Goal: Information Seeking & Learning: Understand process/instructions

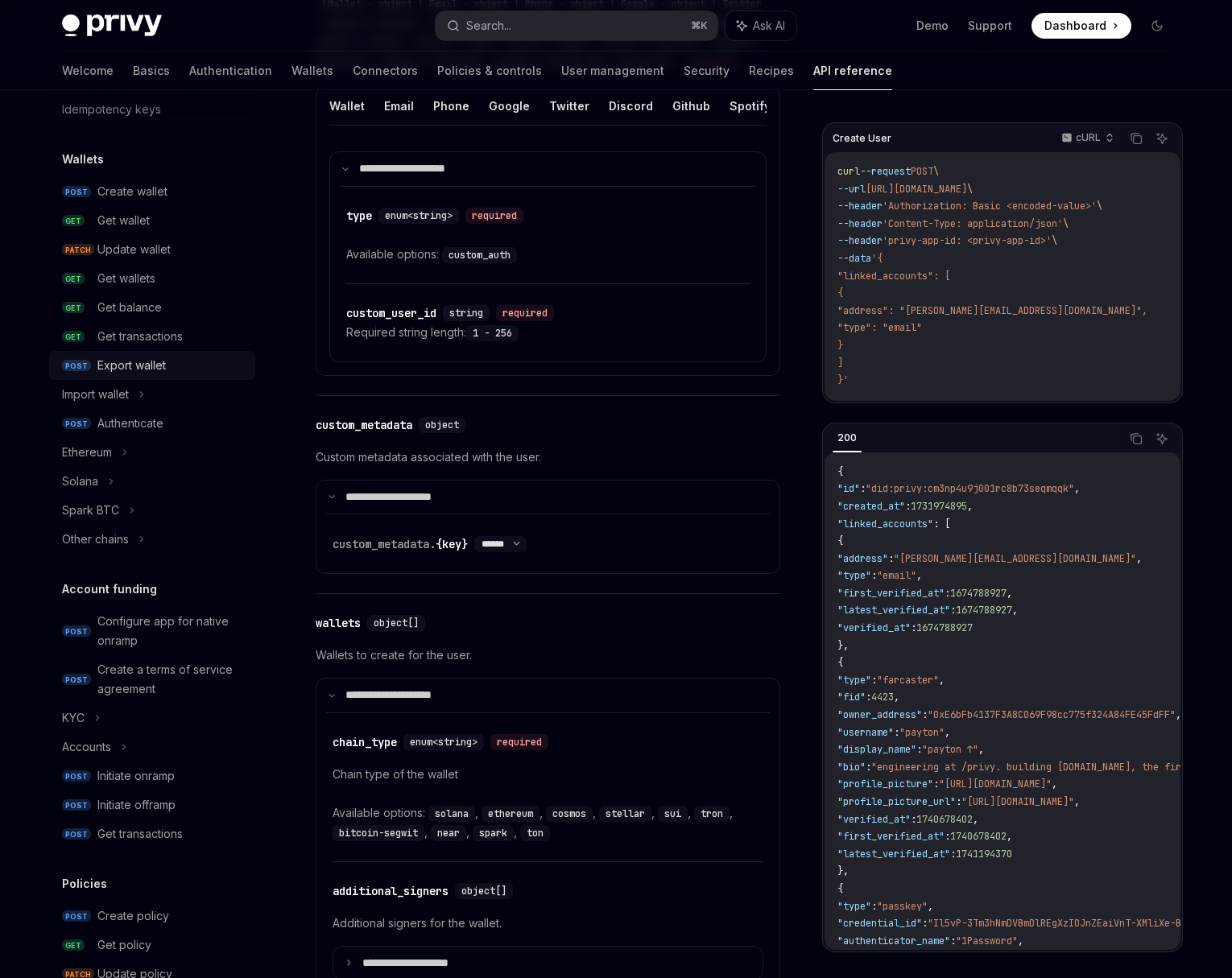
scroll to position [59, 0]
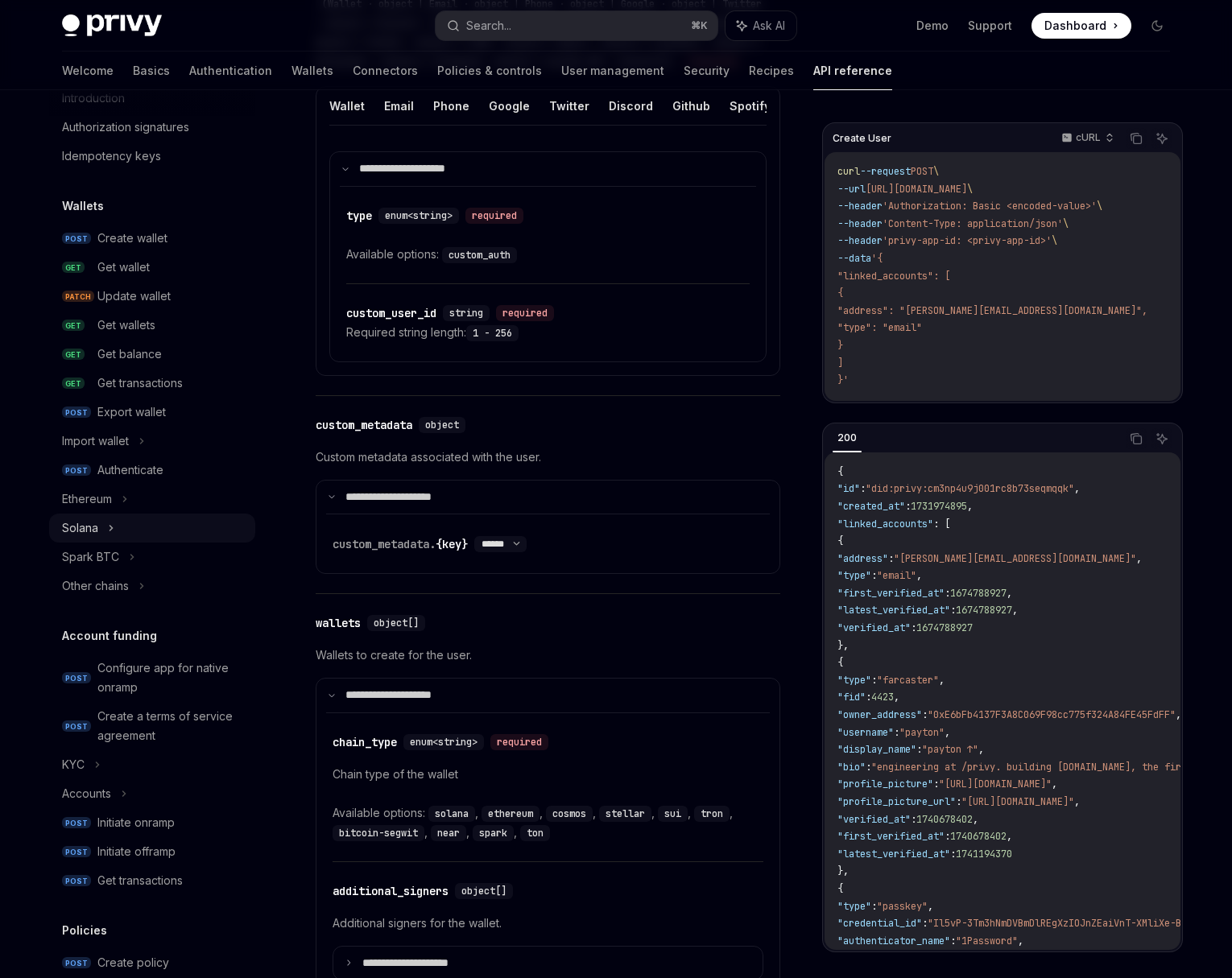
click at [145, 527] on div "Solana" at bounding box center [152, 528] width 206 height 29
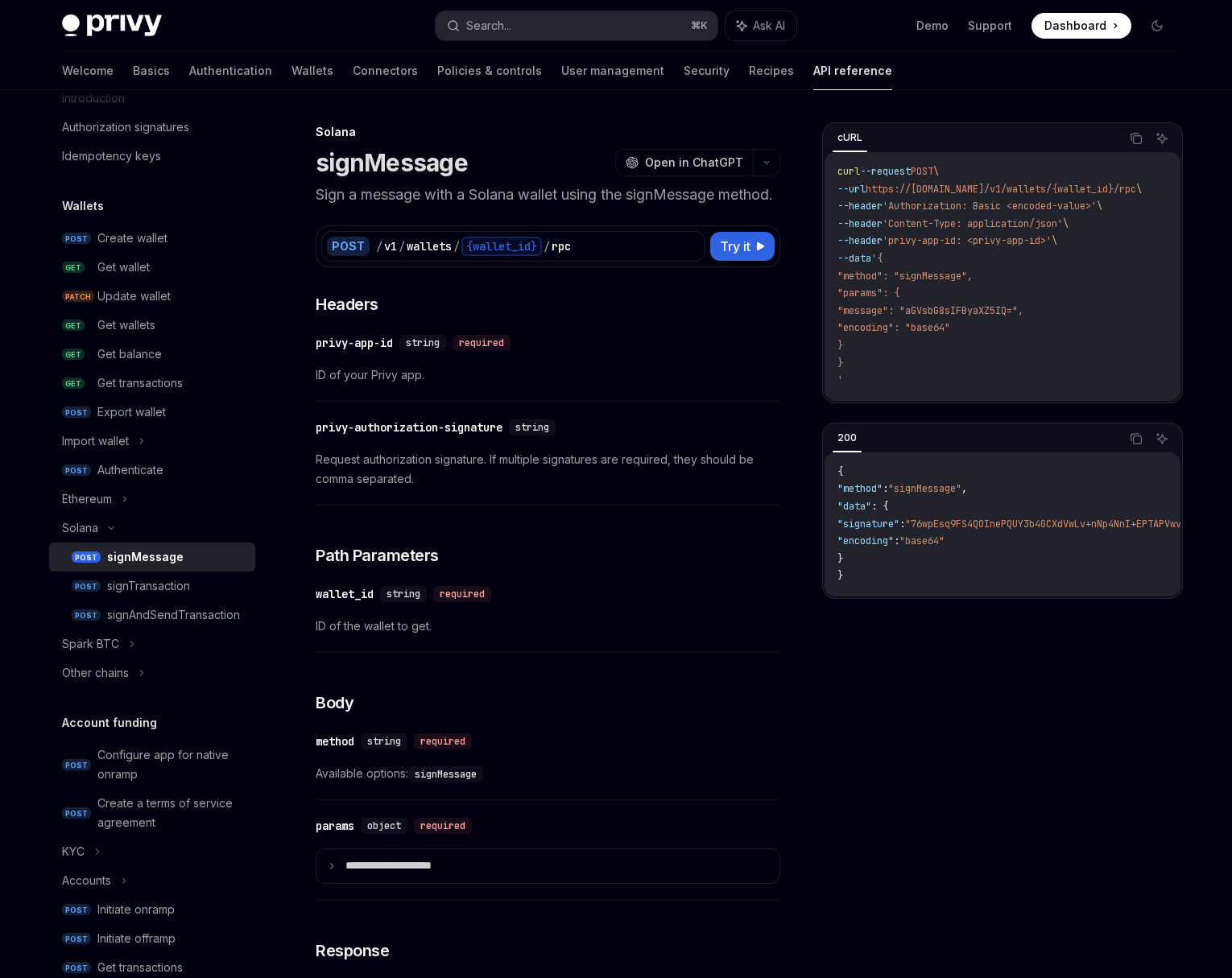
click at [194, 554] on div "signMessage" at bounding box center [176, 556] width 138 height 19
click at [196, 590] on div "signTransaction" at bounding box center [176, 585] width 138 height 19
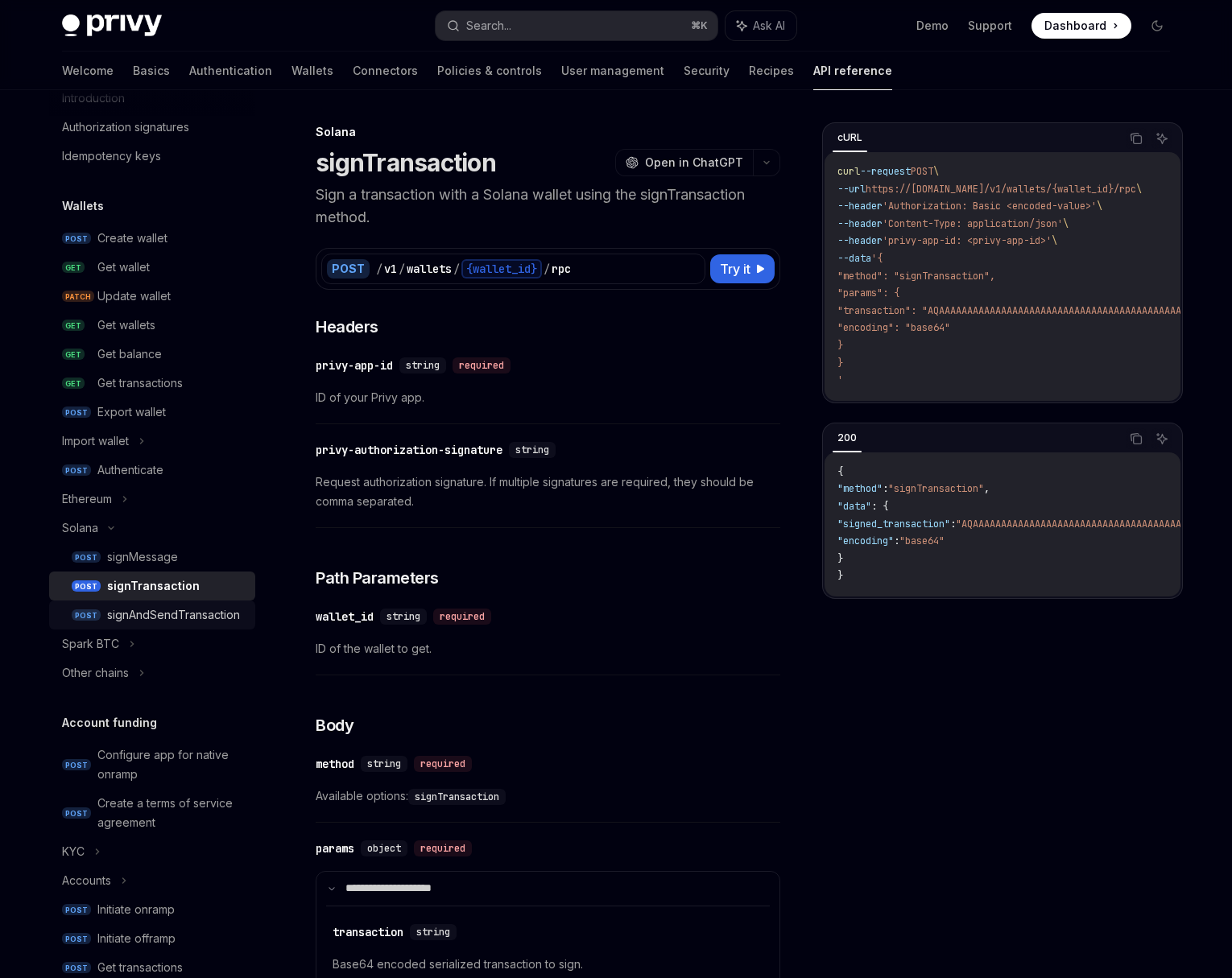
click at [214, 615] on div "signAndSendTransaction" at bounding box center [173, 614] width 133 height 19
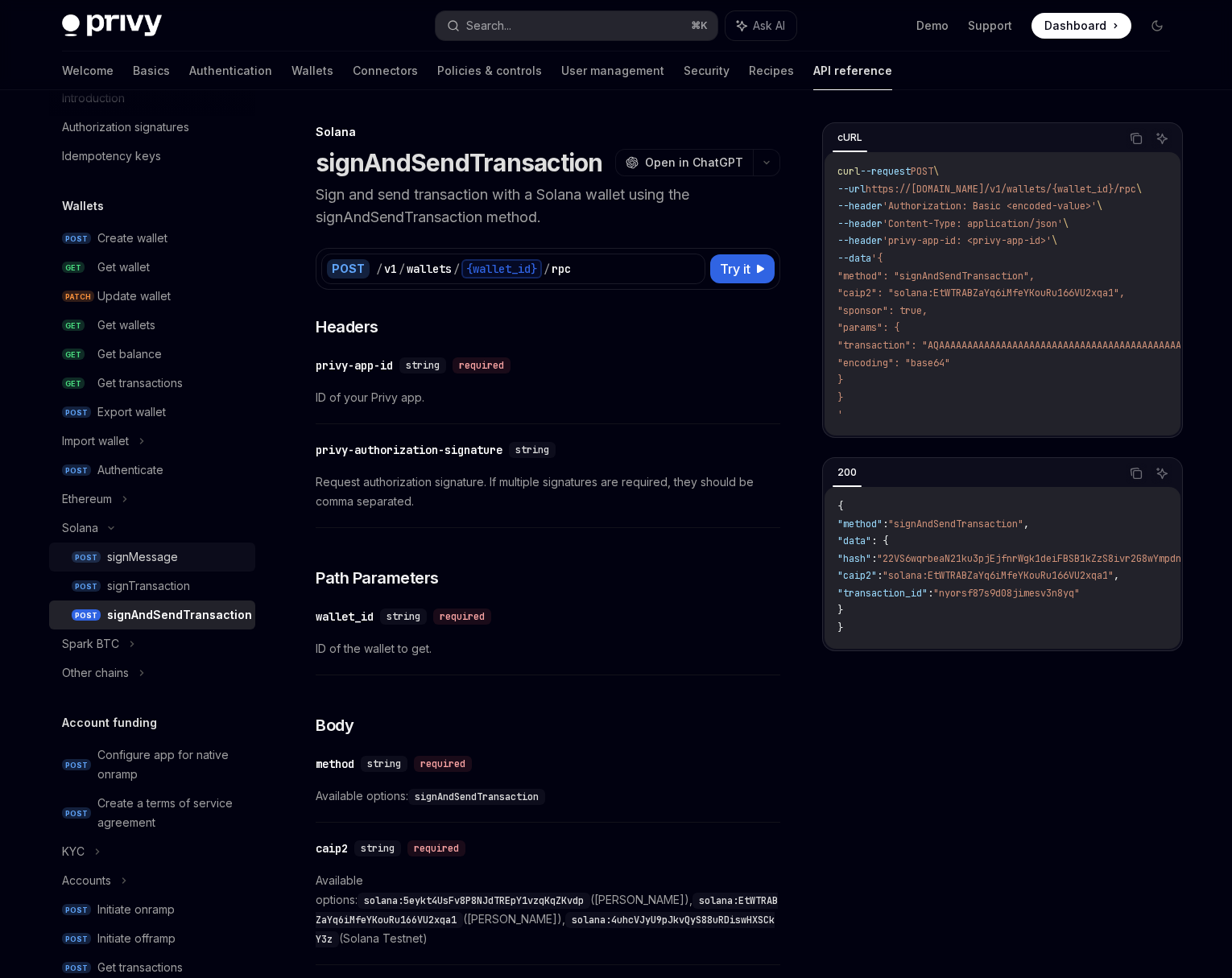
click at [194, 557] on div "signMessage" at bounding box center [176, 556] width 138 height 19
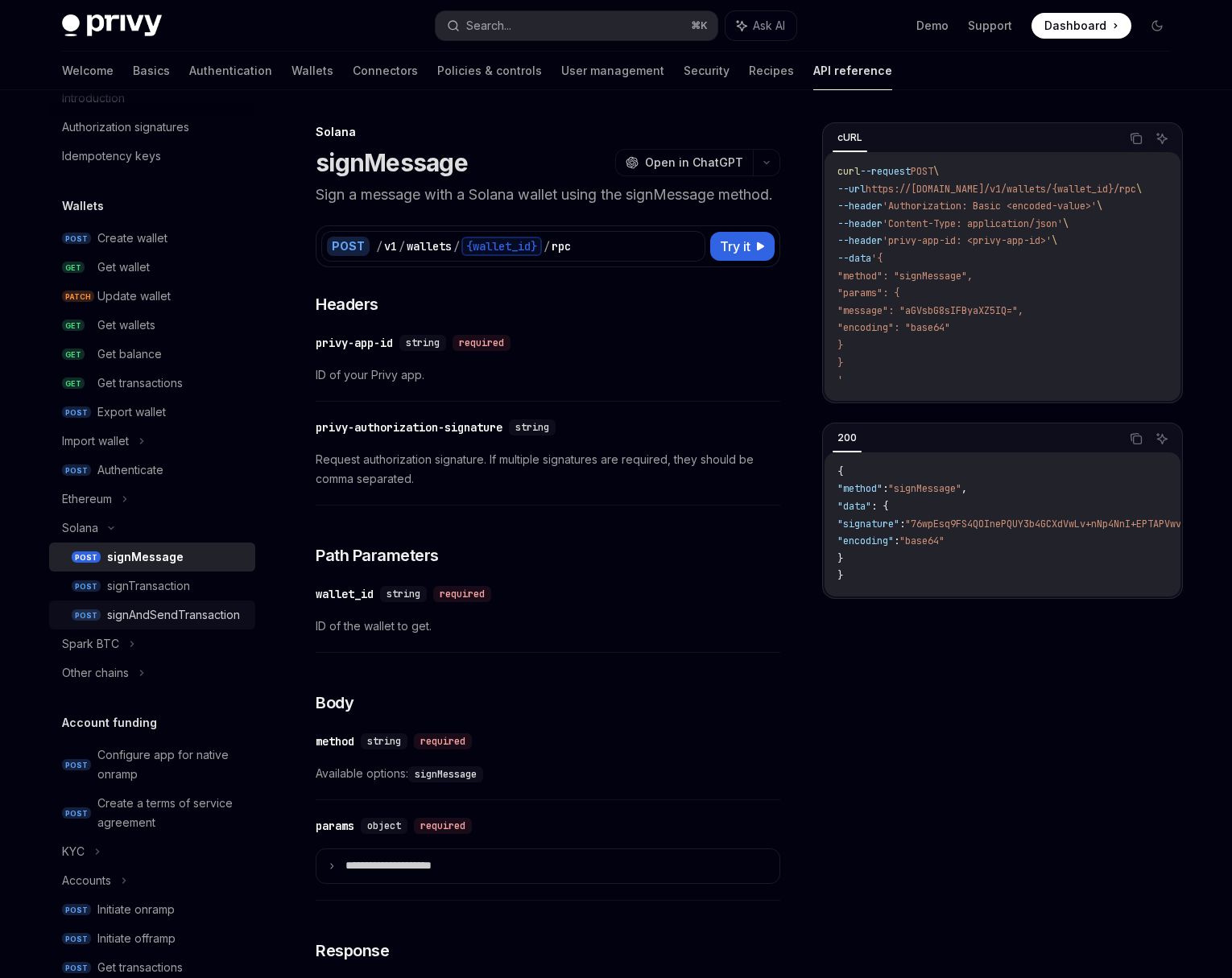
click at [184, 615] on div "signAndSendTransaction" at bounding box center [173, 614] width 133 height 19
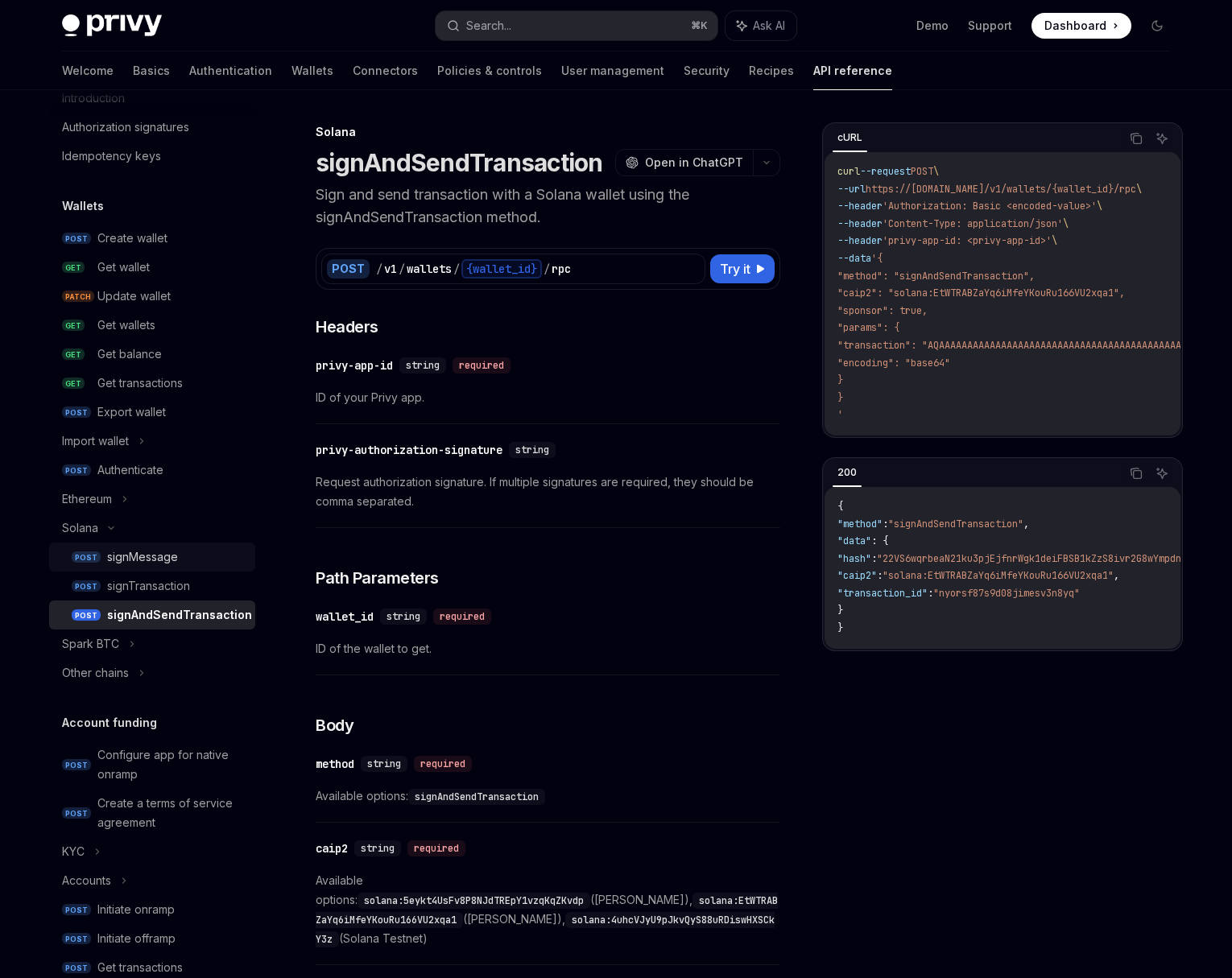
click at [169, 559] on div "signMessage" at bounding box center [142, 556] width 71 height 19
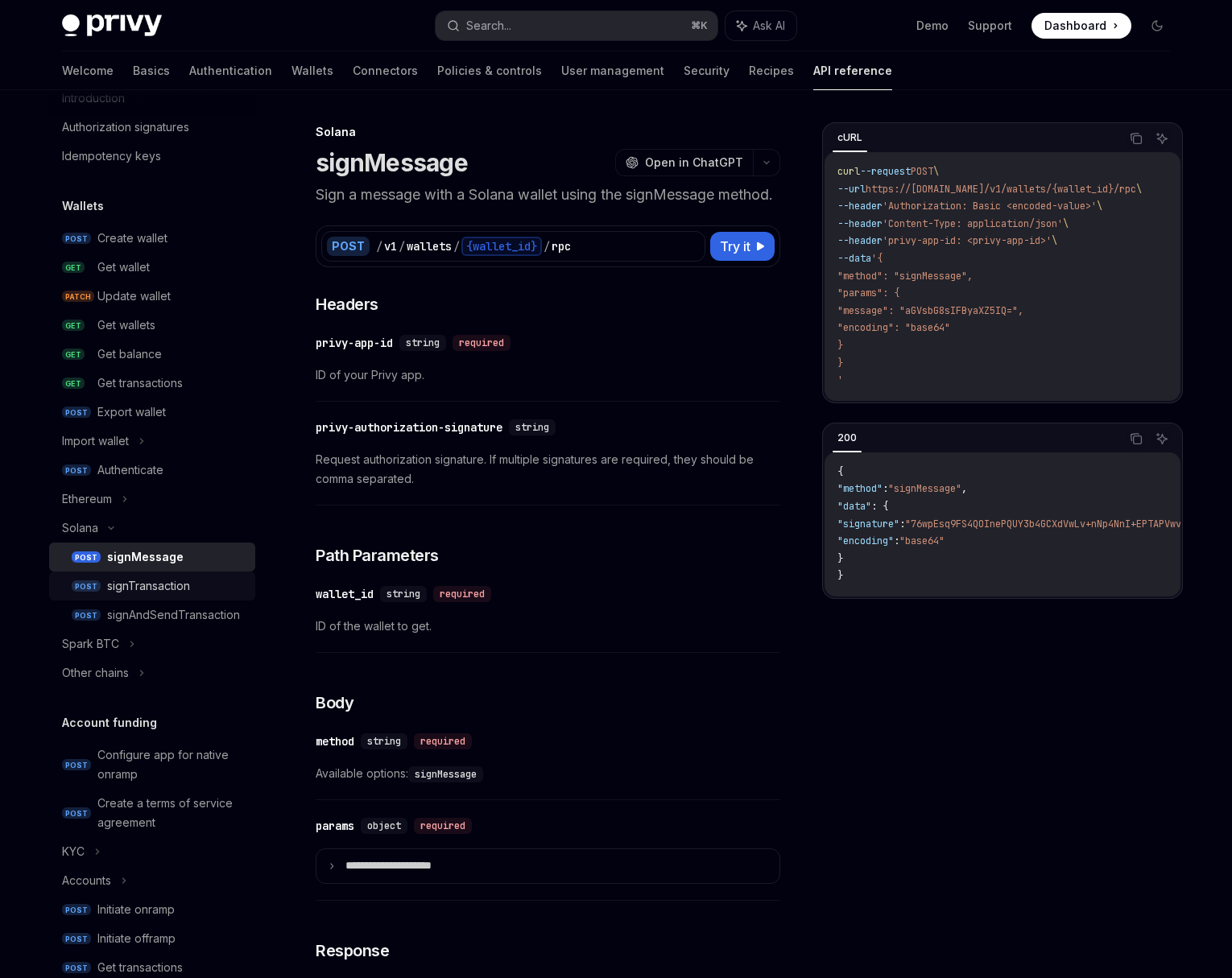
click at [194, 586] on div "signTransaction" at bounding box center [176, 585] width 138 height 19
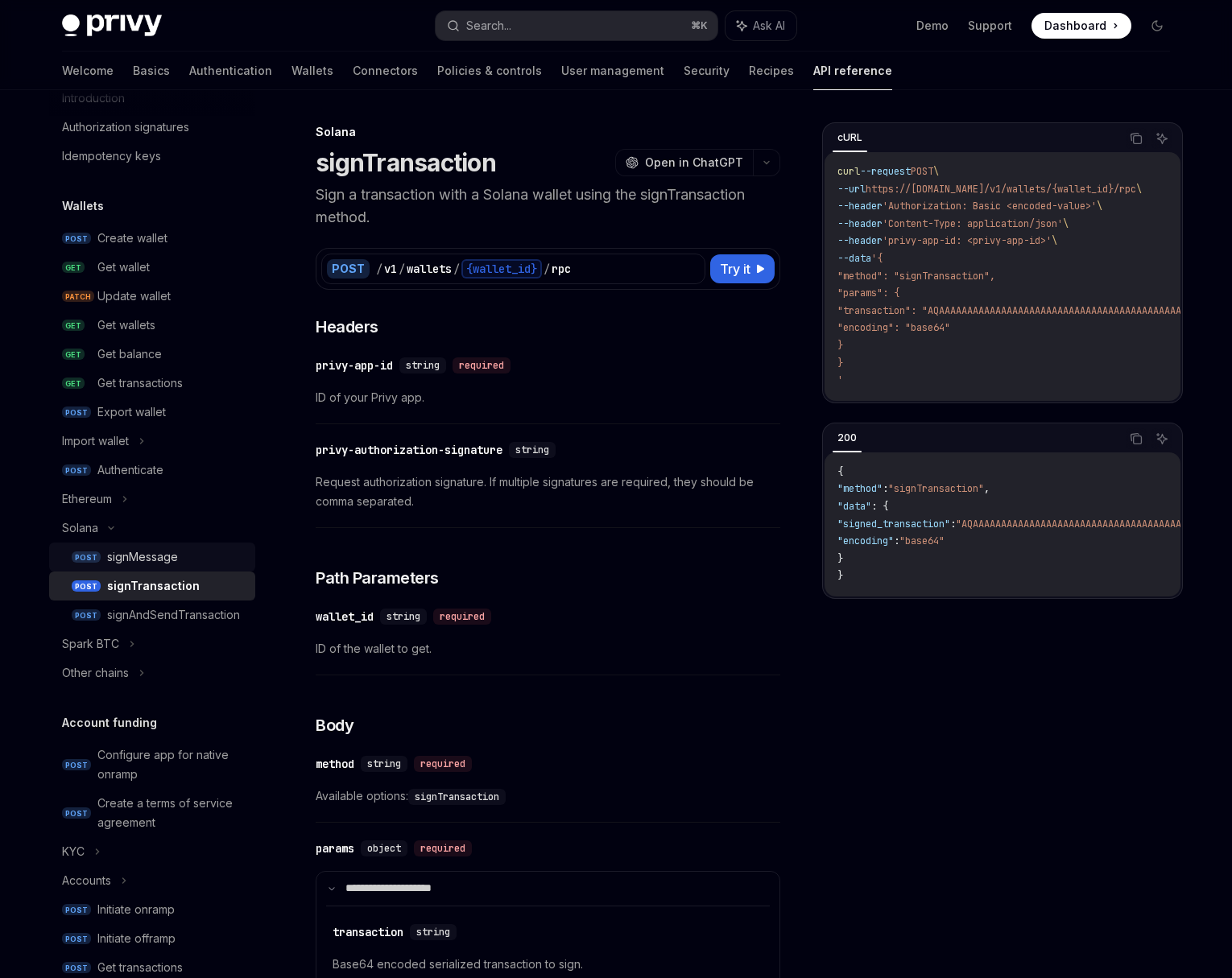
click at [158, 555] on div "signMessage" at bounding box center [142, 556] width 71 height 19
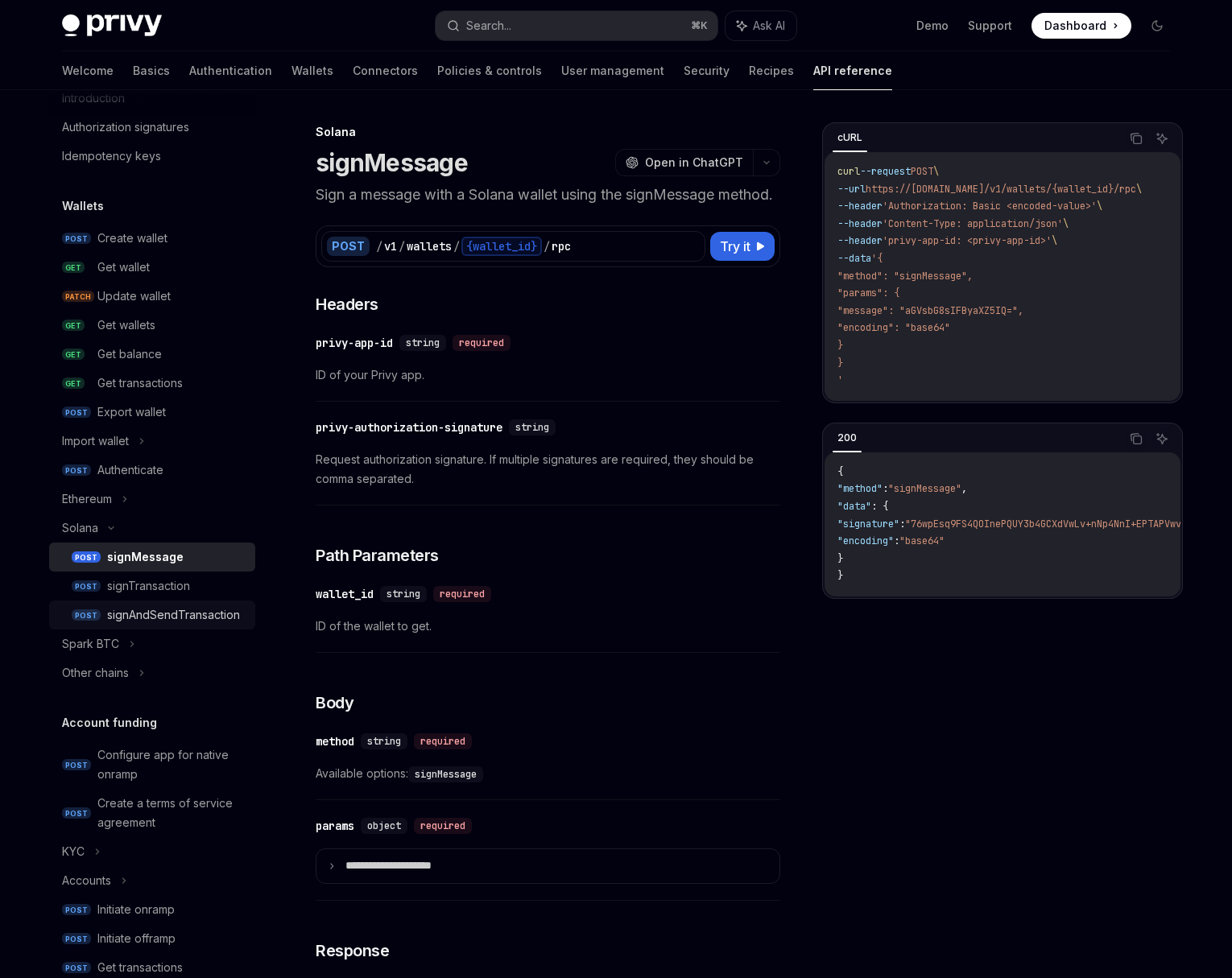
click at [187, 609] on div "signAndSendTransaction" at bounding box center [173, 614] width 133 height 19
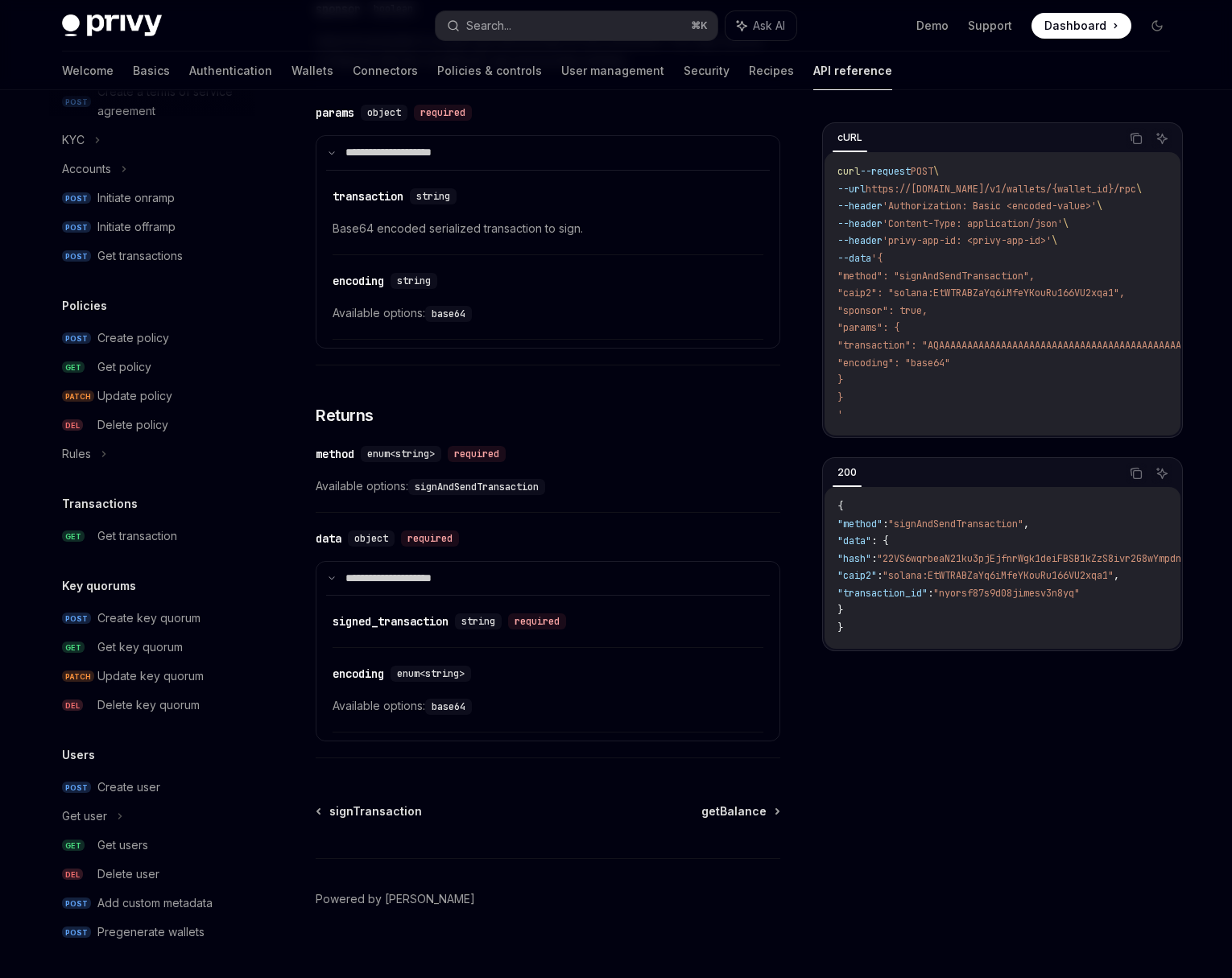
scroll to position [772, 0]
click at [215, 617] on div "Create key quorum" at bounding box center [172, 617] width 148 height 19
type textarea "*"
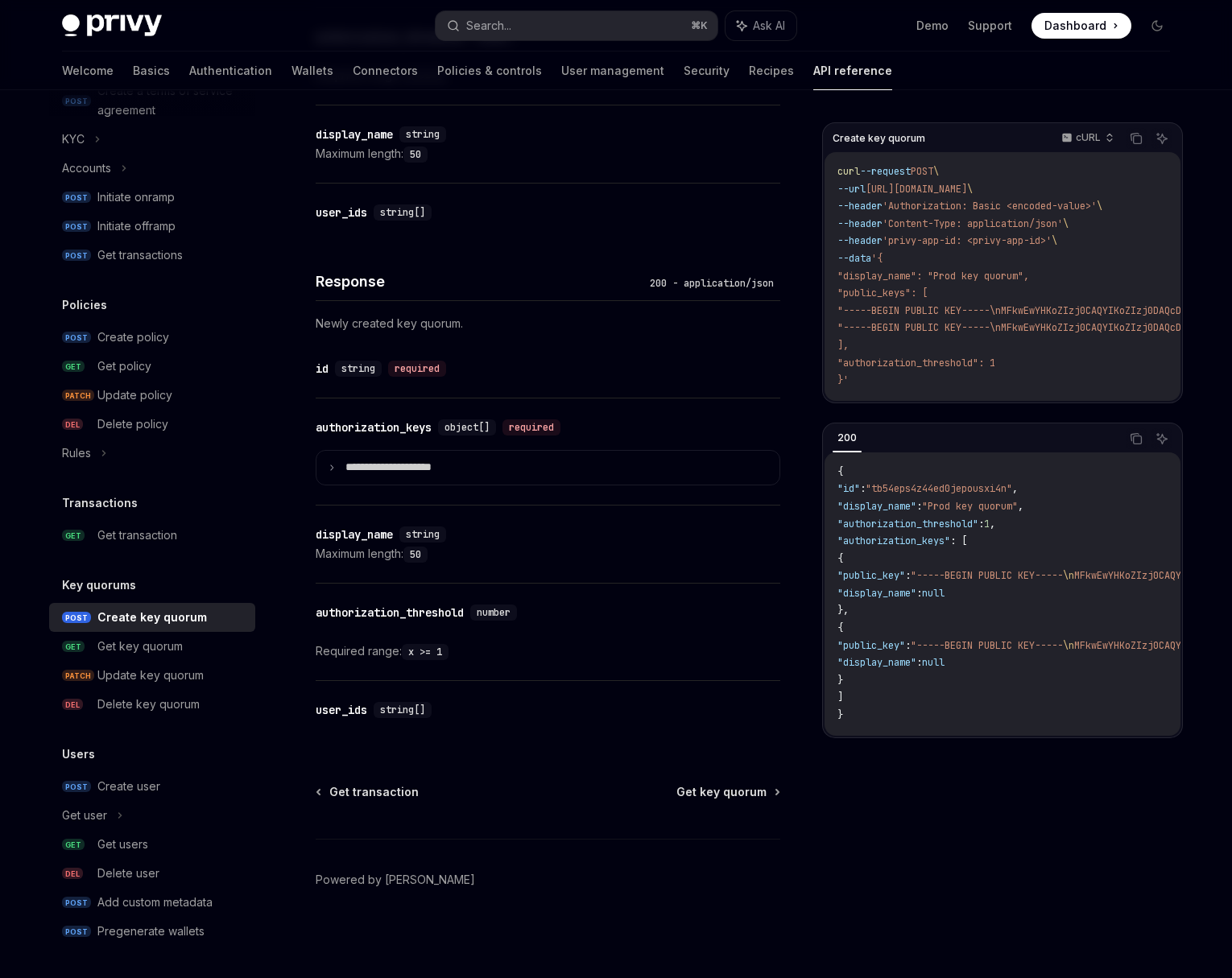
scroll to position [674, 0]
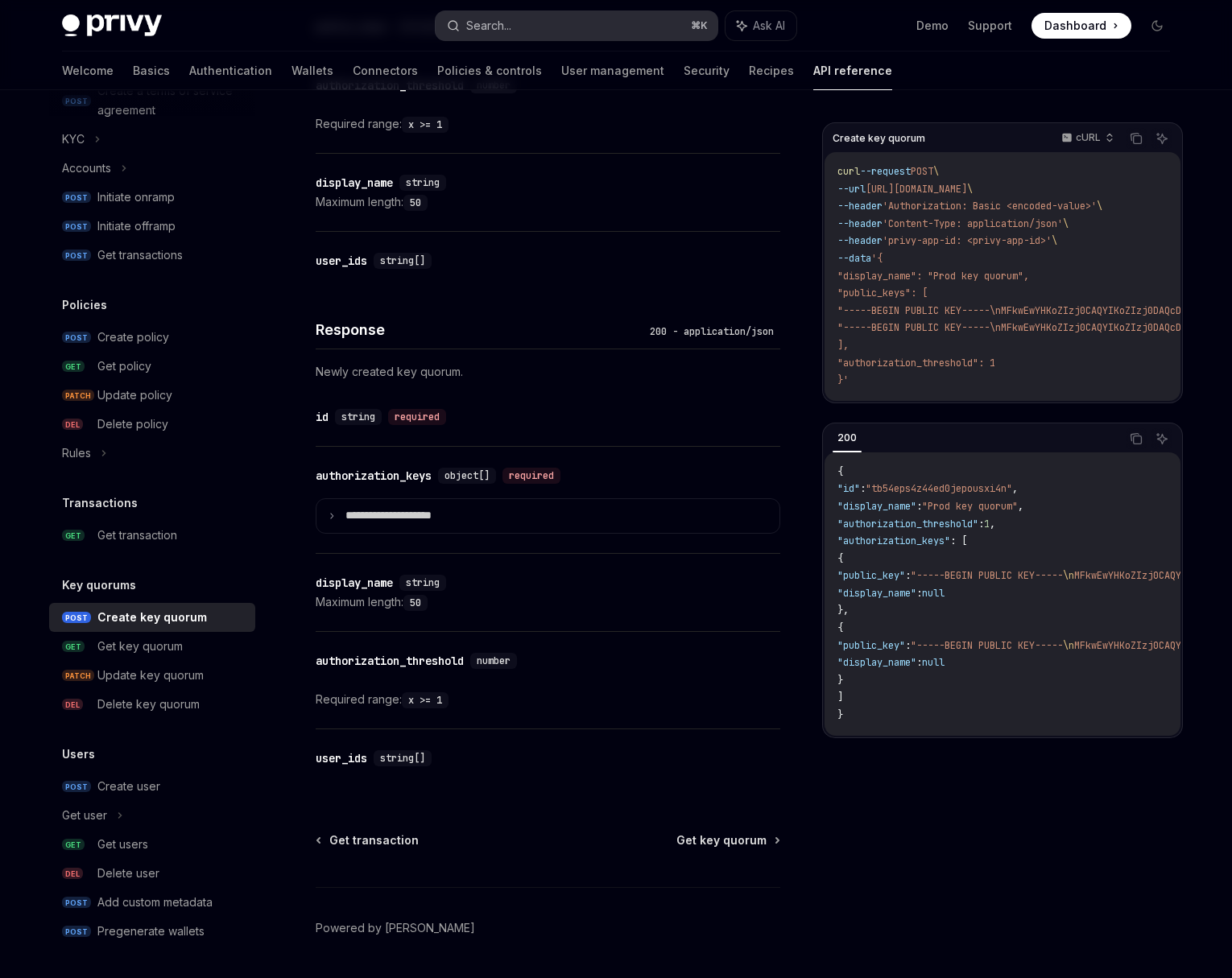
click at [543, 27] on button "Search... ⌘ K" at bounding box center [576, 26] width 282 height 29
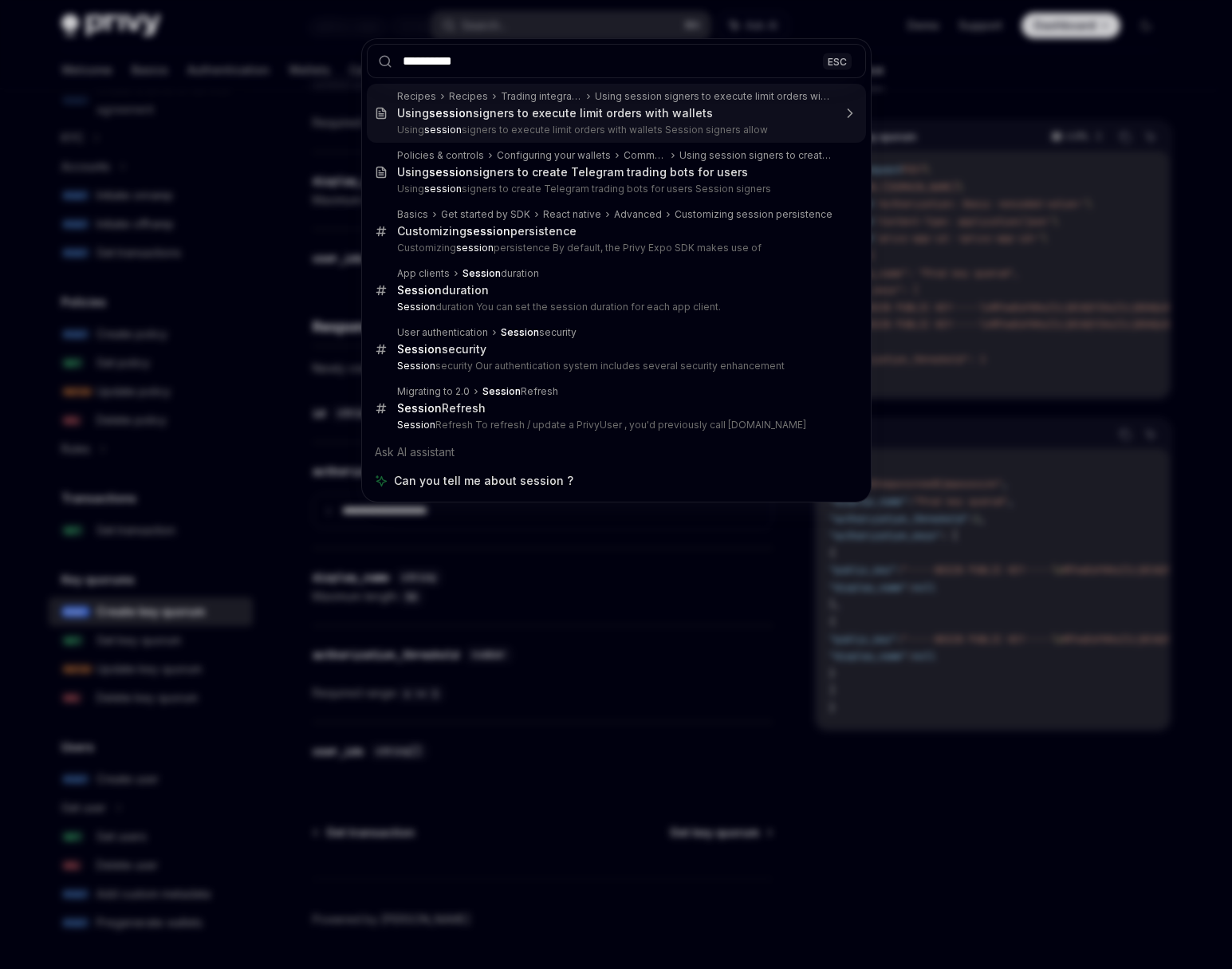
type input "**********"
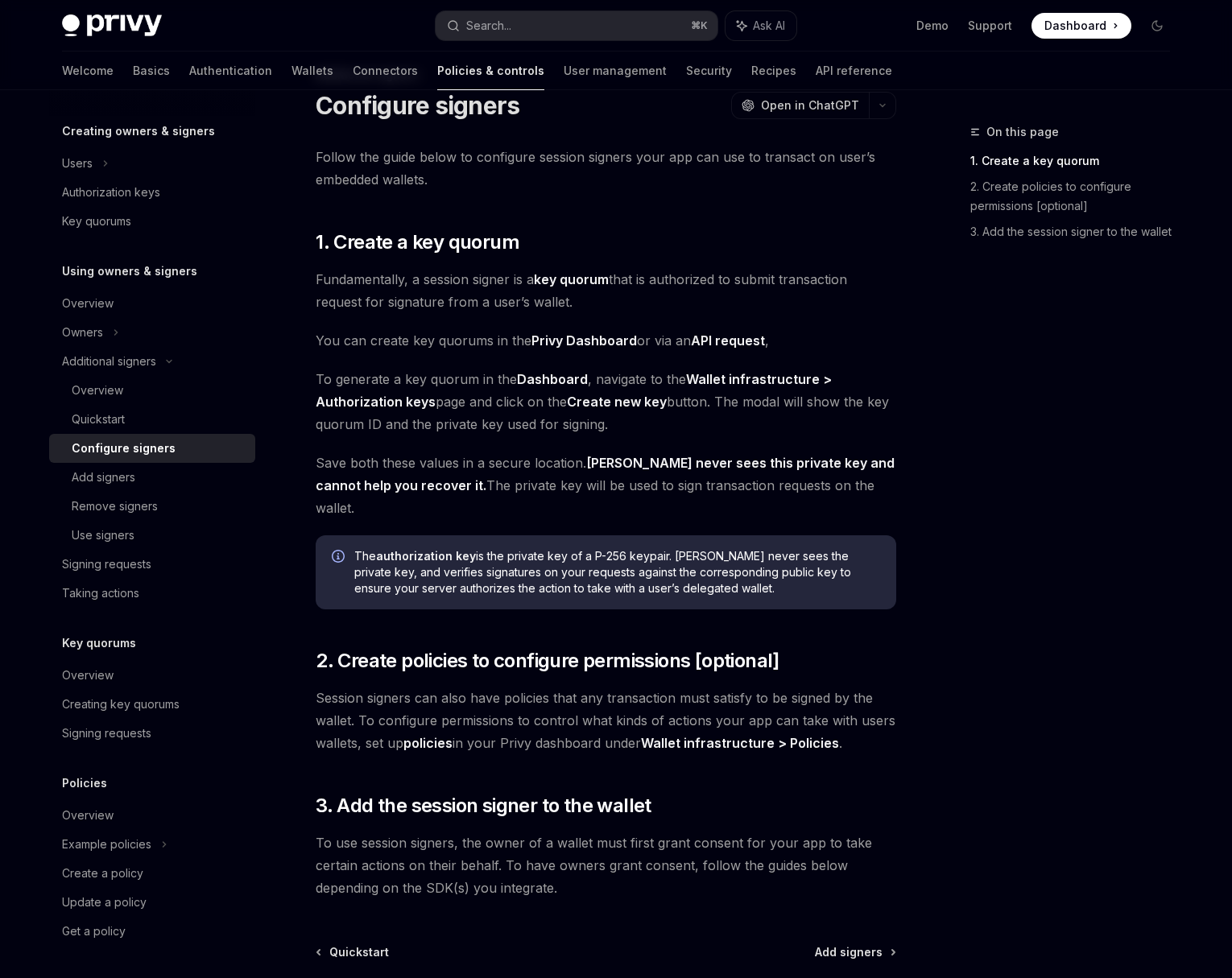
scroll to position [195, 0]
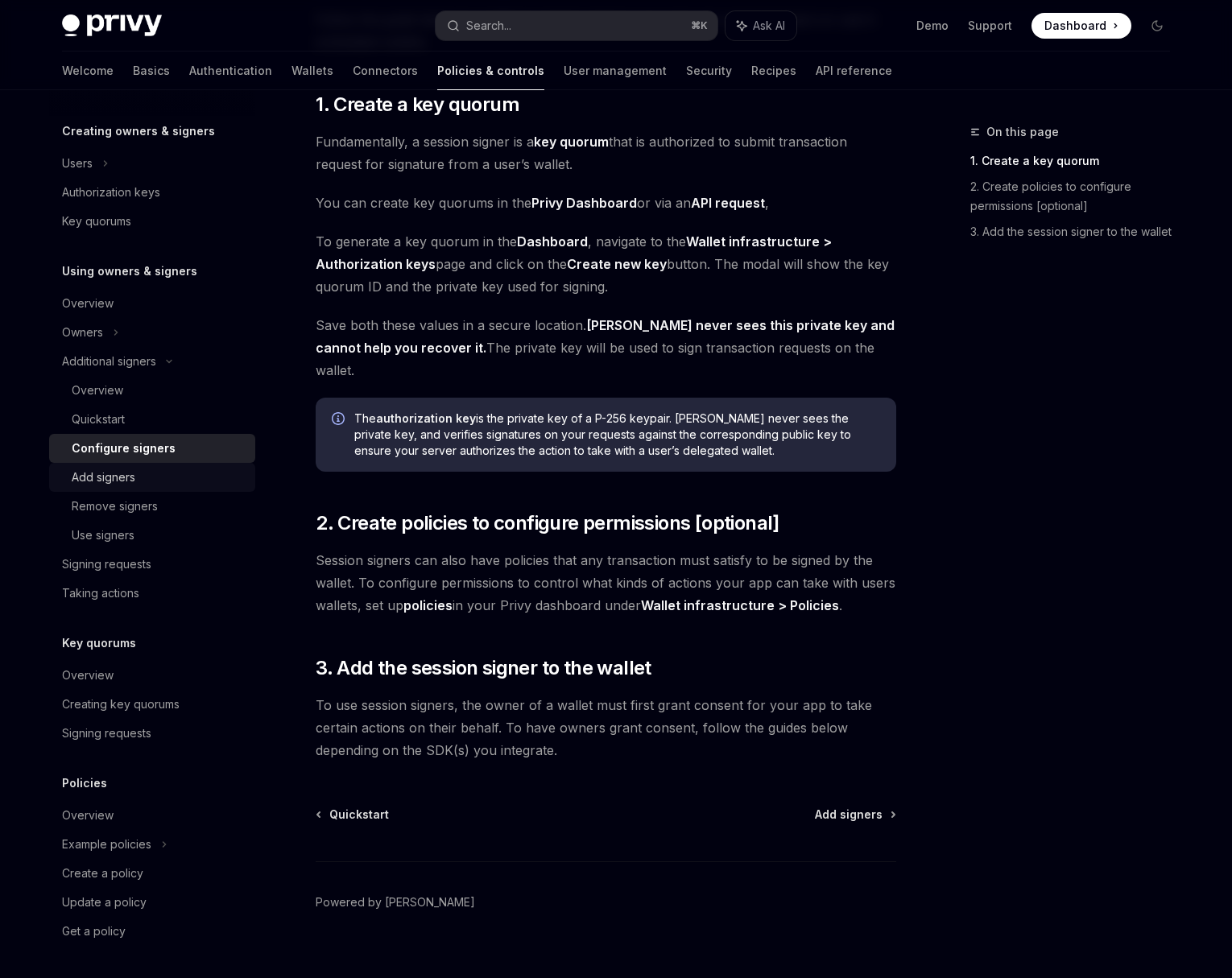
click at [169, 479] on div "Add signers" at bounding box center [158, 477] width 174 height 19
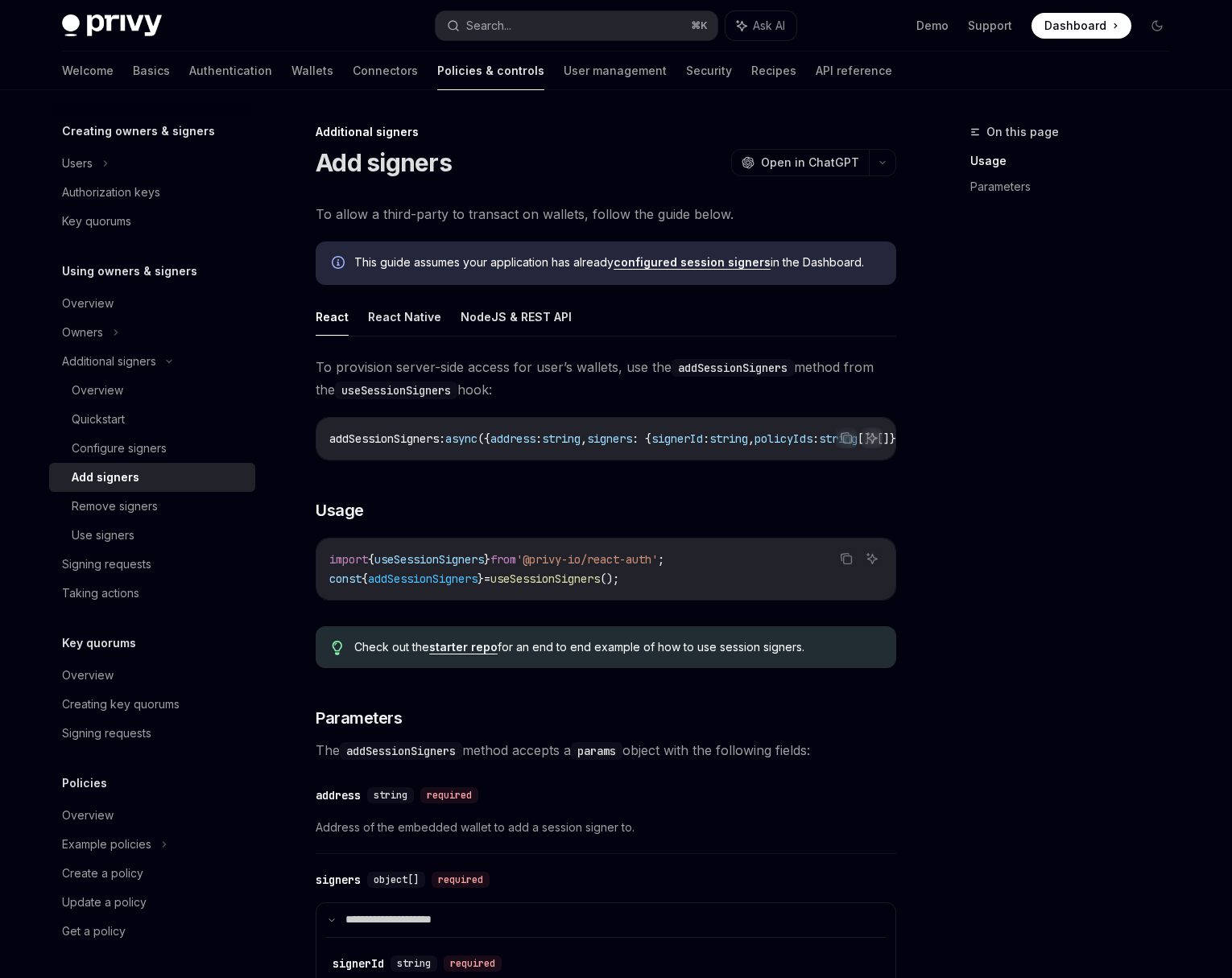
scroll to position [386, 0]
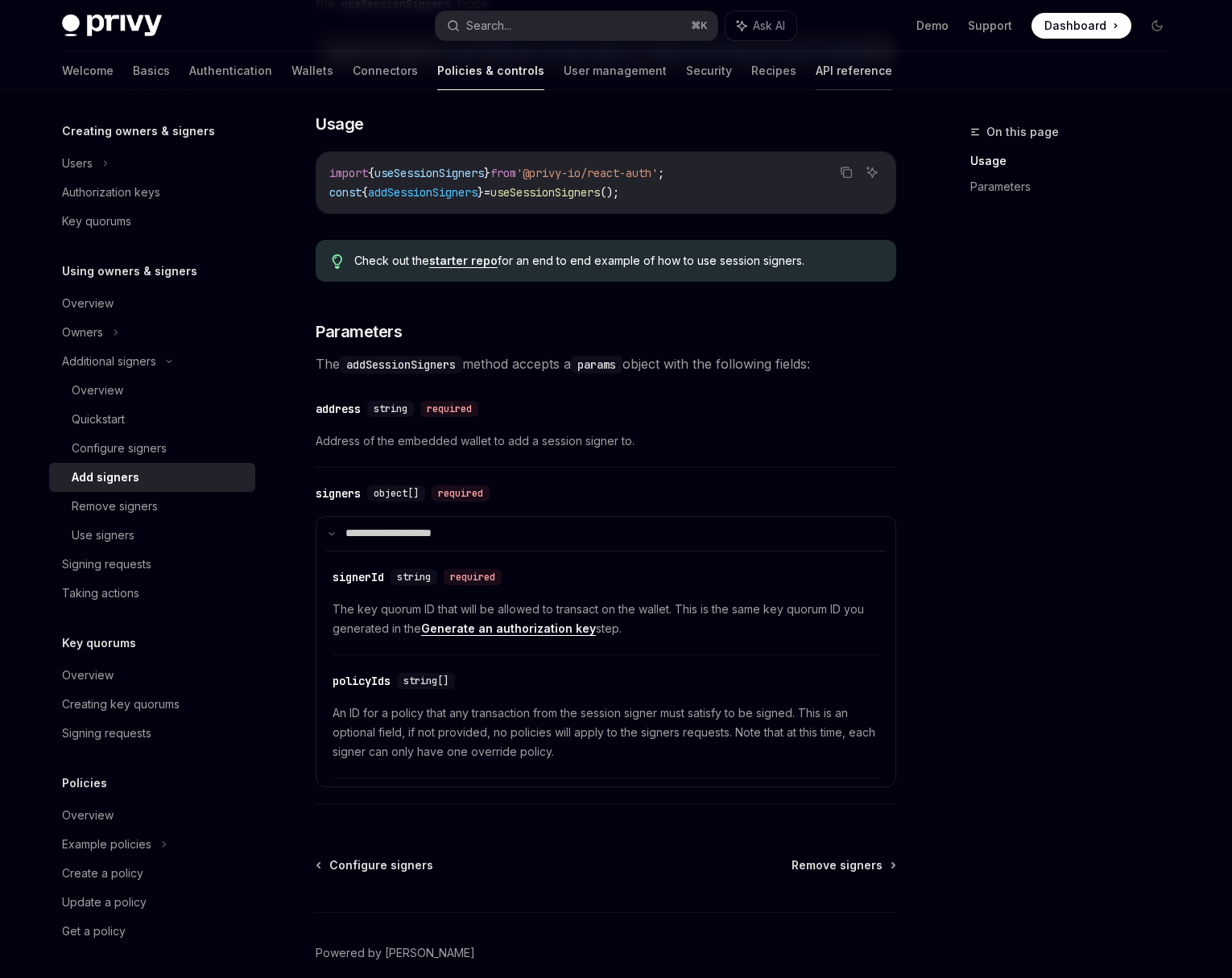
click at [816, 79] on link "API reference" at bounding box center [854, 71] width 77 height 38
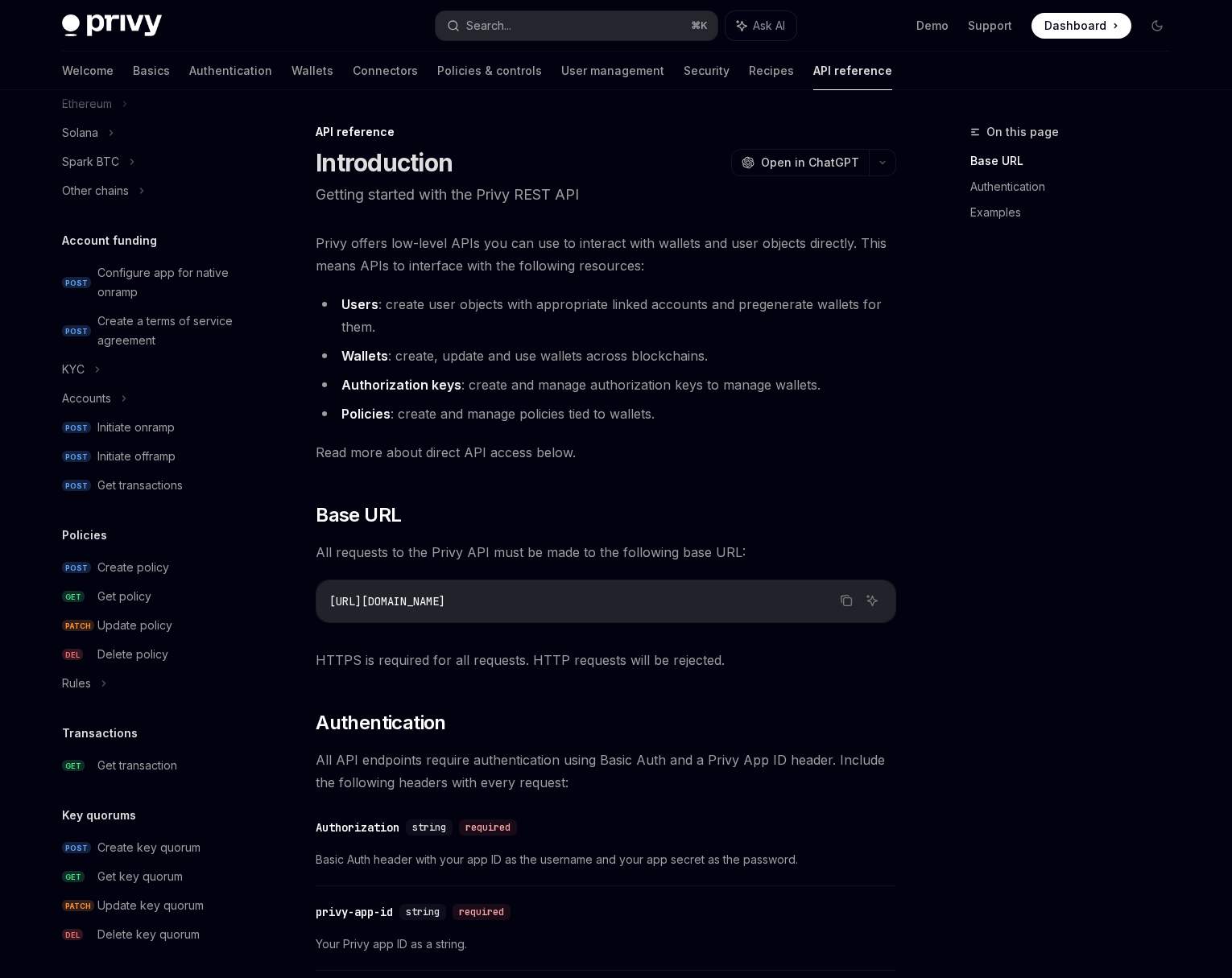
scroll to position [486, 0]
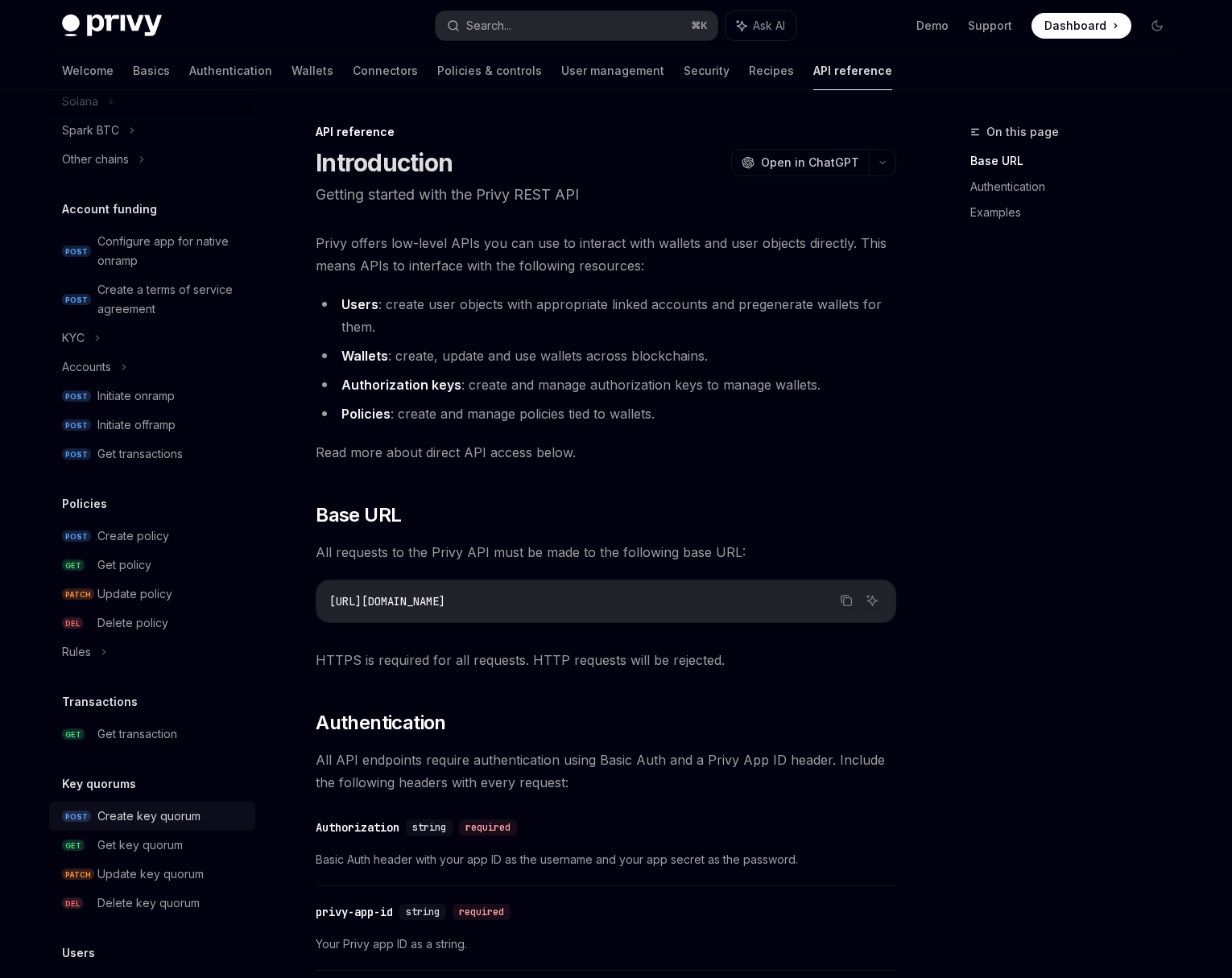
click at [184, 821] on div "Create key quorum" at bounding box center [149, 815] width 103 height 19
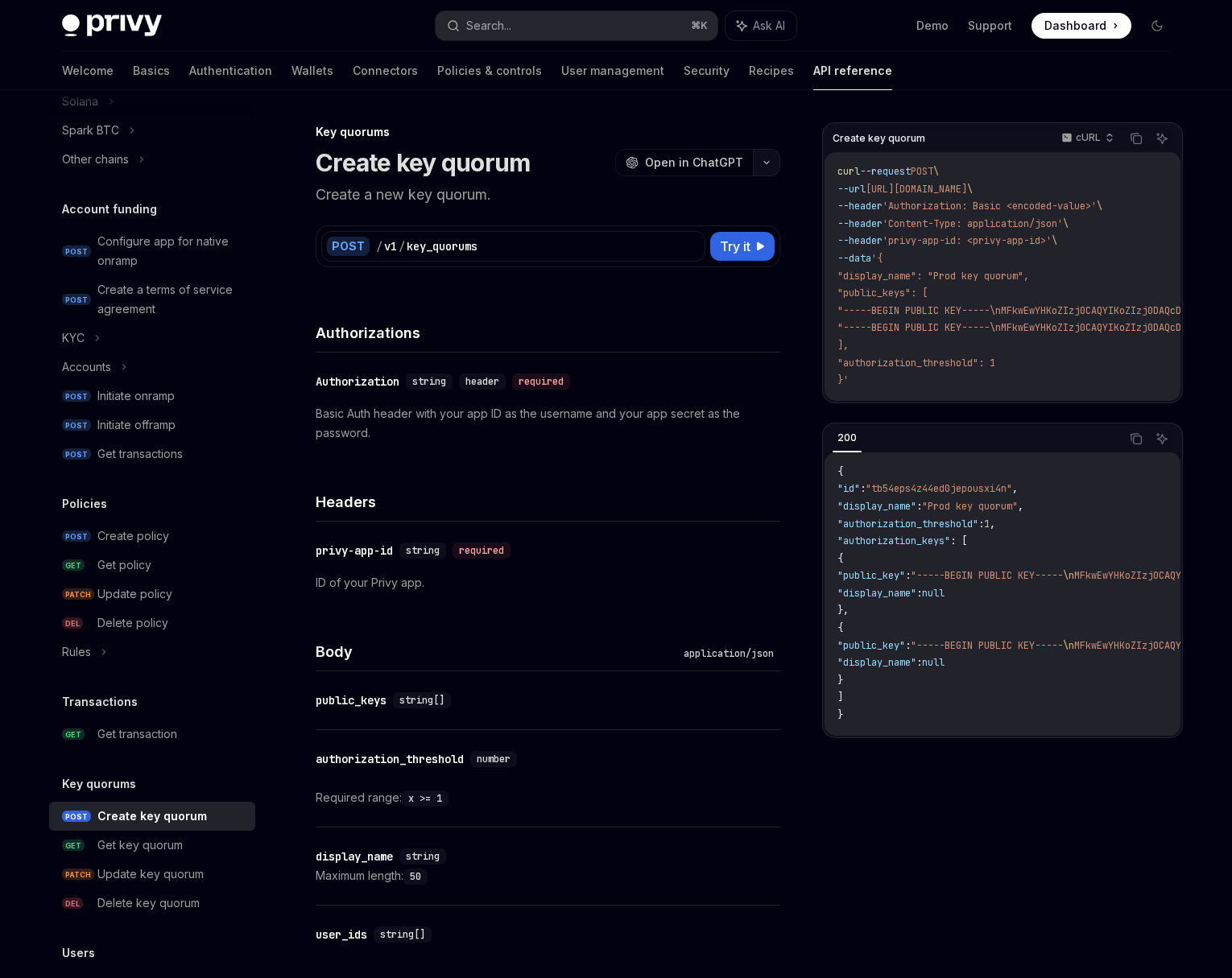
click at [764, 160] on icon "button" at bounding box center [766, 163] width 19 height 7
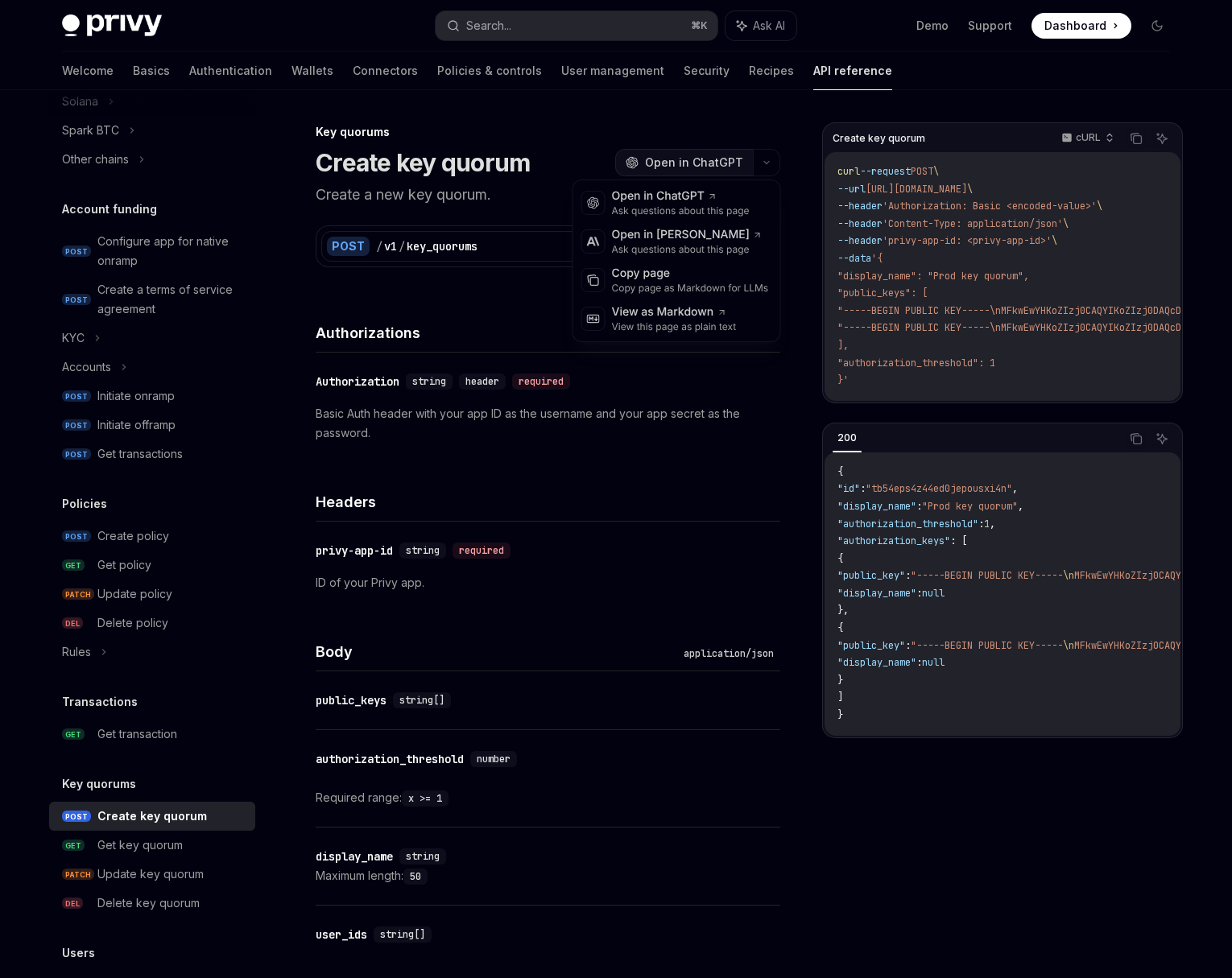
click at [694, 166] on span "Open in ChatGPT" at bounding box center [694, 162] width 98 height 16
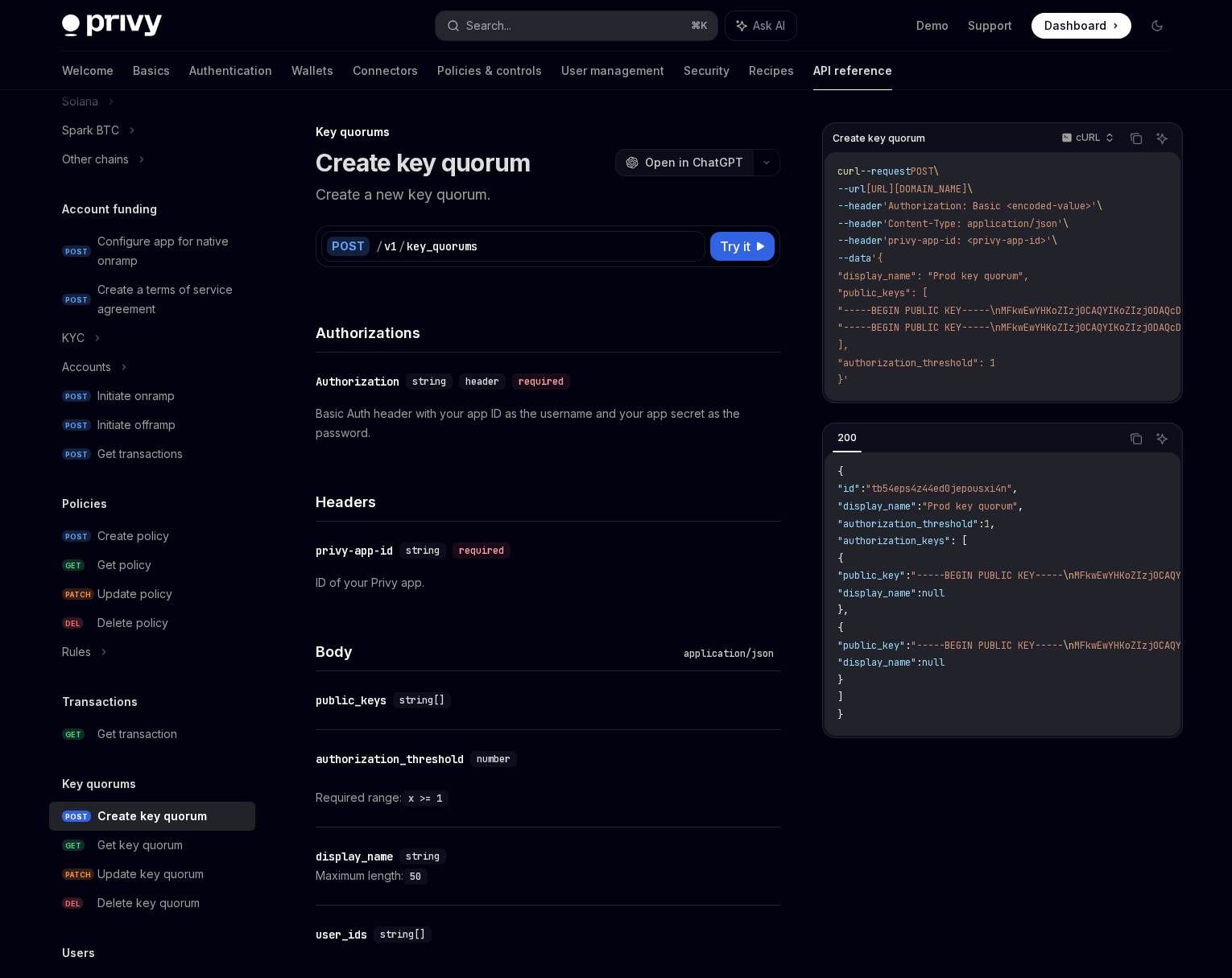
click at [732, 163] on span "Open in ChatGPT" at bounding box center [694, 162] width 98 height 16
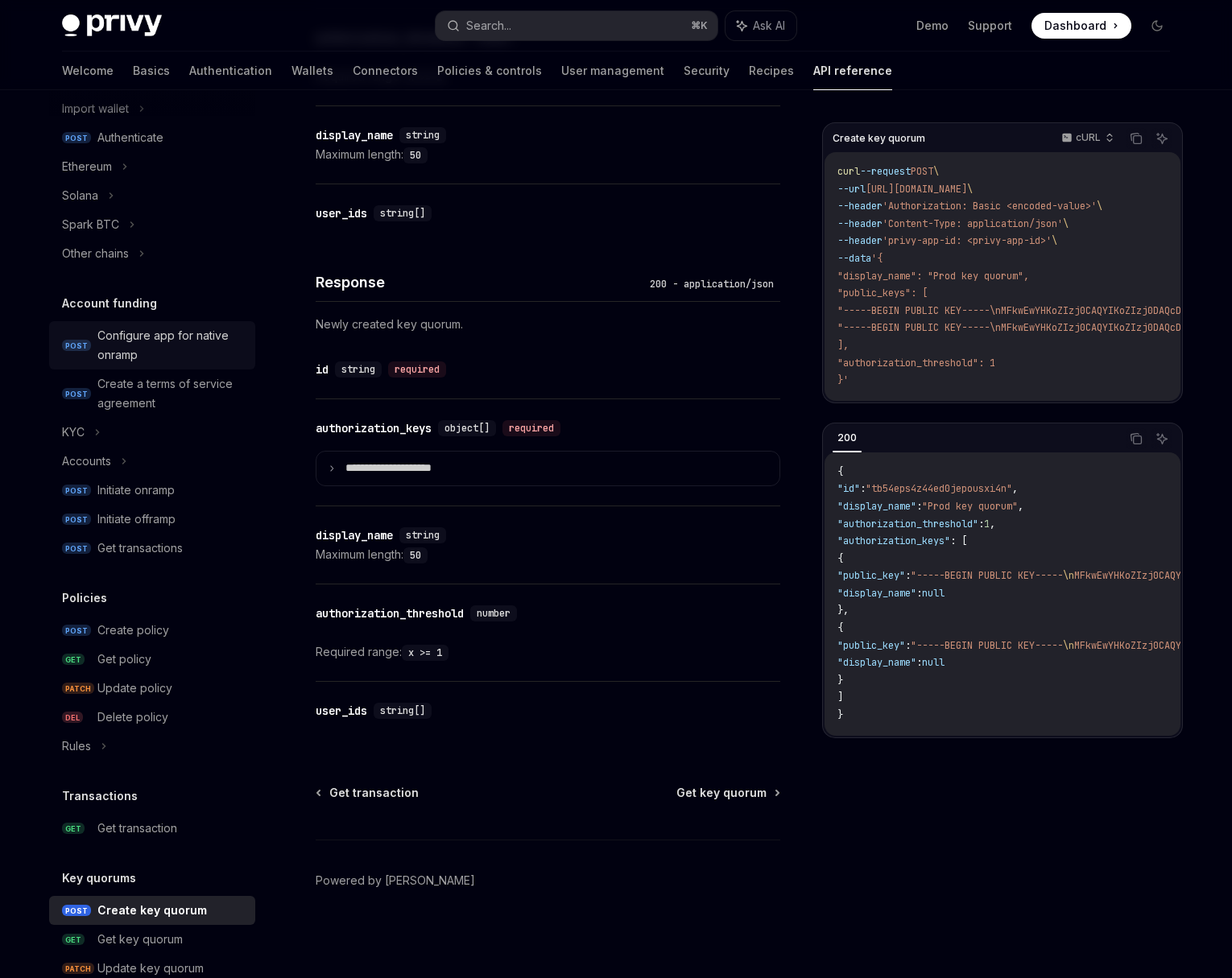
scroll to position [321, 0]
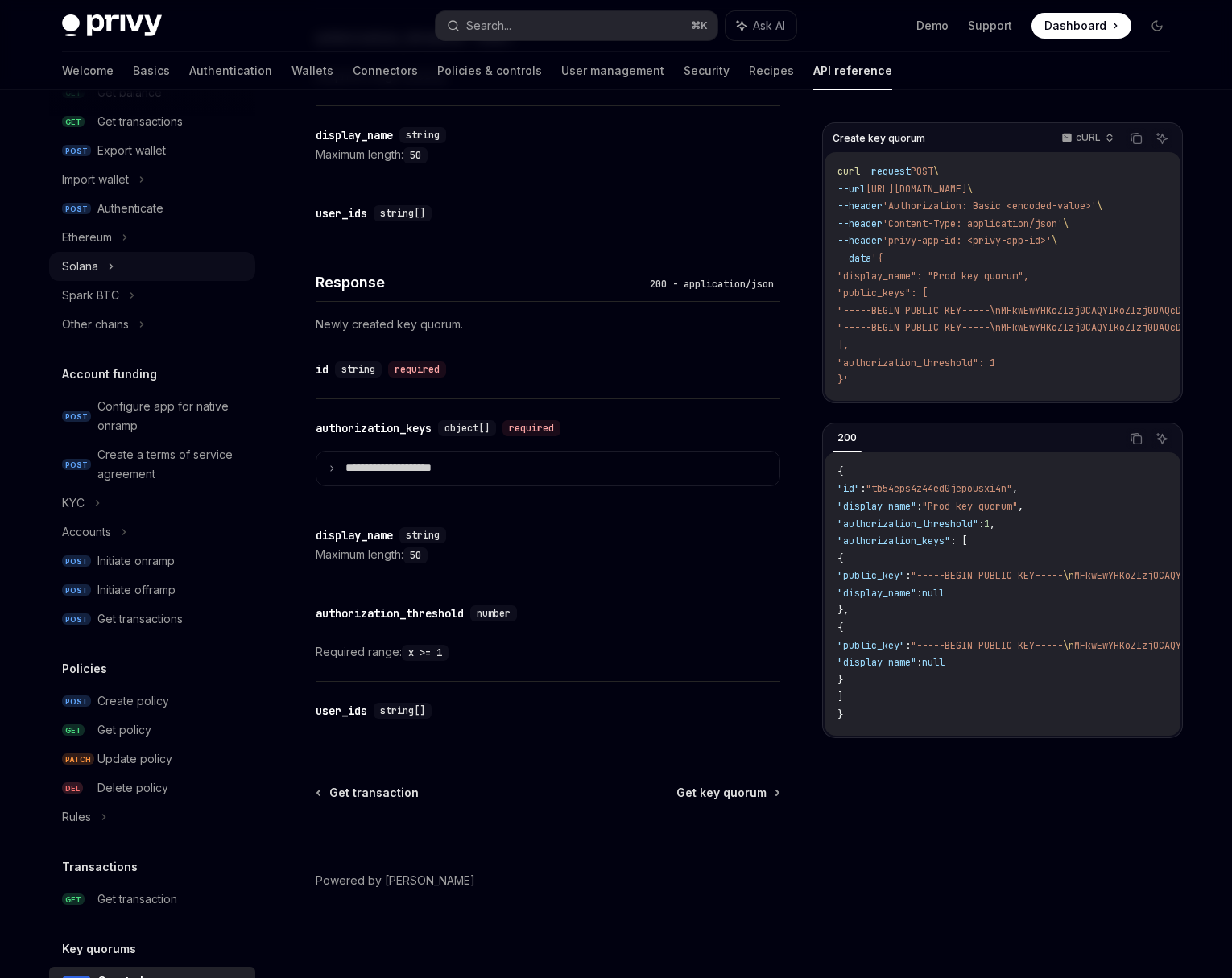
click at [122, 259] on div "Solana" at bounding box center [152, 266] width 206 height 29
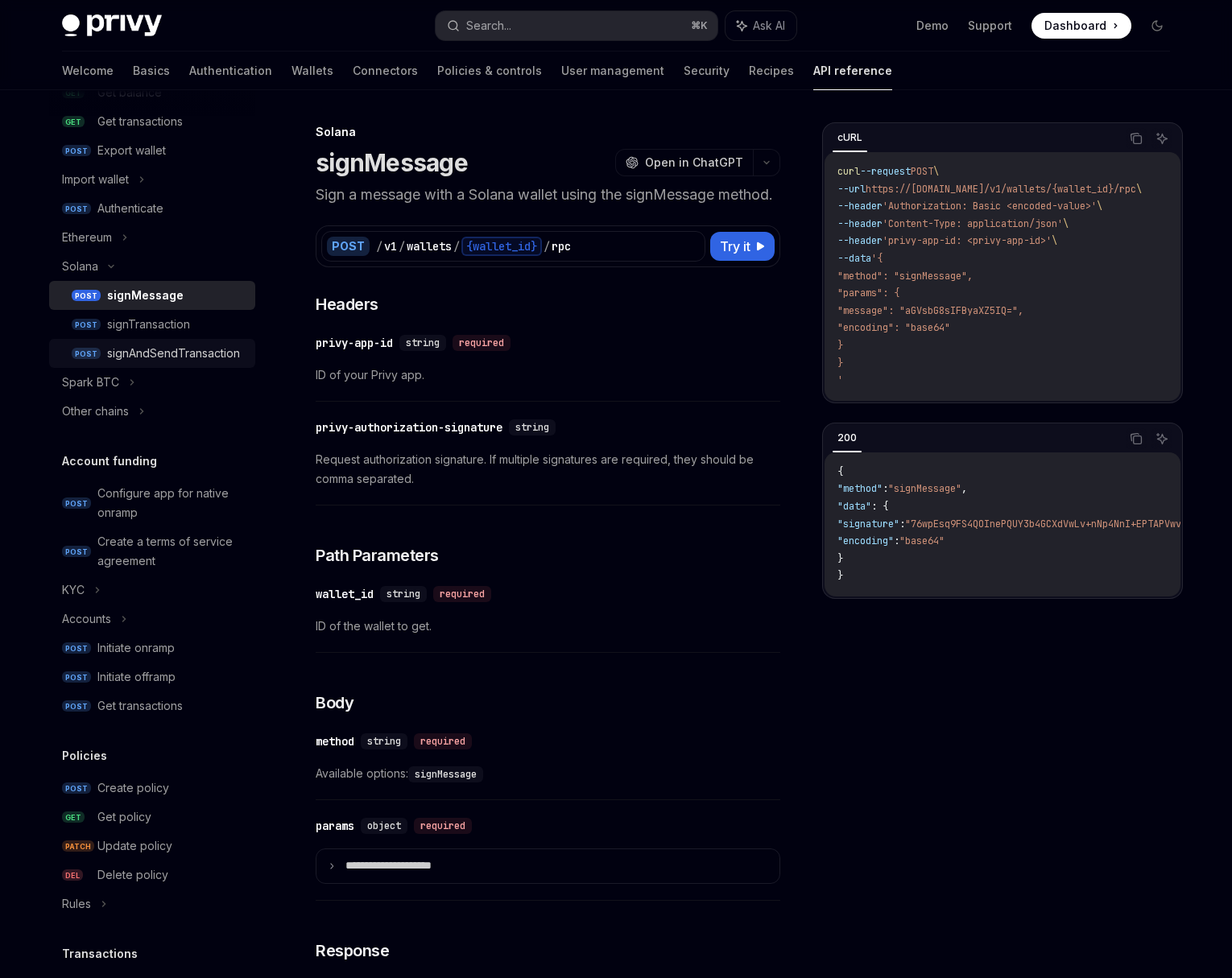
click at [194, 357] on div "signAndSendTransaction" at bounding box center [173, 353] width 133 height 19
type textarea "*"
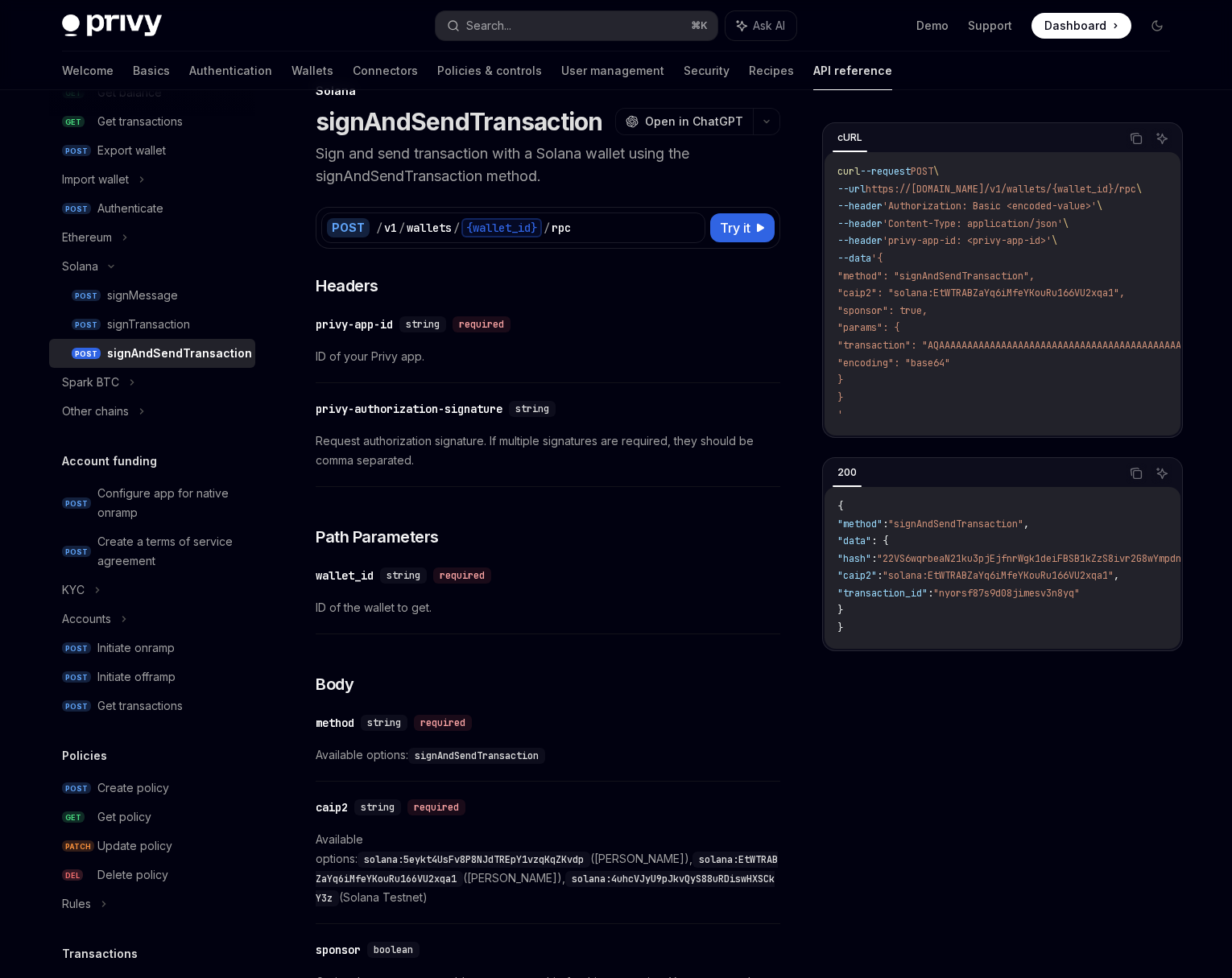
scroll to position [52, 0]
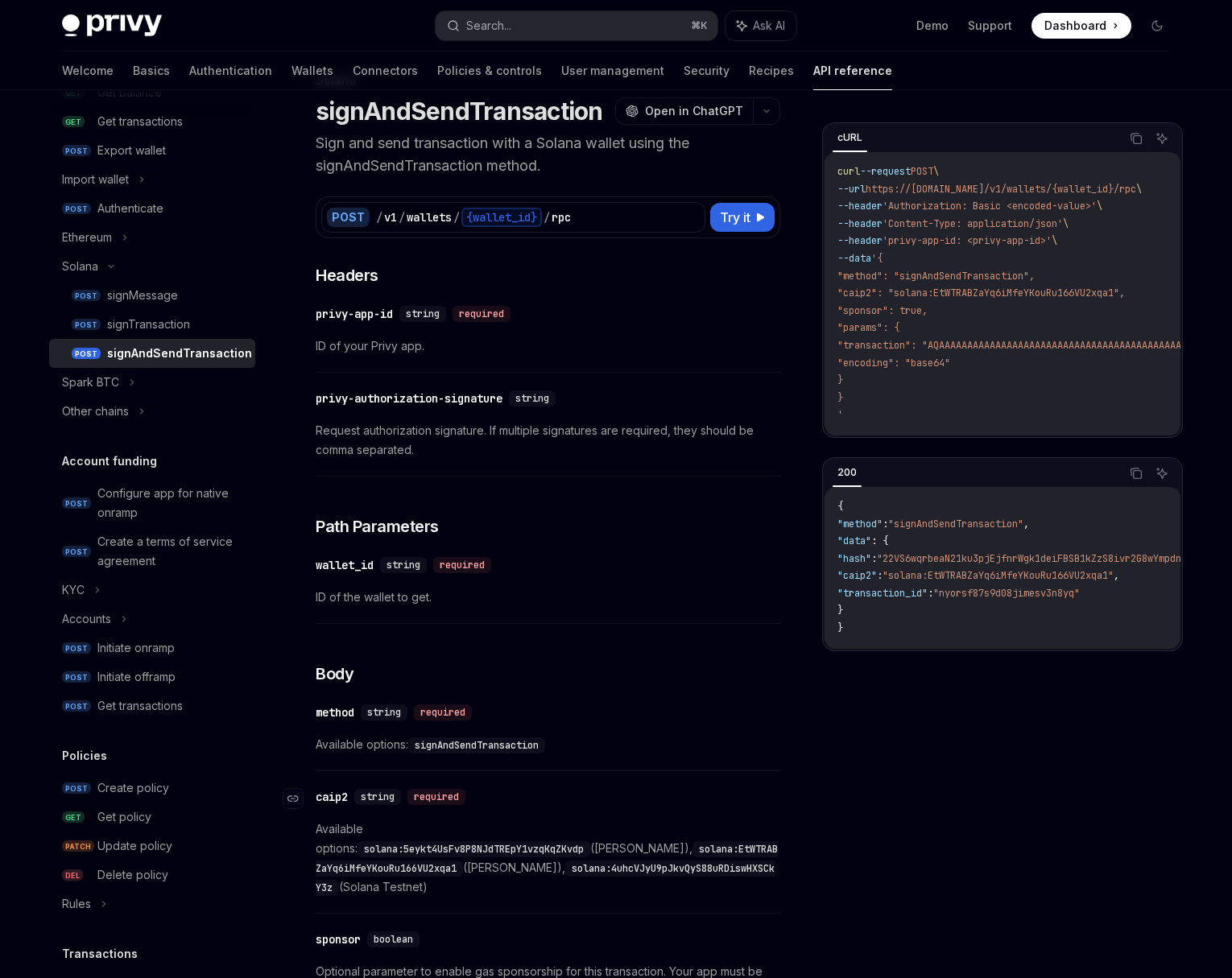
click at [330, 796] on div "caip2" at bounding box center [331, 796] width 33 height 16
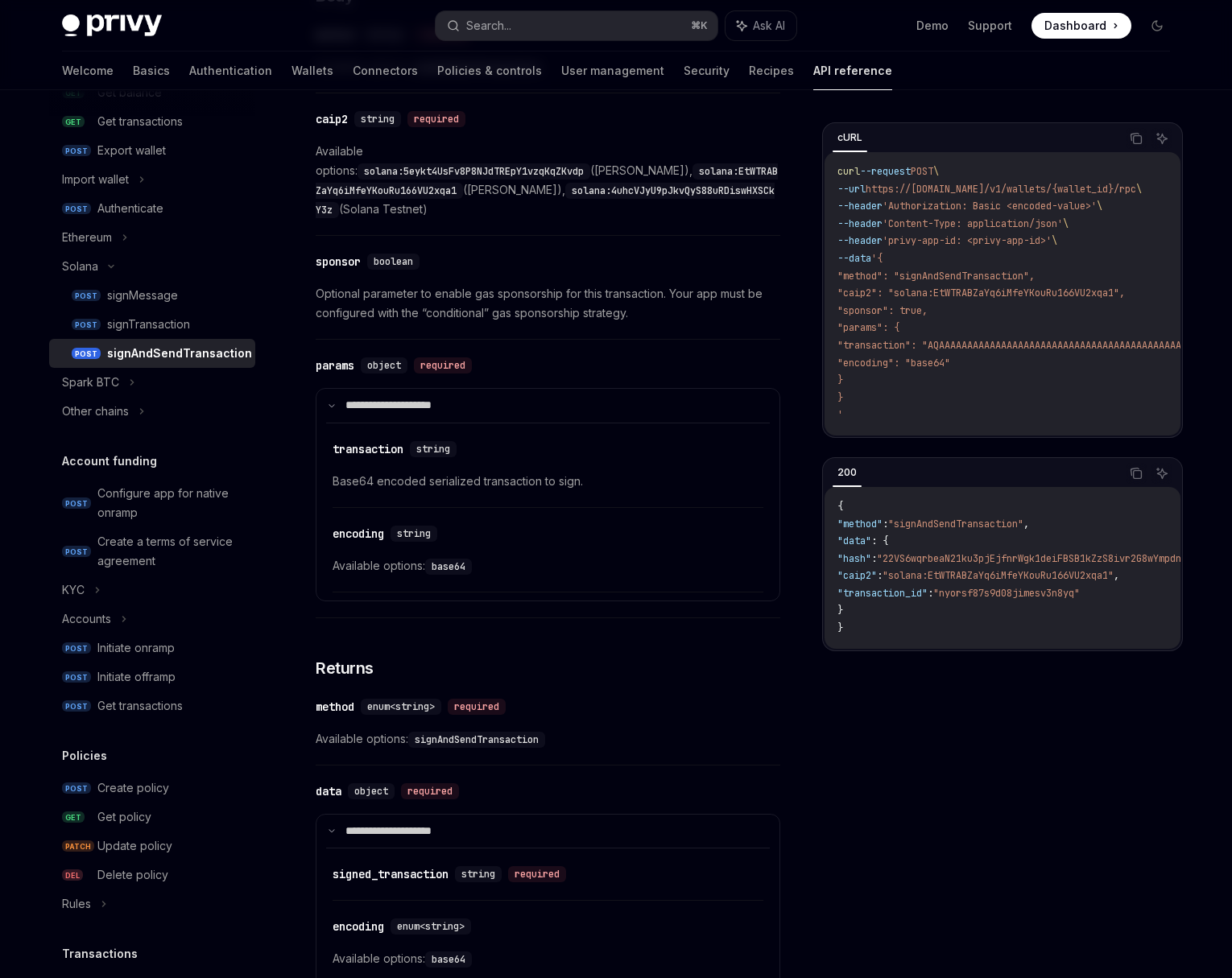
scroll to position [732, 0]
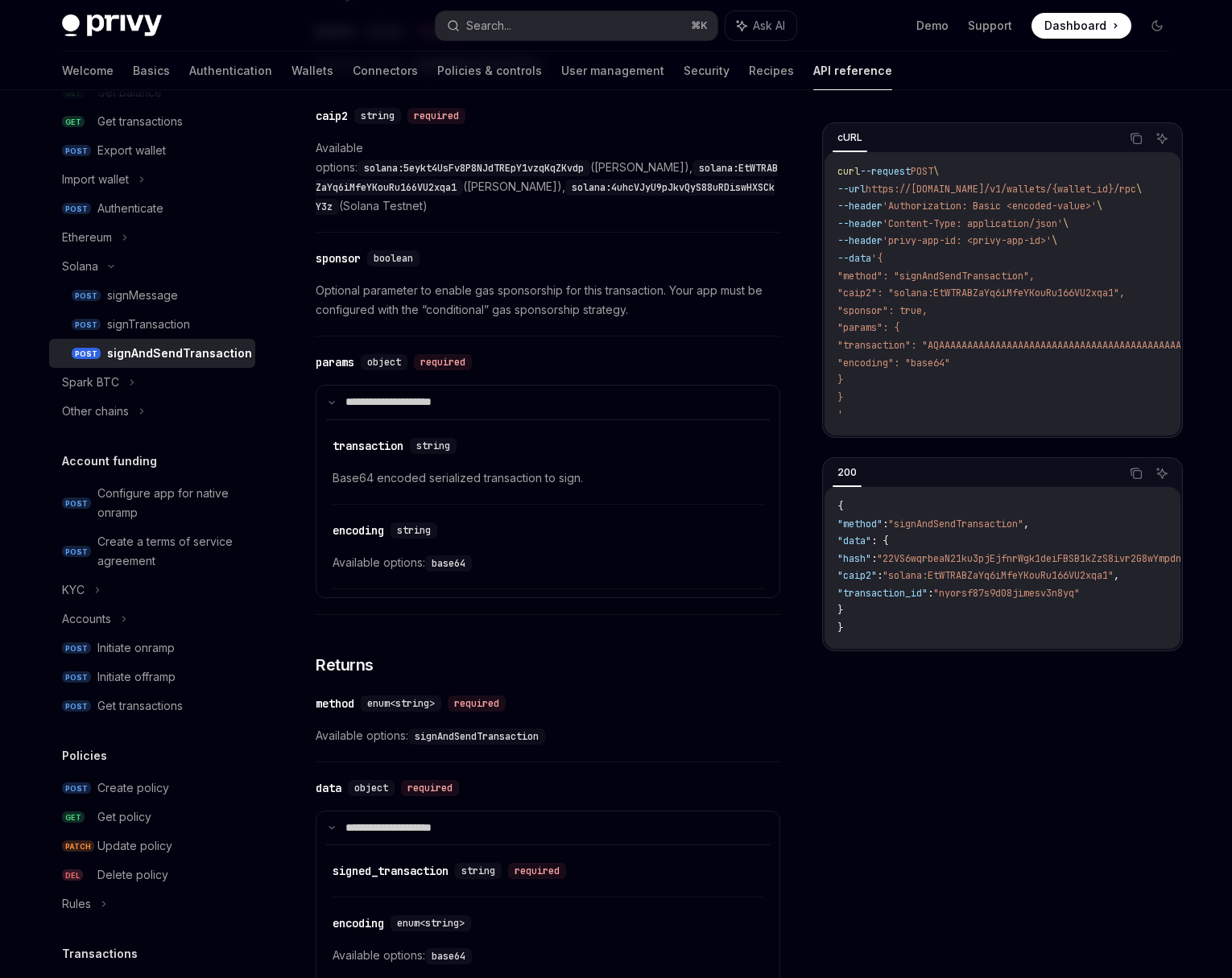
click at [867, 294] on span ""caip2": "solana:EtWTRABZaYq6iMfeYKouRu166VU2xqa1"," at bounding box center [981, 293] width 288 height 13
copy span "caip2"
drag, startPoint x: 551, startPoint y: 166, endPoint x: 324, endPoint y: 168, distance: 227.0
click at [324, 168] on code "solana:EtWTRABZaYq6iMfeYKouRu166VU2xqa1" at bounding box center [546, 178] width 462 height 35
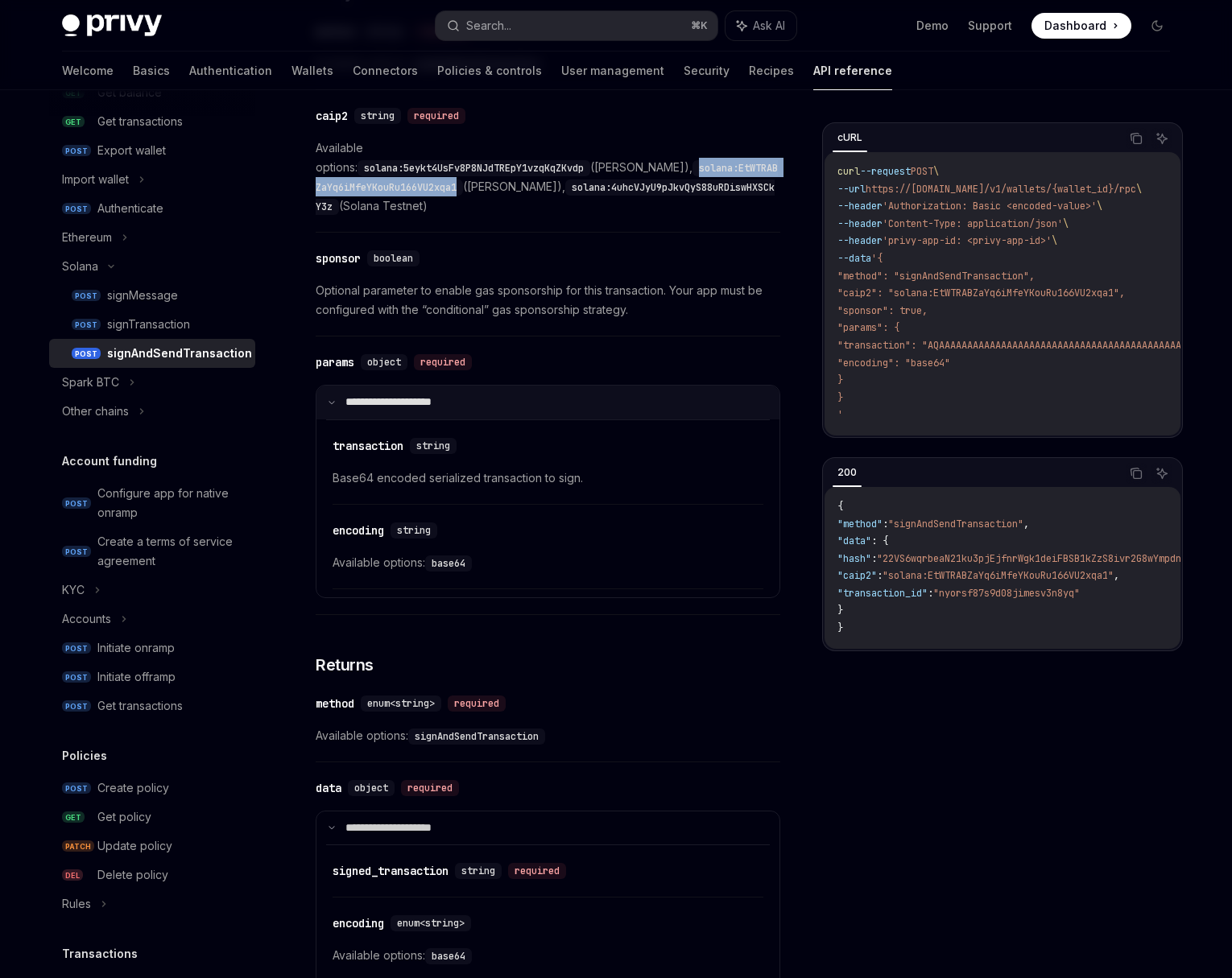
copy code "solana:EtWTRABZaYq6iMfeYKouRu166VU2xqa1"
click at [531, 18] on button "Search... ⌘ K" at bounding box center [576, 26] width 282 height 29
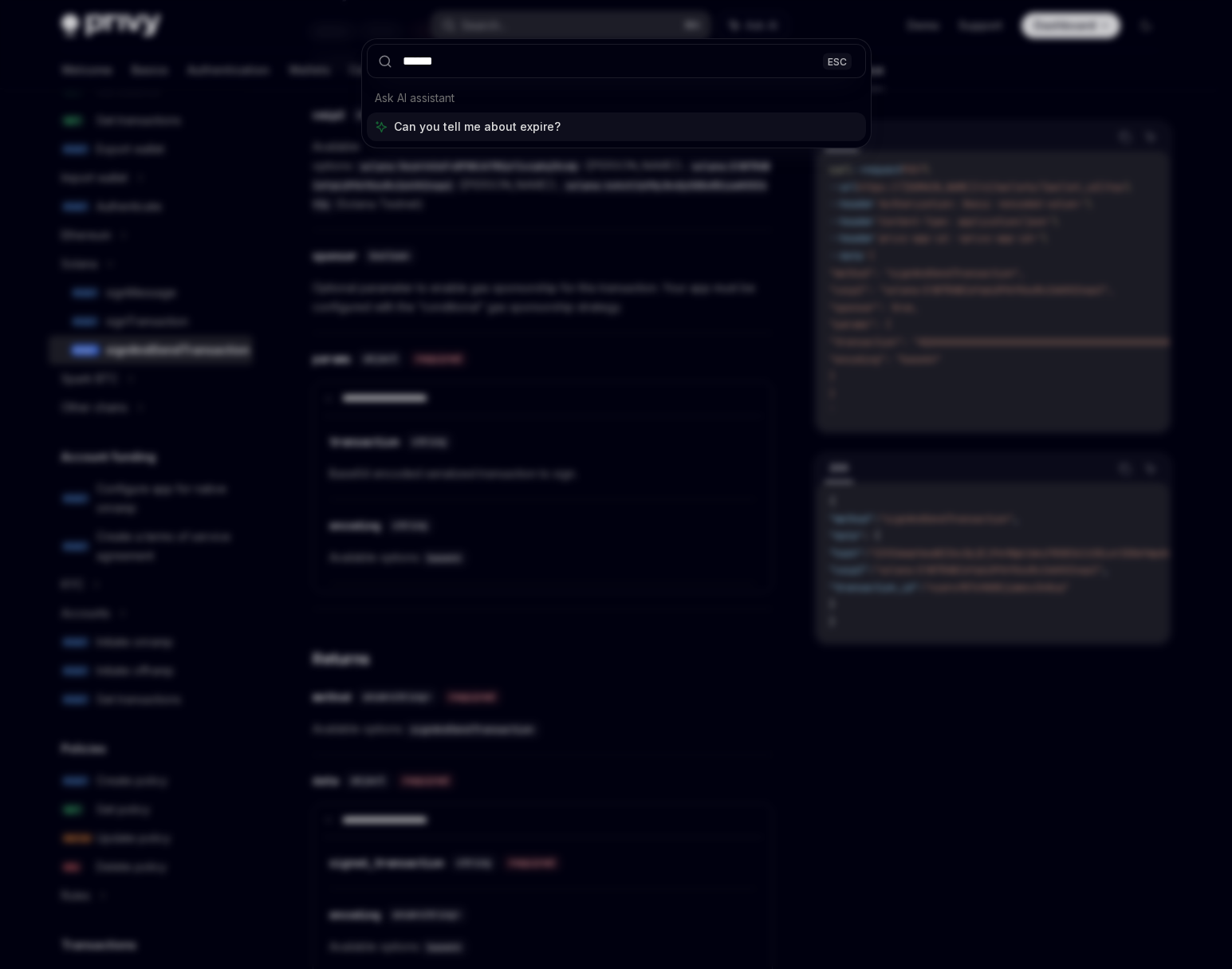
type input "*******"
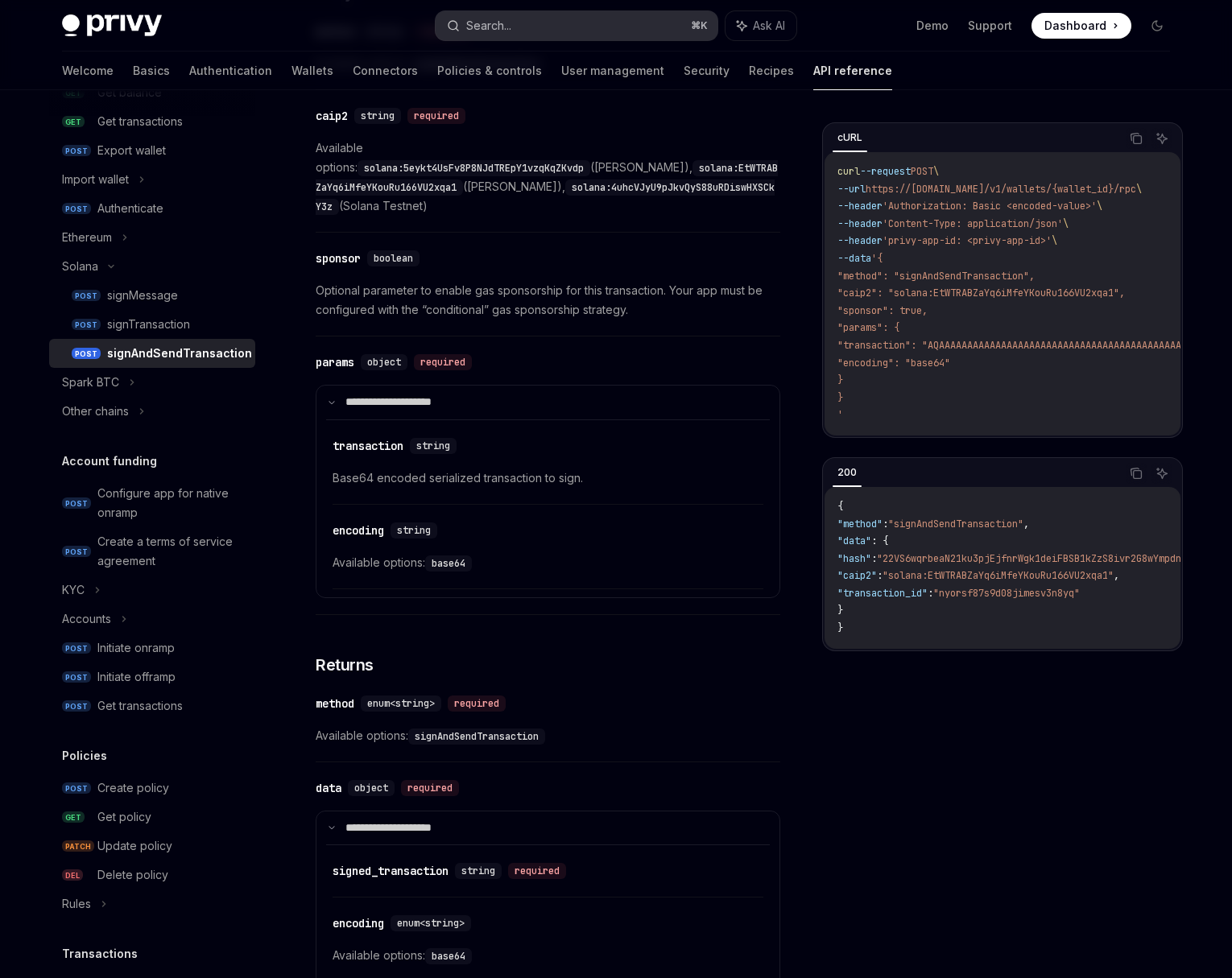
click at [519, 20] on button "Search... ⌘ K" at bounding box center [576, 26] width 282 height 29
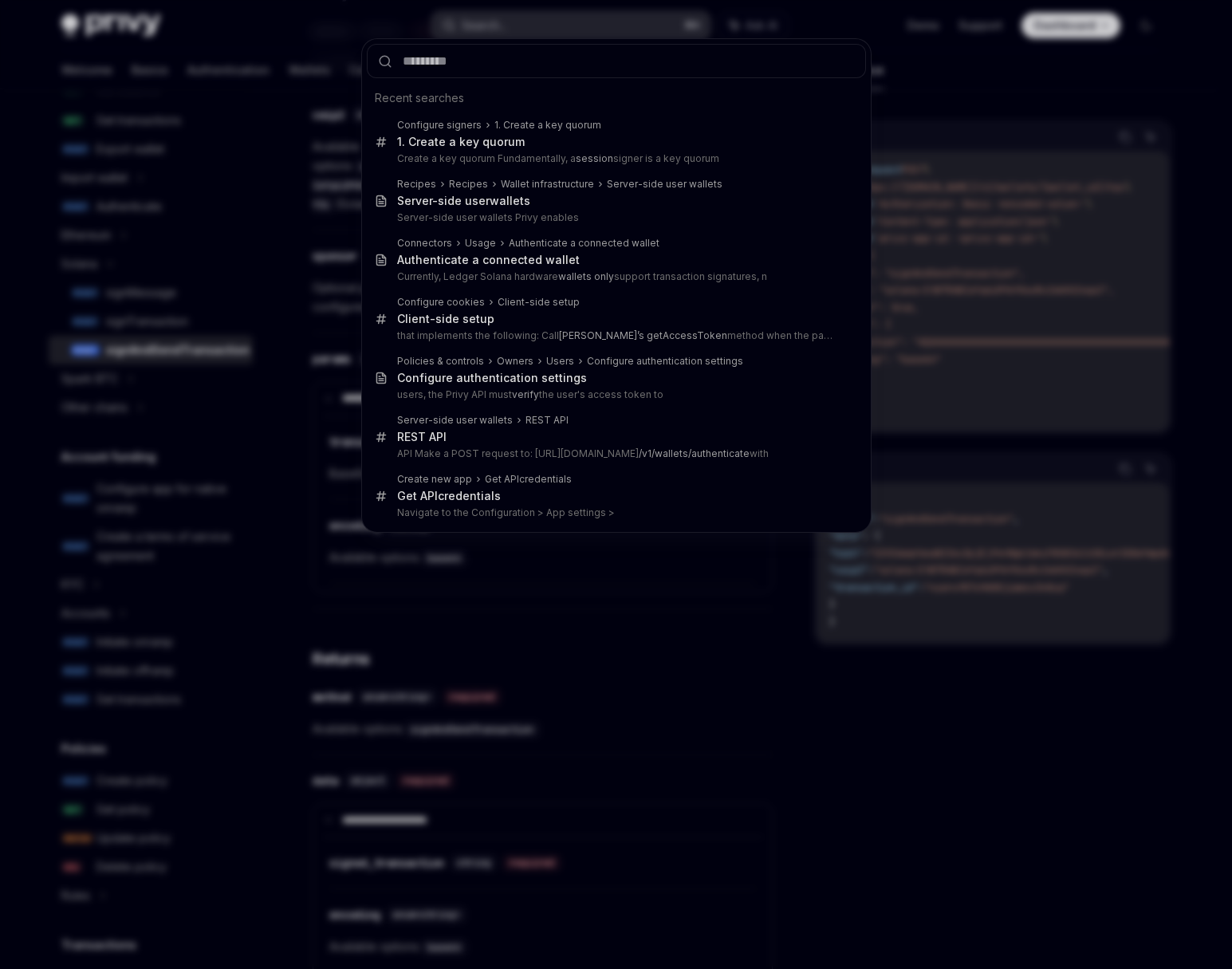
type input "**********"
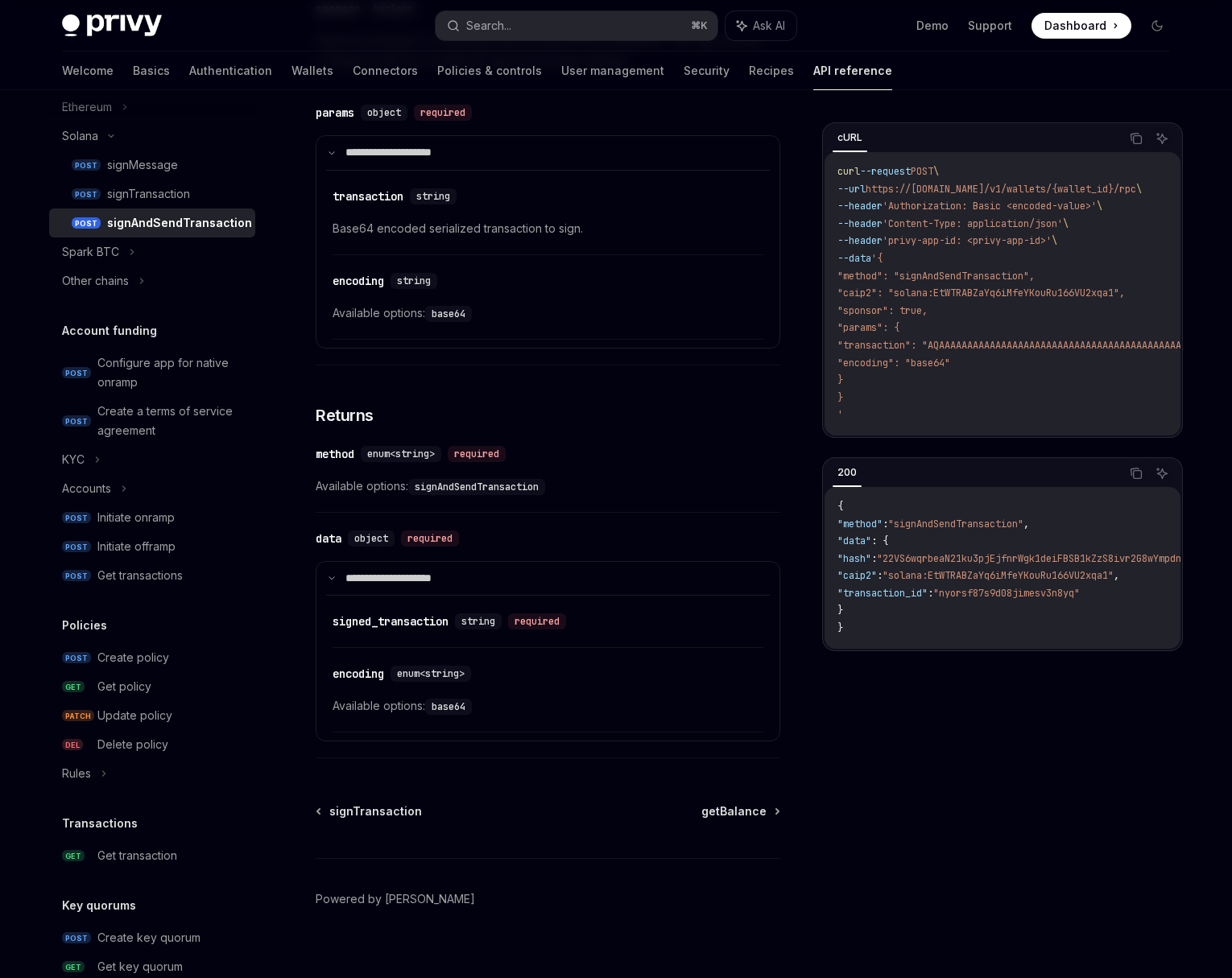
scroll to position [772, 0]
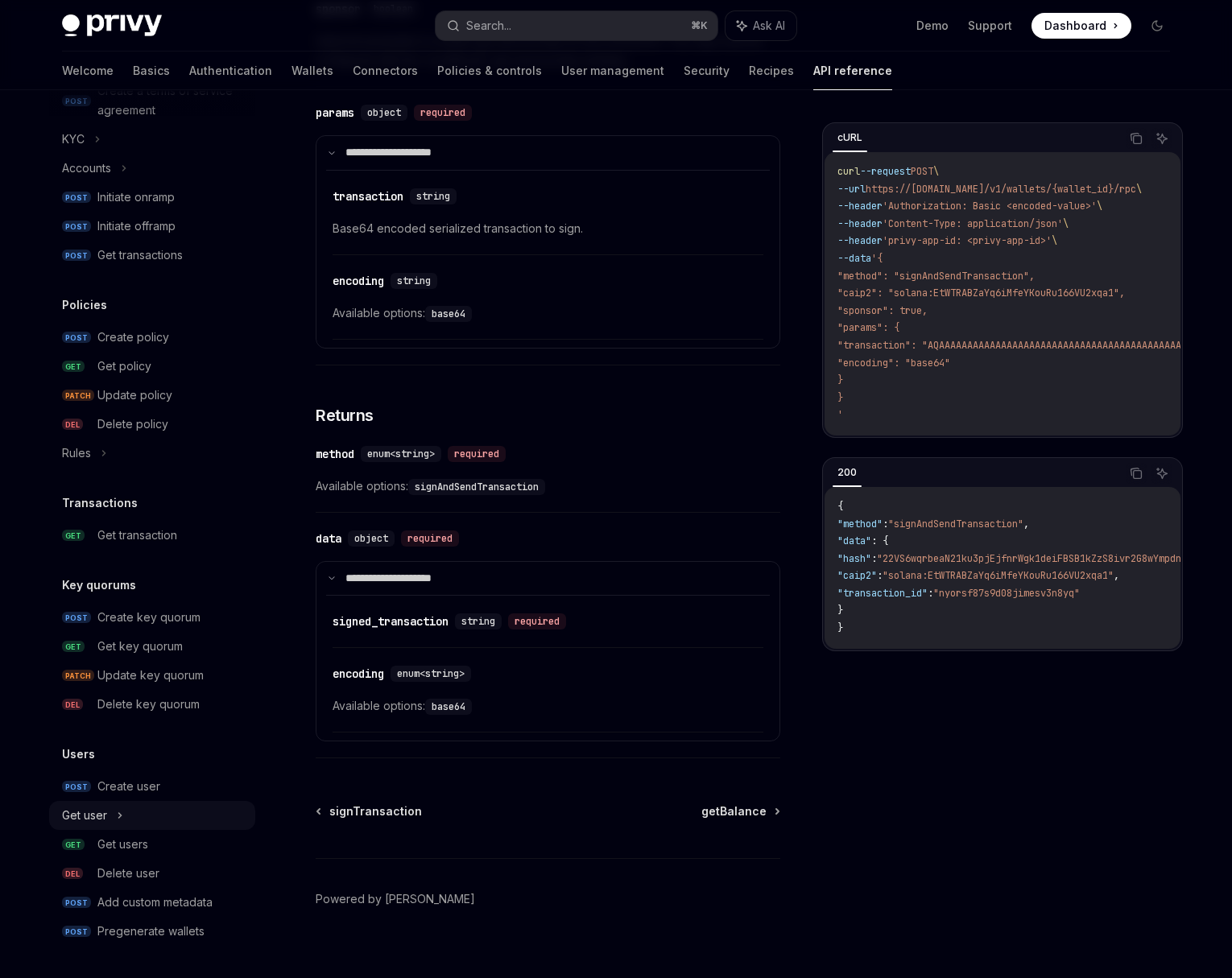
click at [129, 813] on div "Get user" at bounding box center [152, 815] width 206 height 29
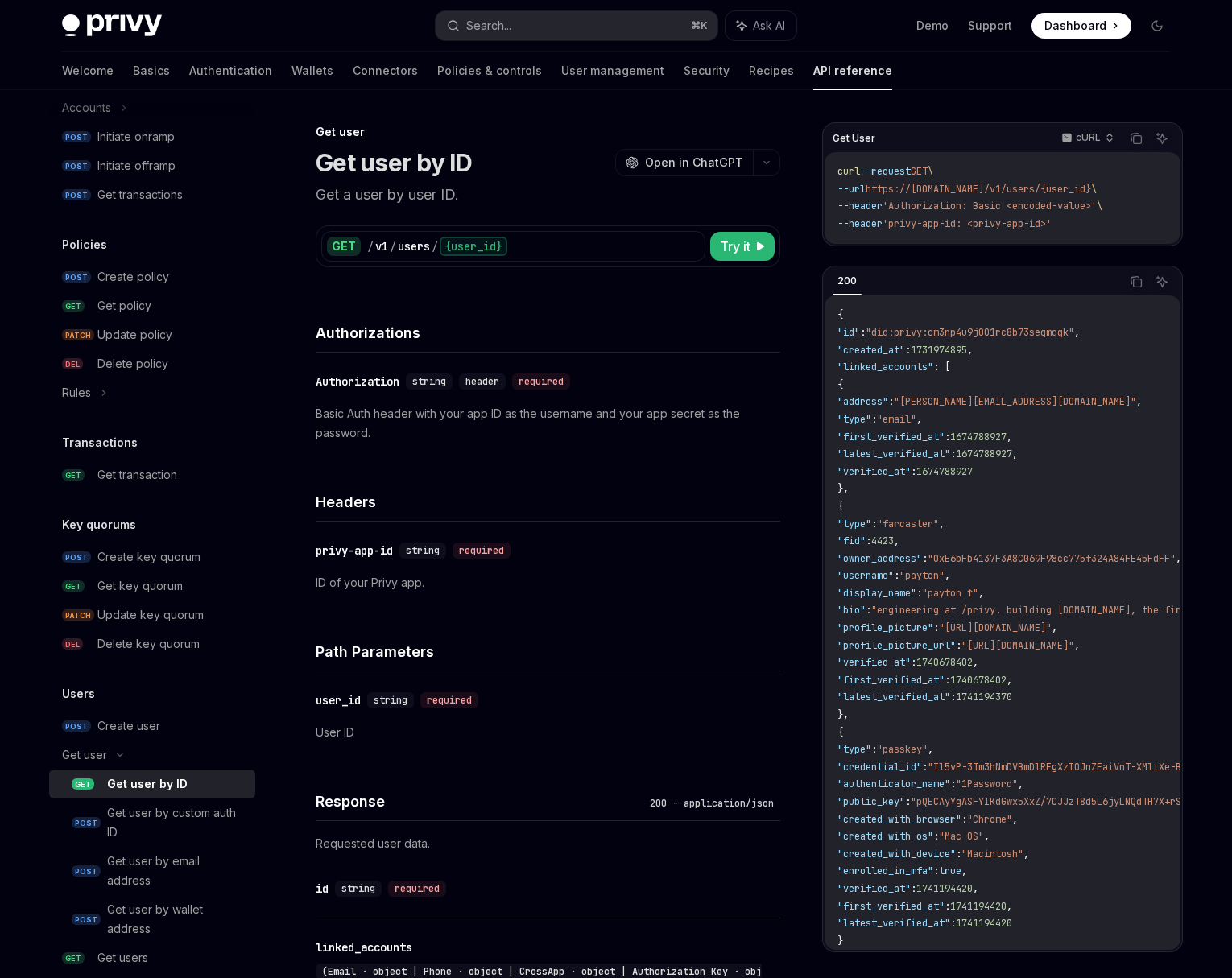
scroll to position [843, 0]
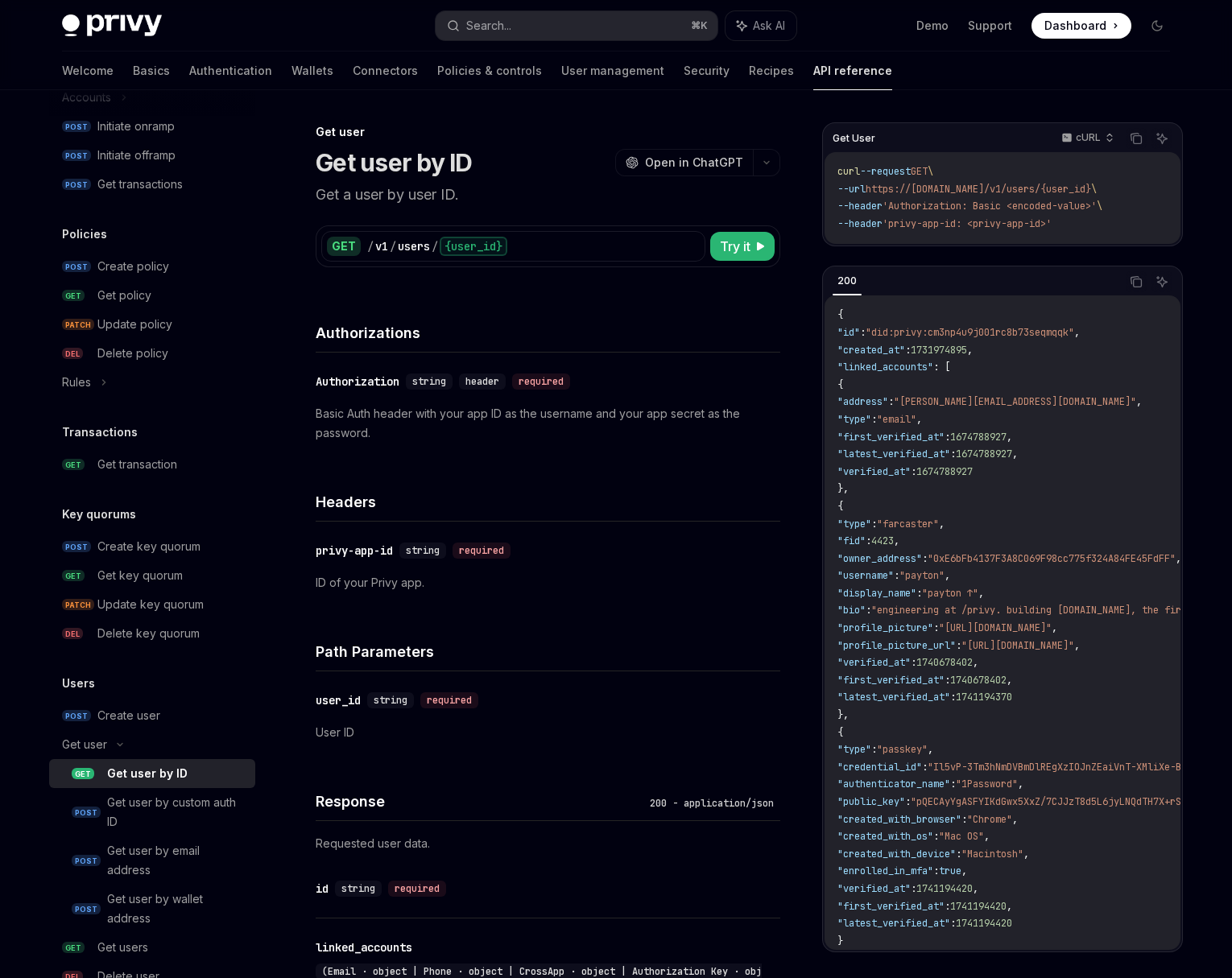
click at [616, 601] on div "​ privy-app-id string required ID of your Privy app." at bounding box center [547, 567] width 465 height 90
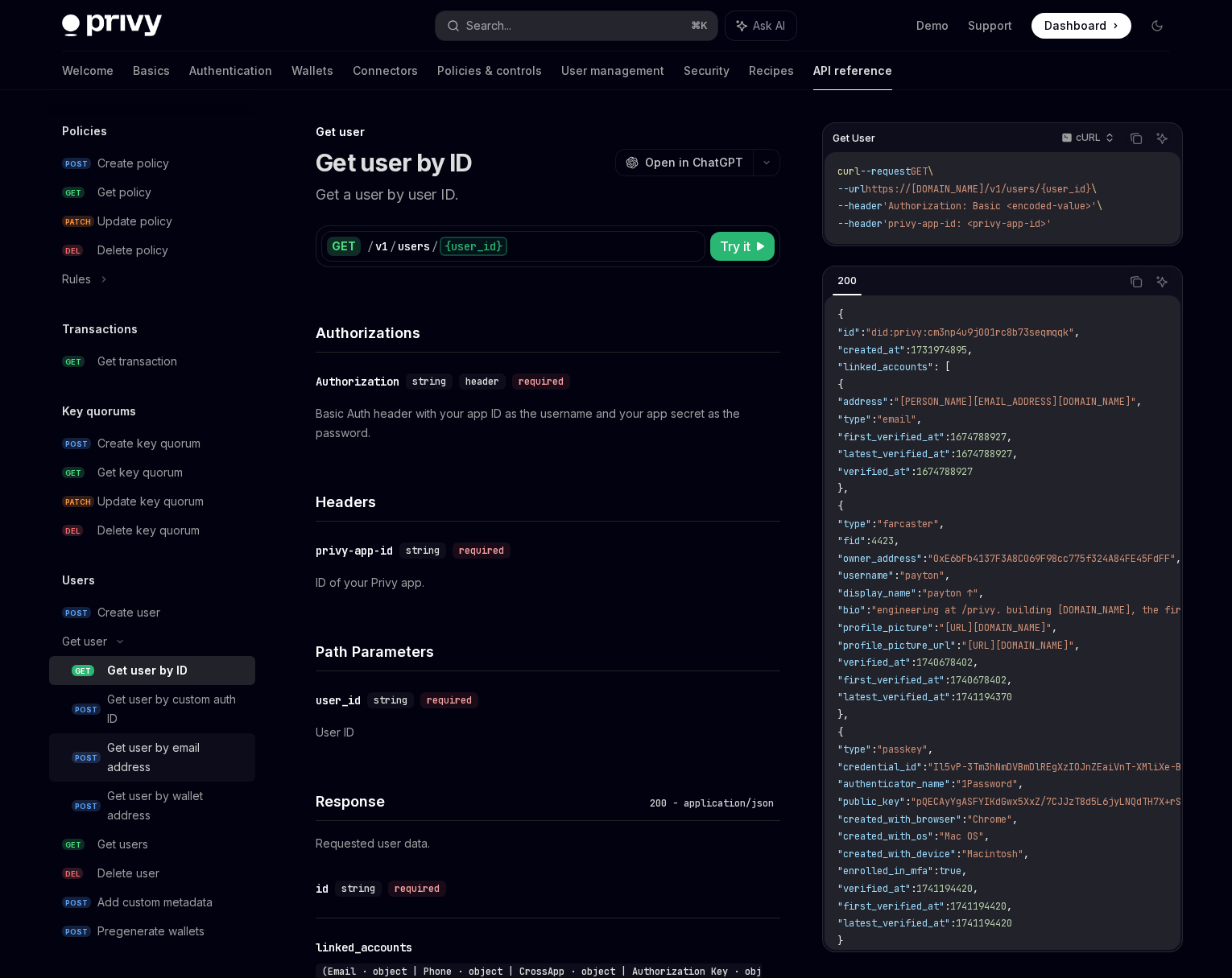
scroll to position [21, 0]
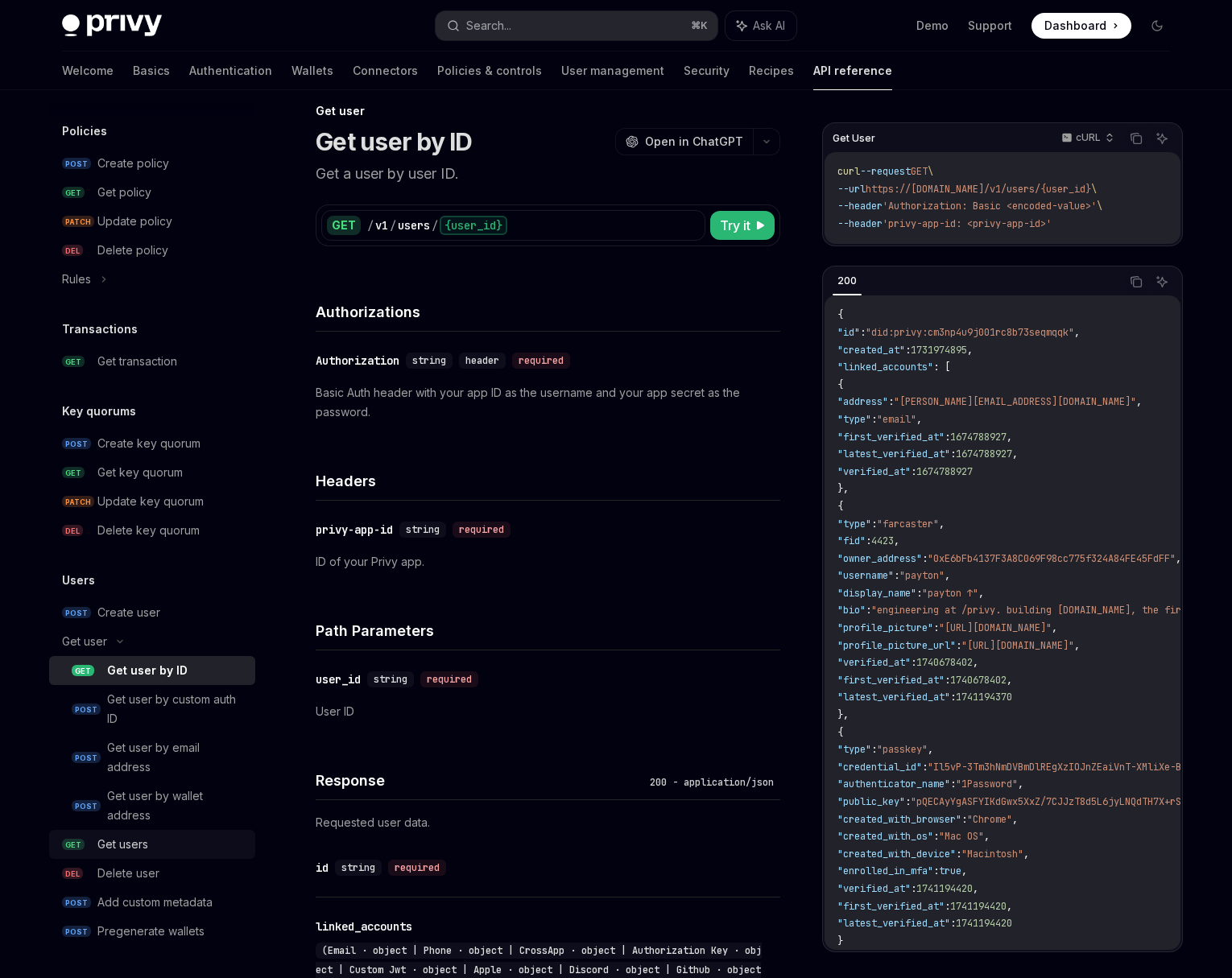
click at [186, 846] on div "Get users" at bounding box center [172, 844] width 148 height 19
type textarea "*"
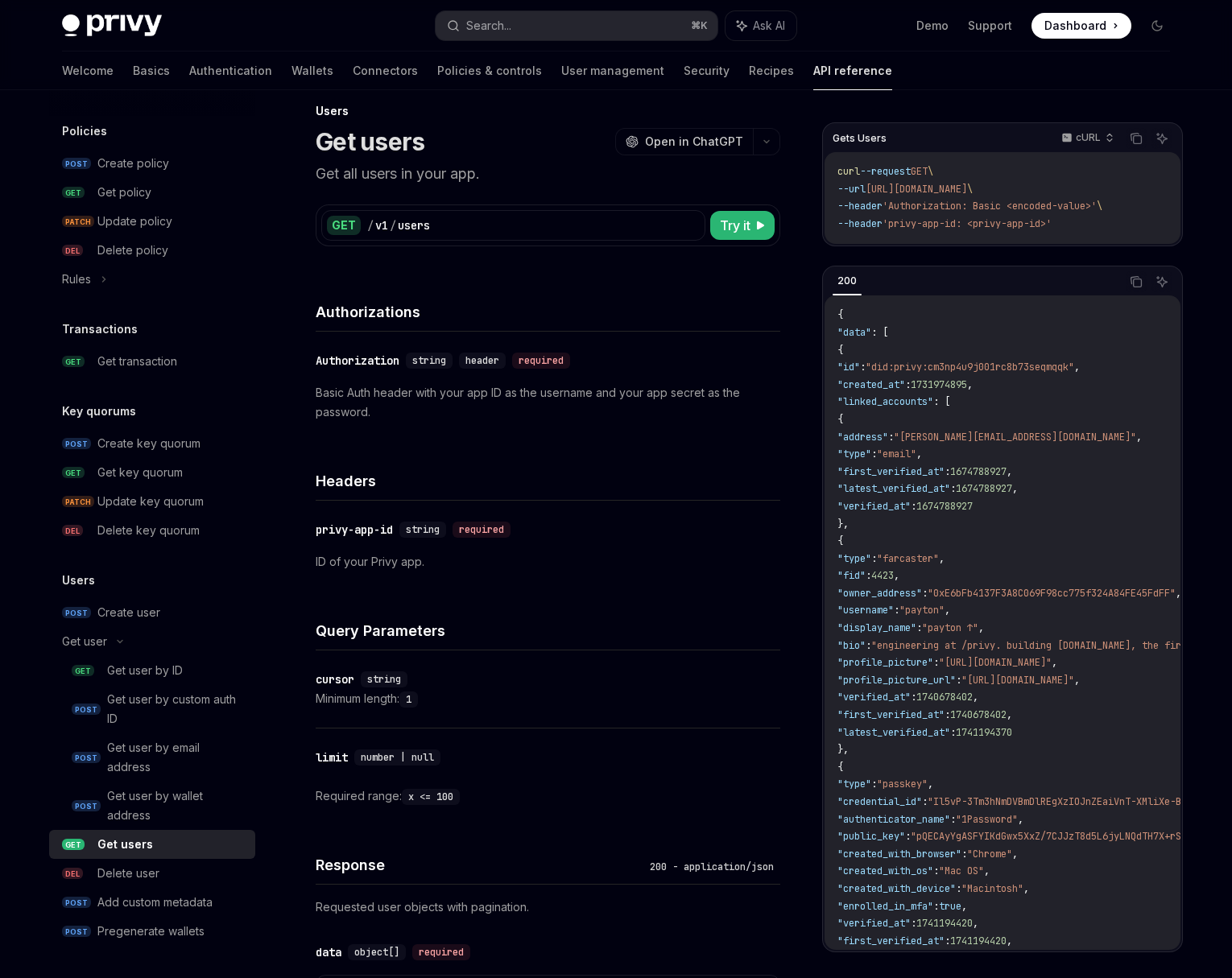
click at [655, 426] on div "​ Authorization string header required Basic Auth header with your app ID as th…" at bounding box center [547, 386] width 465 height 109
click at [508, 29] on div "Search..." at bounding box center [489, 25] width 45 height 19
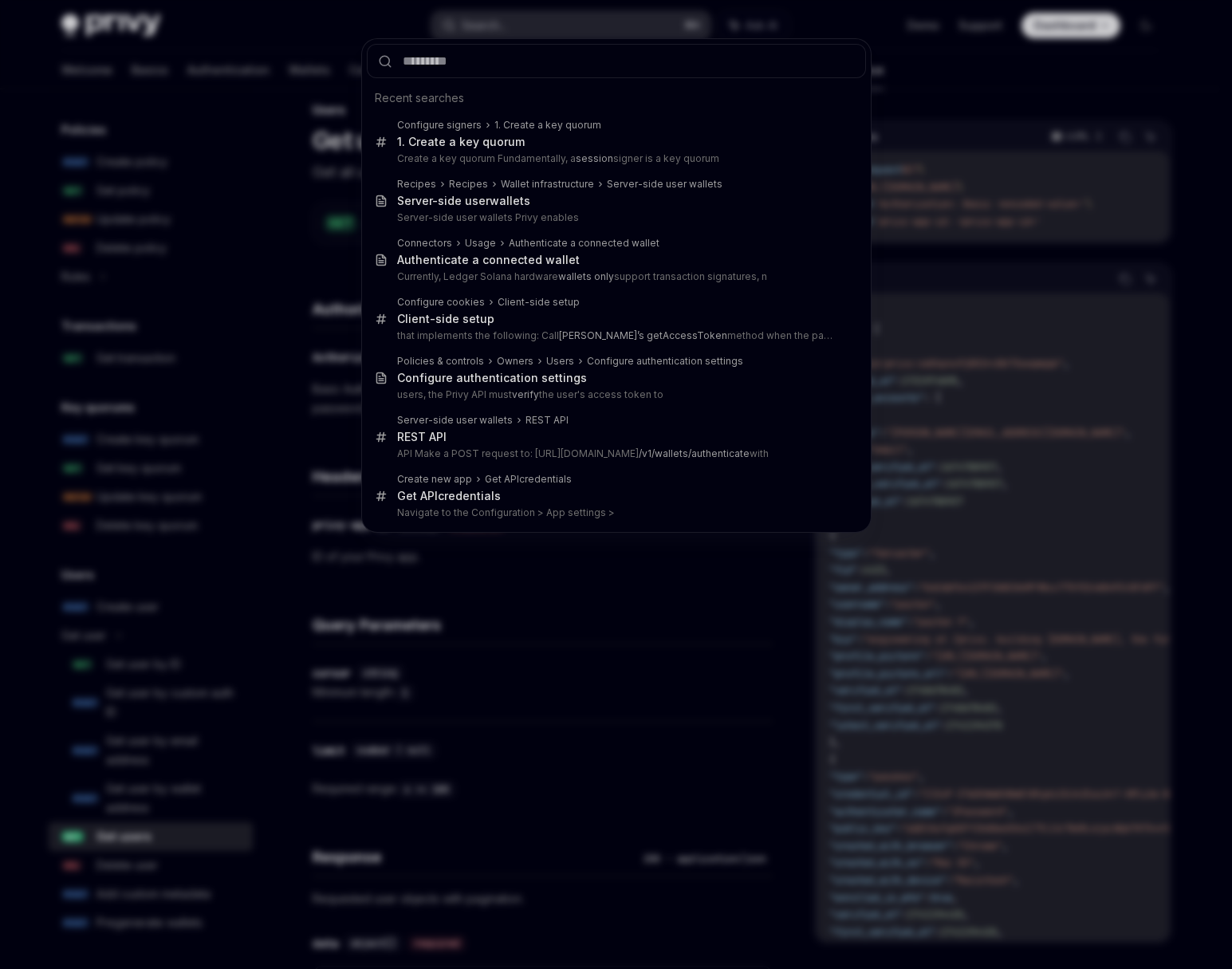
type input "**********"
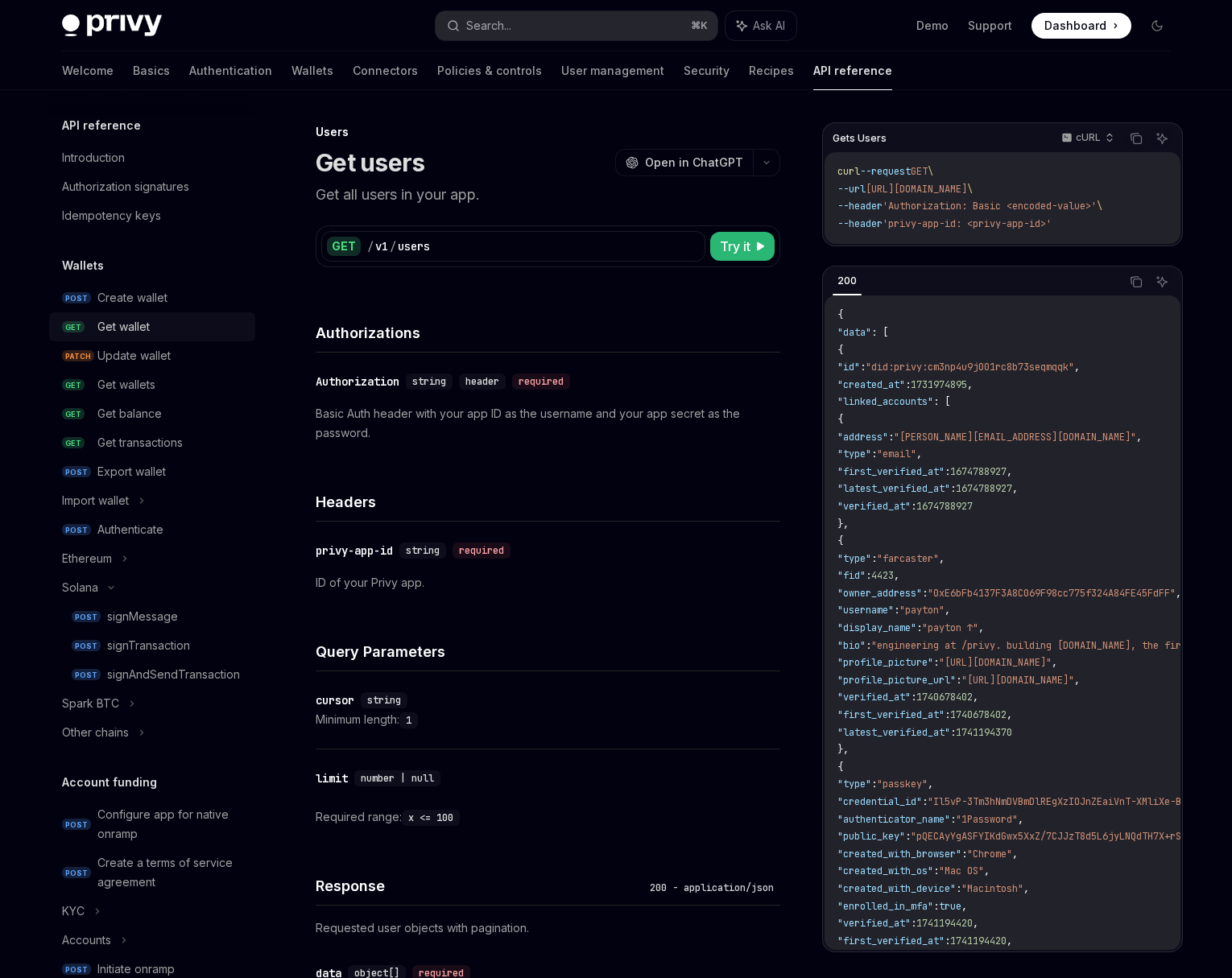
click at [163, 328] on div "Get wallet" at bounding box center [172, 326] width 148 height 19
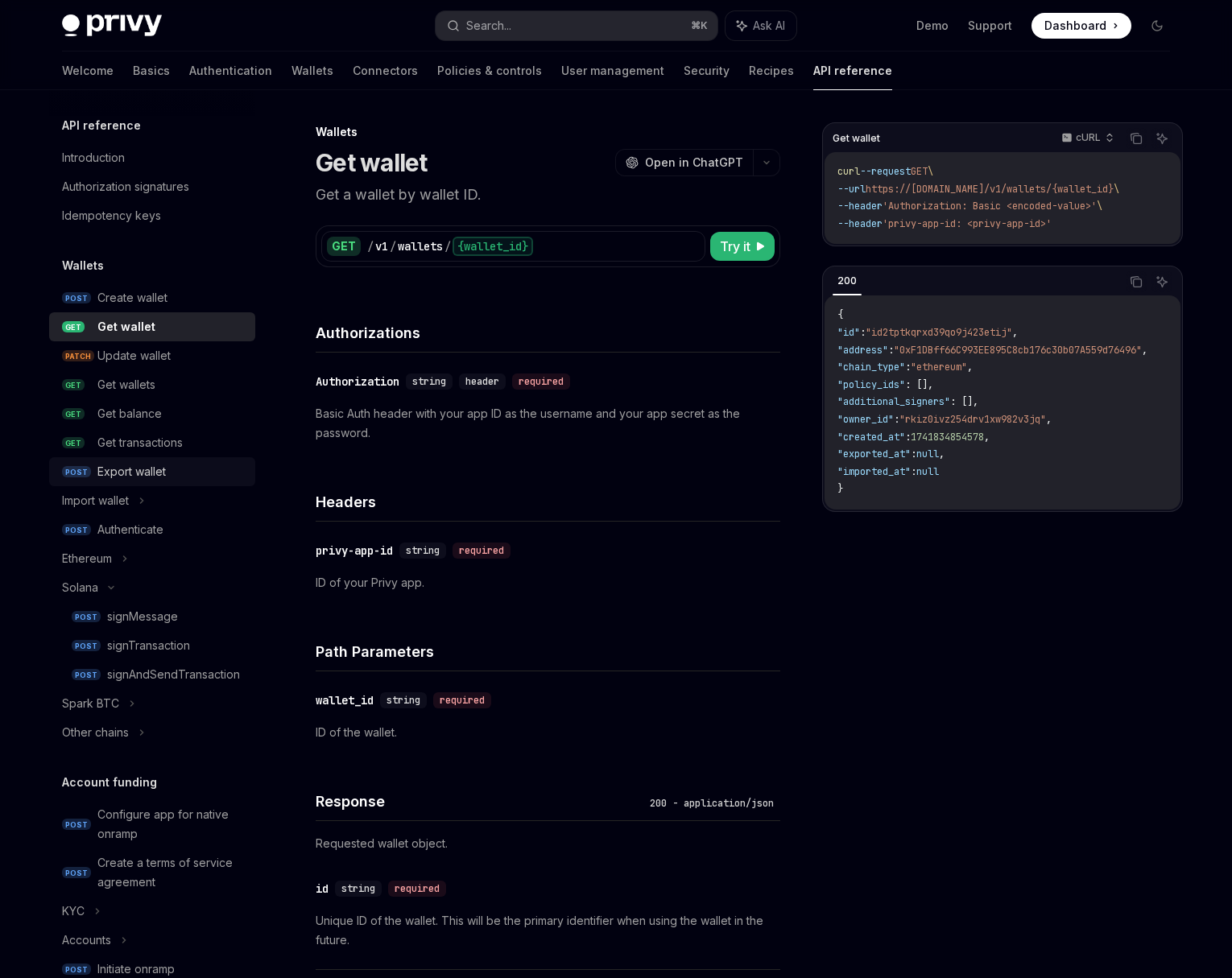
click at [192, 470] on div "Export wallet" at bounding box center [172, 471] width 148 height 19
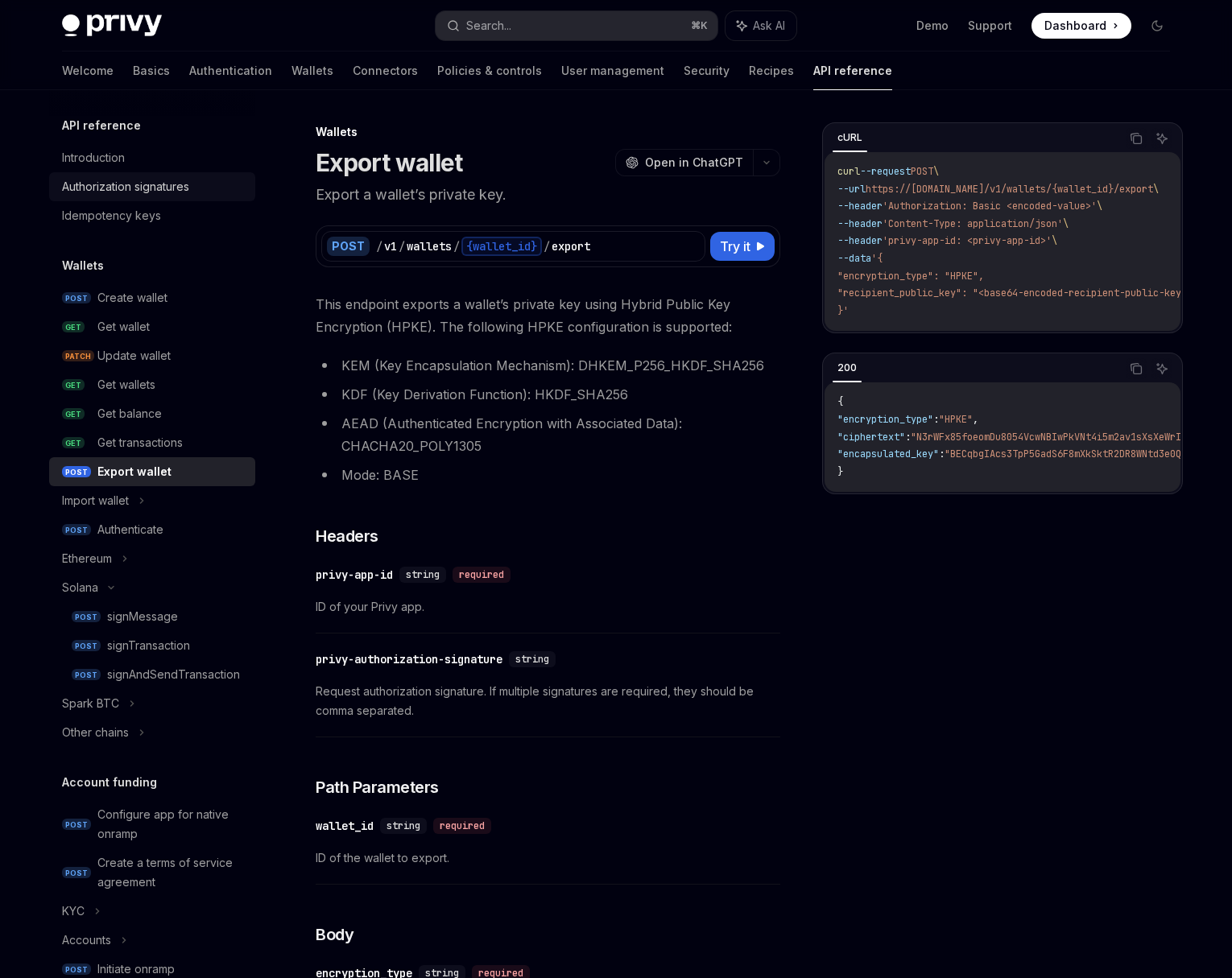
click at [192, 184] on div "Authorization signatures" at bounding box center [153, 186] width 184 height 19
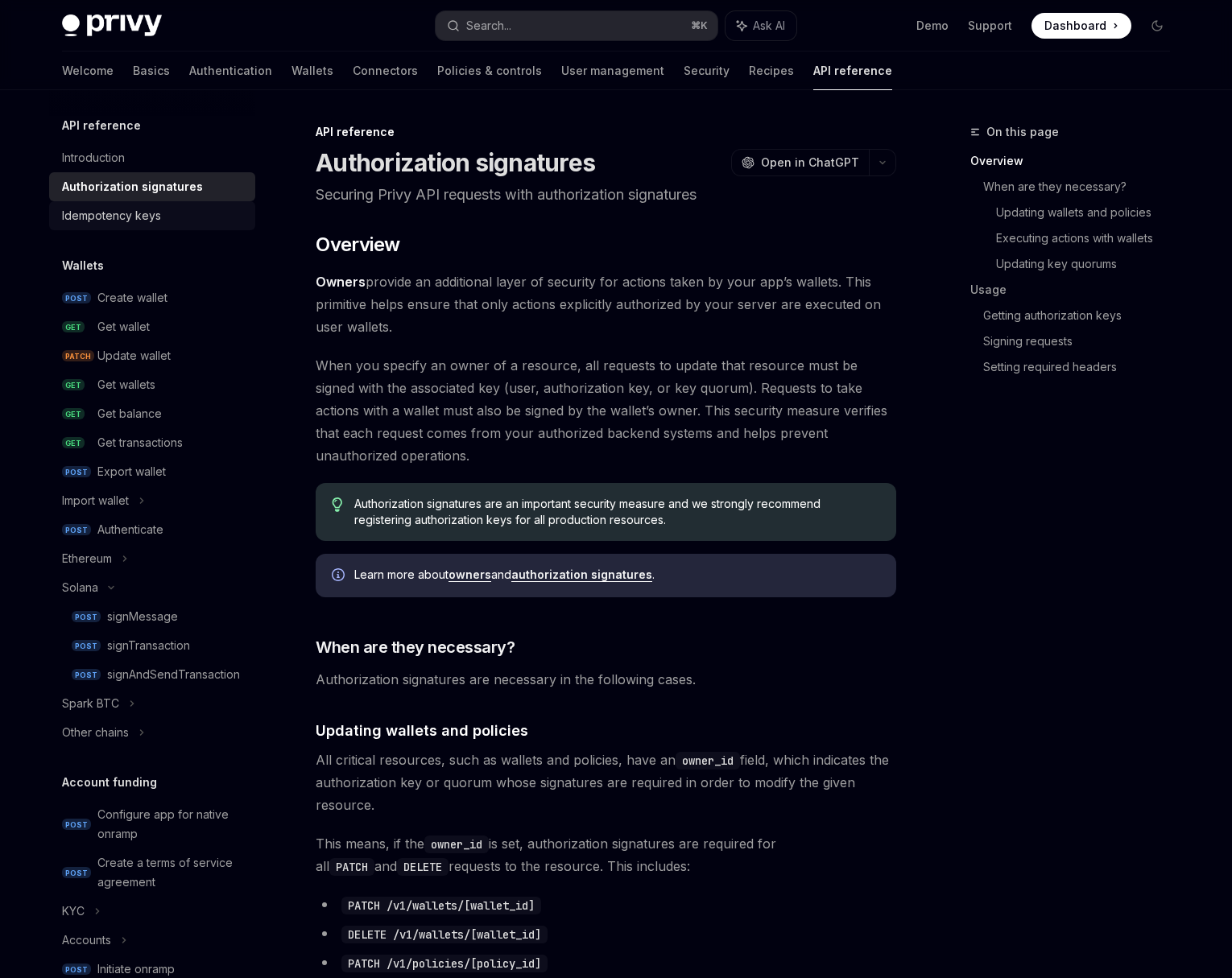
click at [180, 213] on div "Idempotency keys" at bounding box center [153, 215] width 184 height 19
type textarea "*"
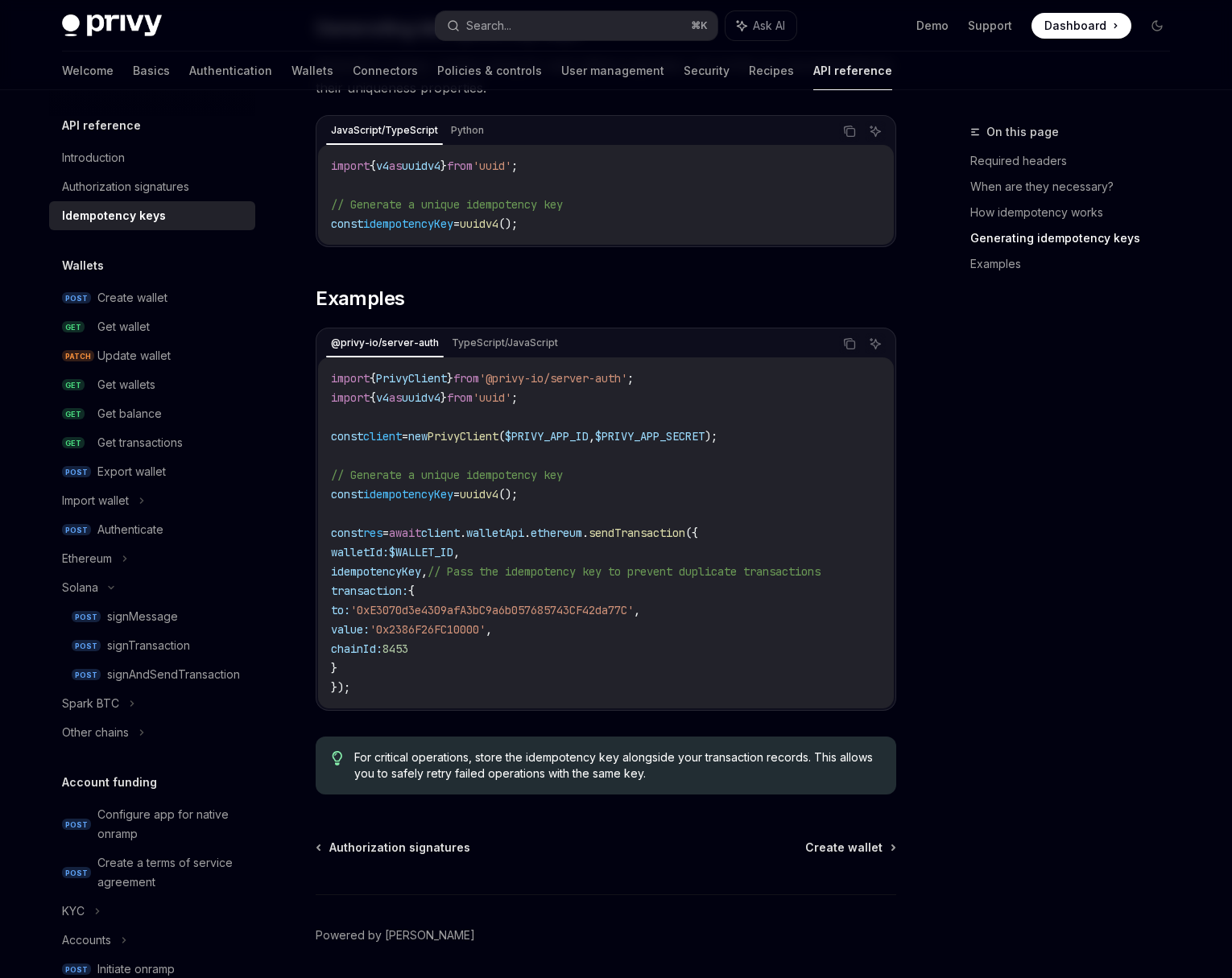
scroll to position [1263, 0]
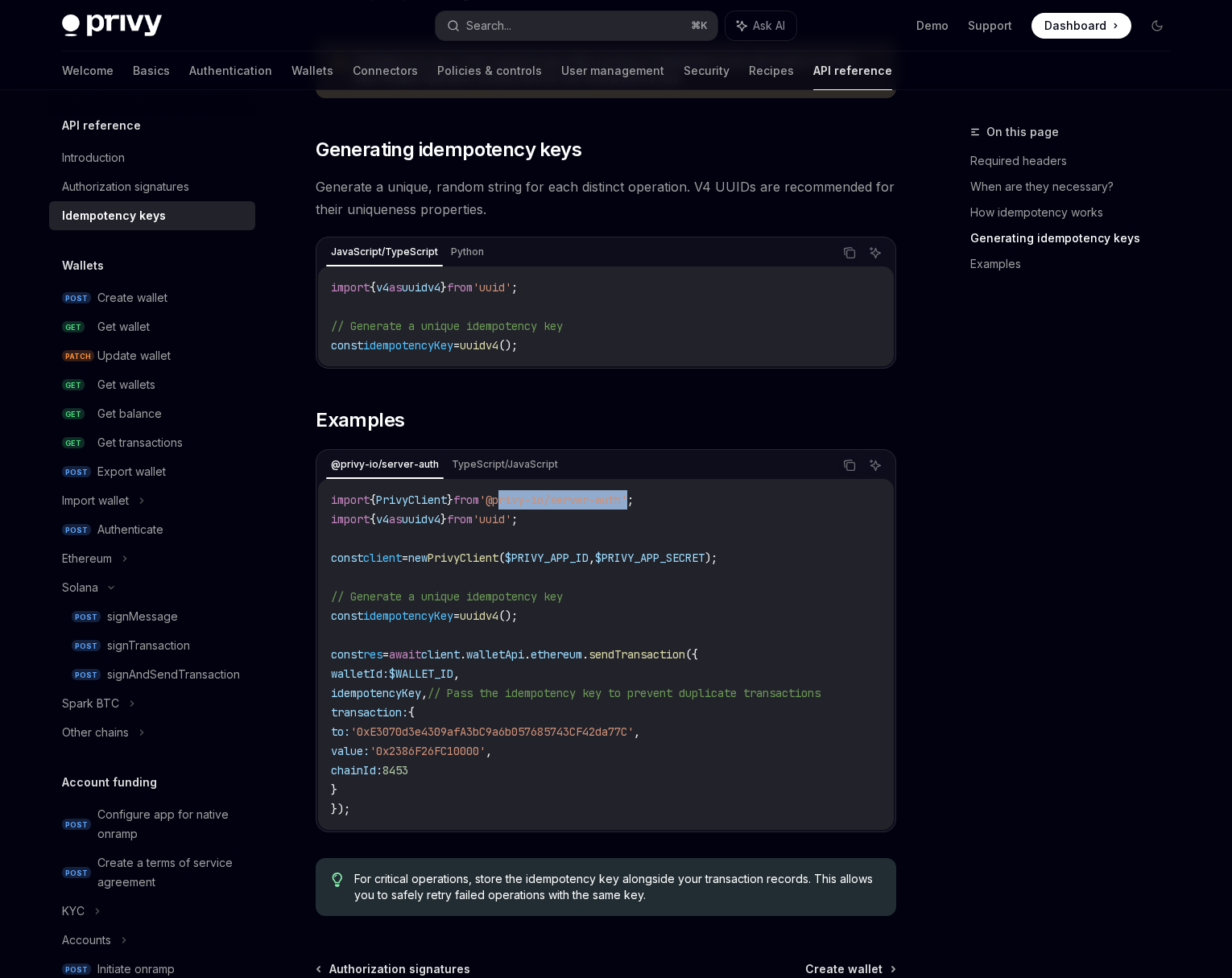
drag, startPoint x: 656, startPoint y: 477, endPoint x: 518, endPoint y: 482, distance: 138.1
click at [518, 493] on span "'@privy-io/server-auth'" at bounding box center [553, 499] width 148 height 14
copy span "privy-io/server-auth"
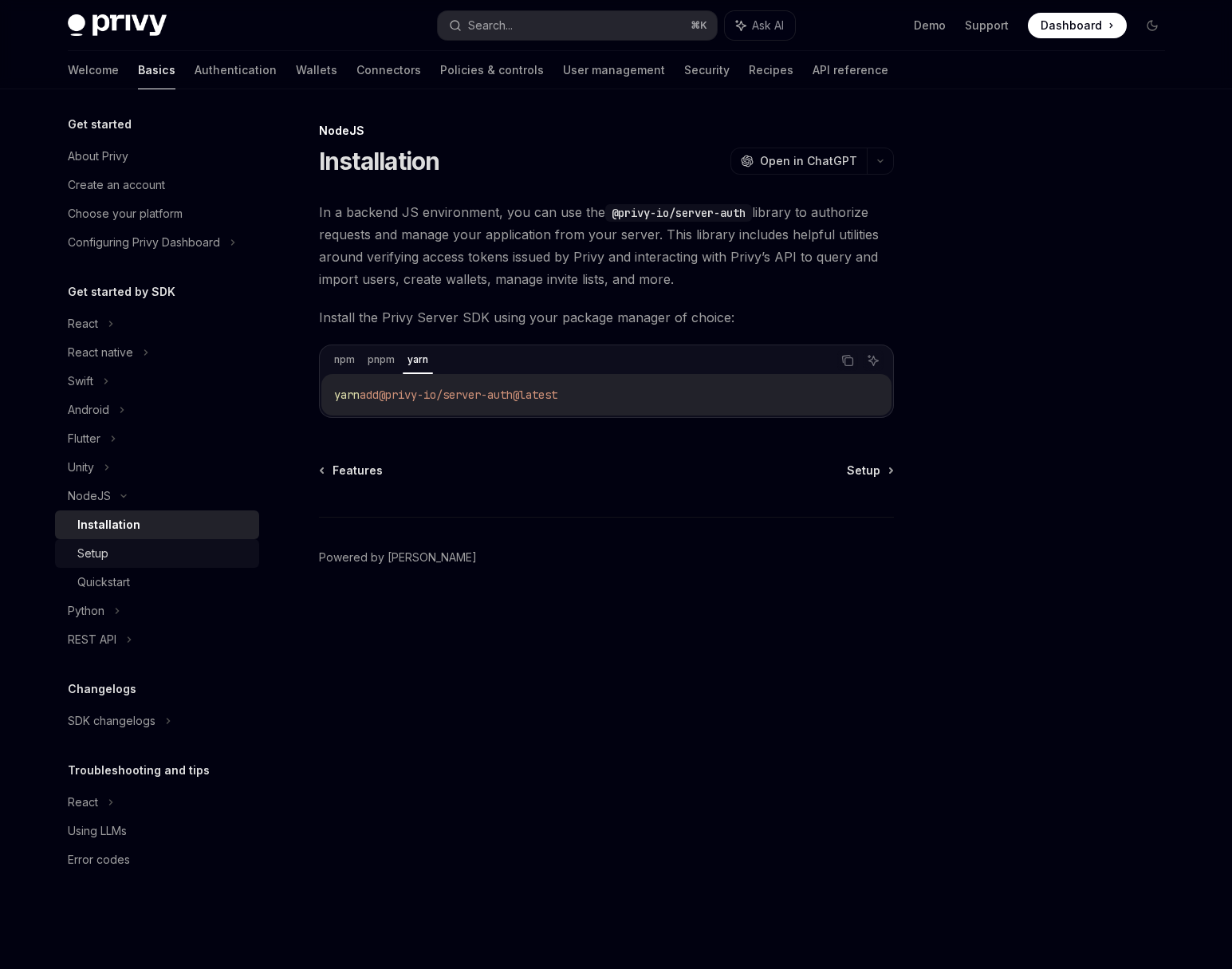
click at [155, 554] on div "Setup" at bounding box center [164, 553] width 173 height 19
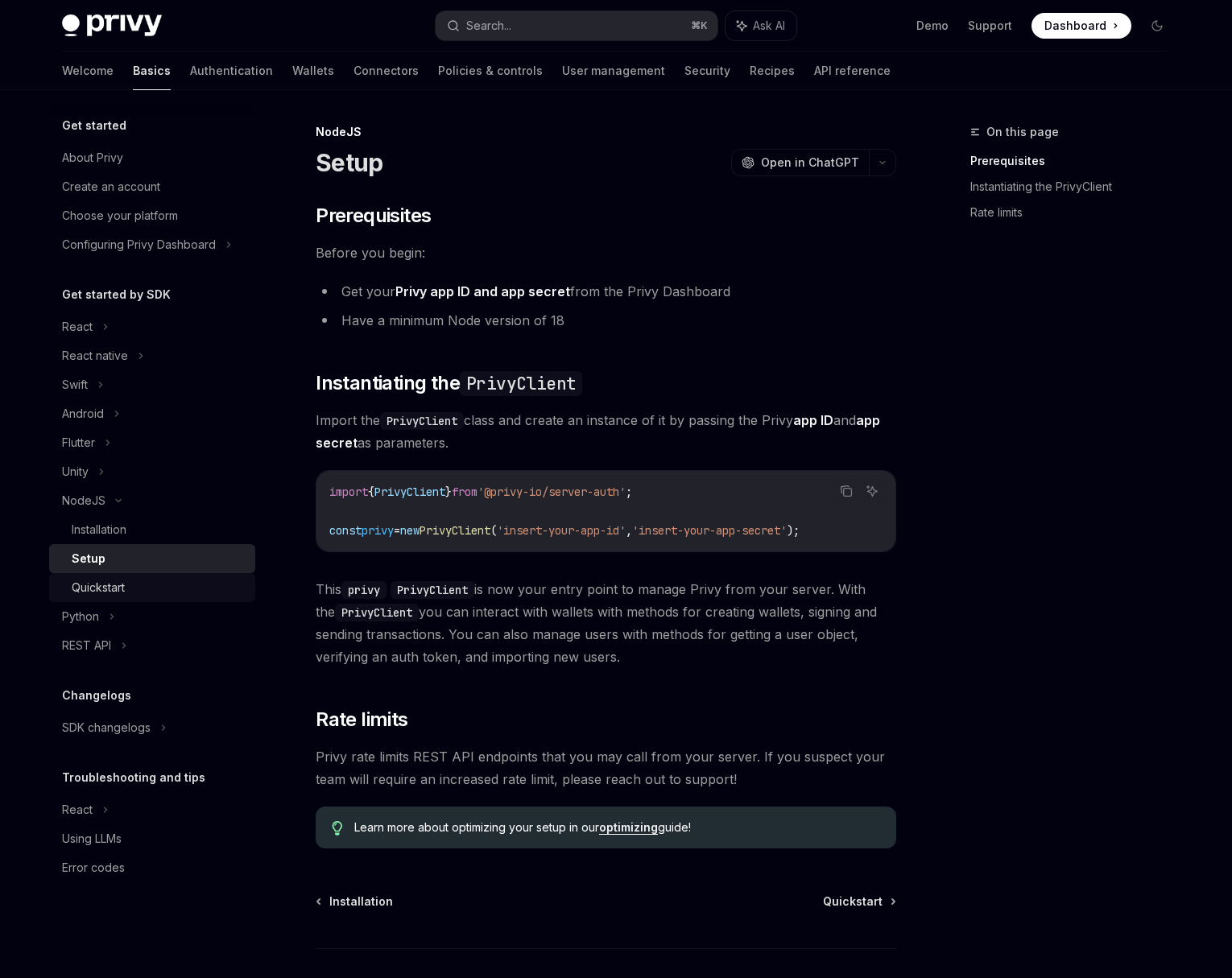
click at [149, 583] on div "Quickstart" at bounding box center [158, 587] width 174 height 19
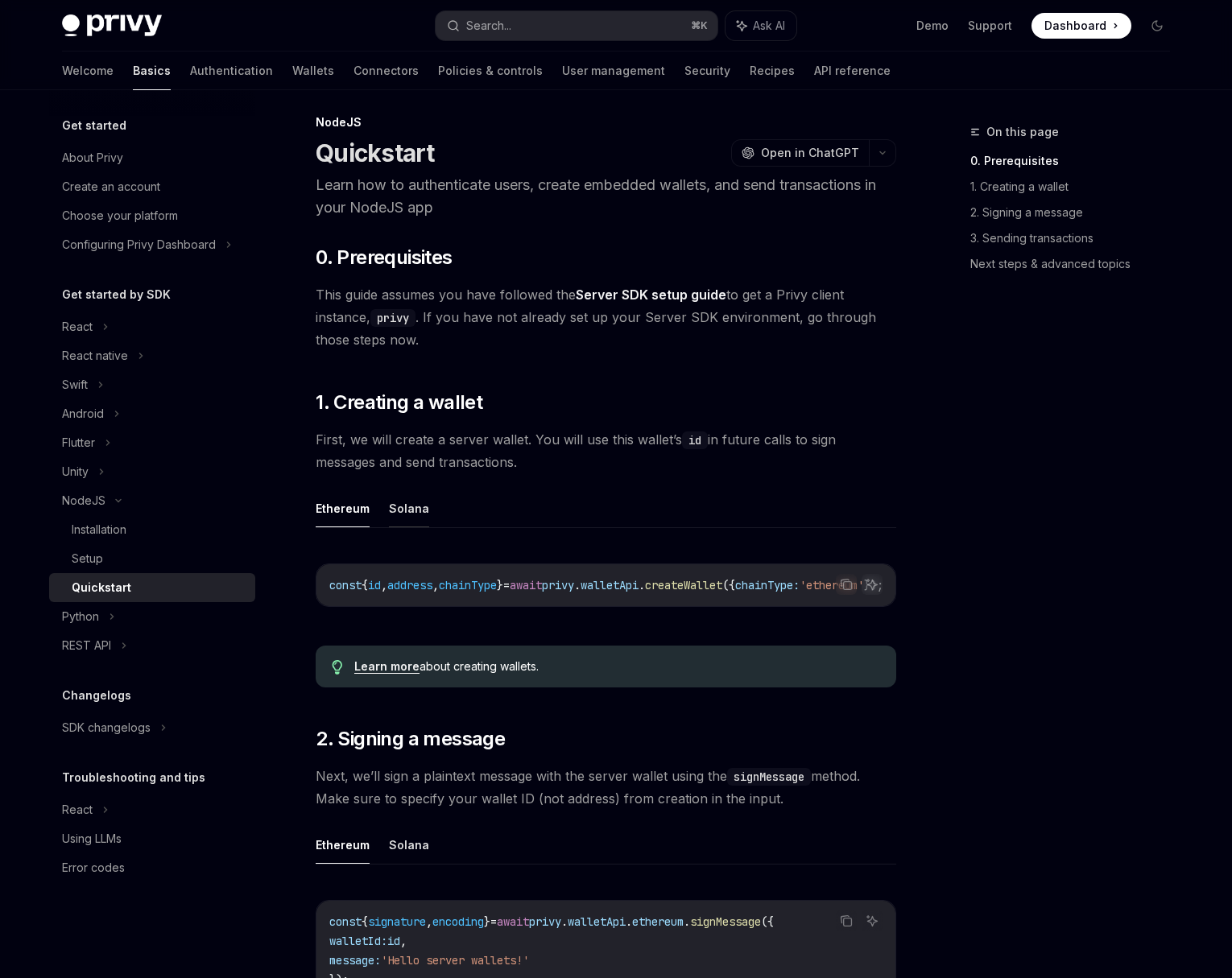
click at [412, 510] on button "Solana" at bounding box center [409, 508] width 40 height 38
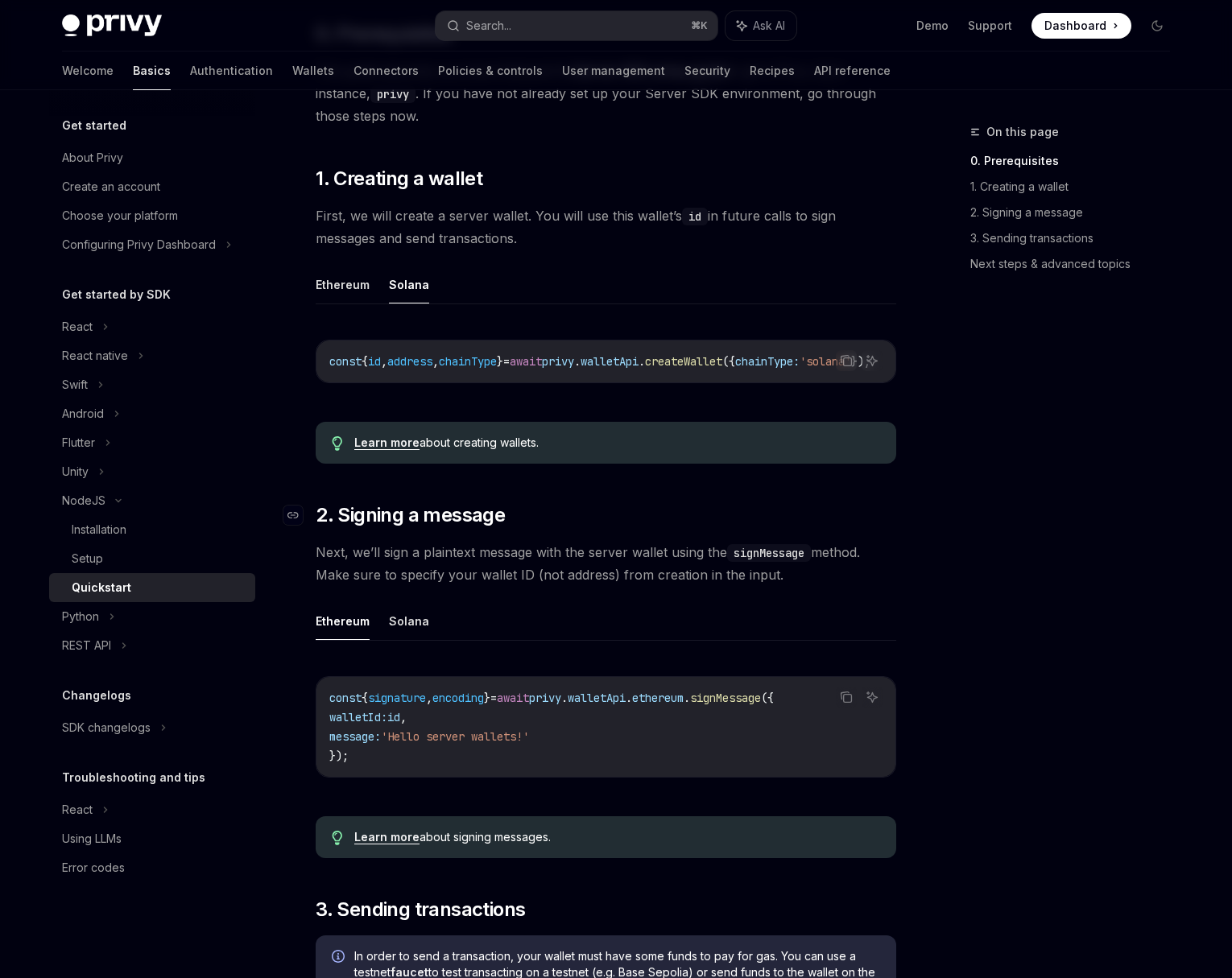
scroll to position [243, 0]
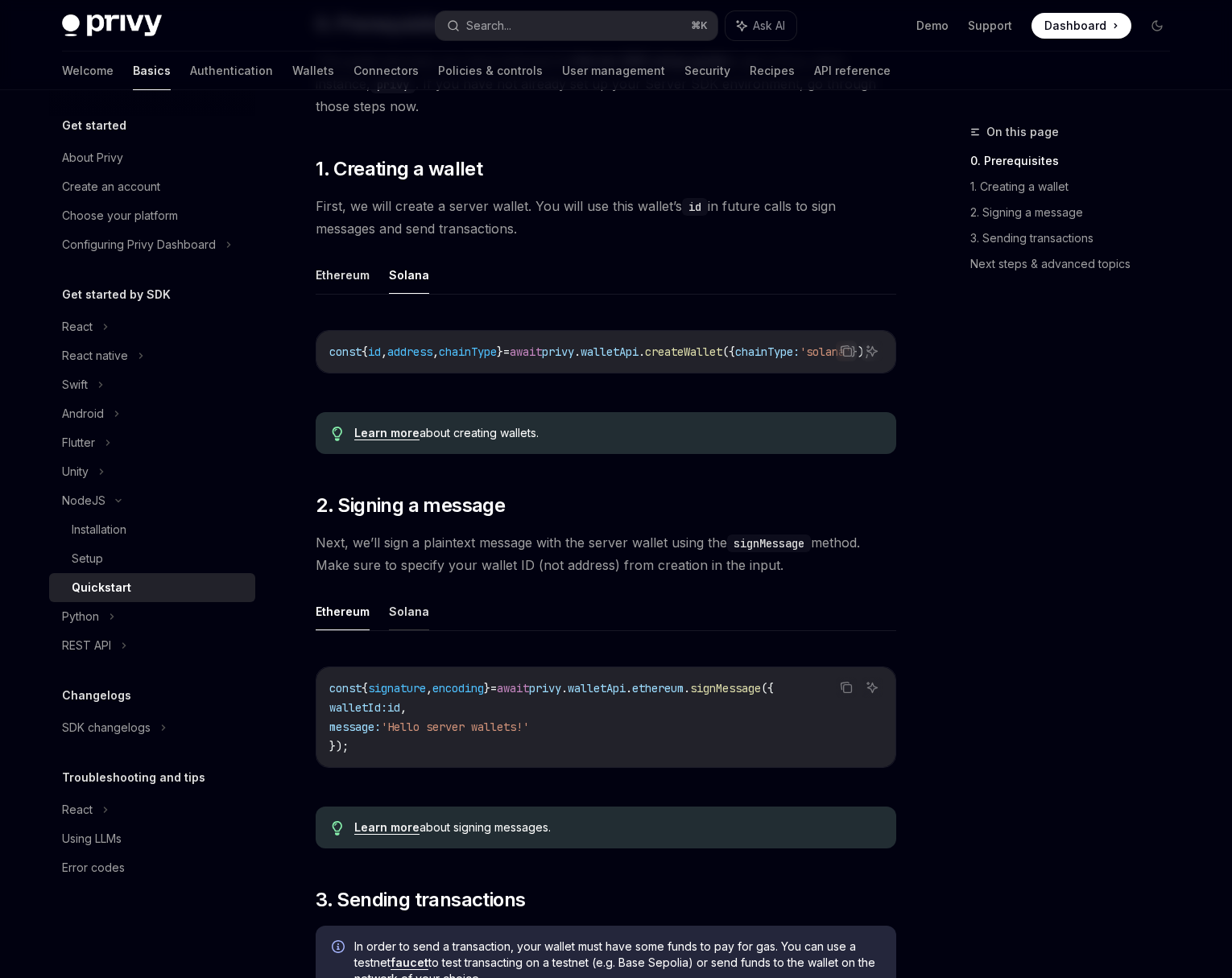
click at [410, 614] on button "Solana" at bounding box center [409, 611] width 40 height 38
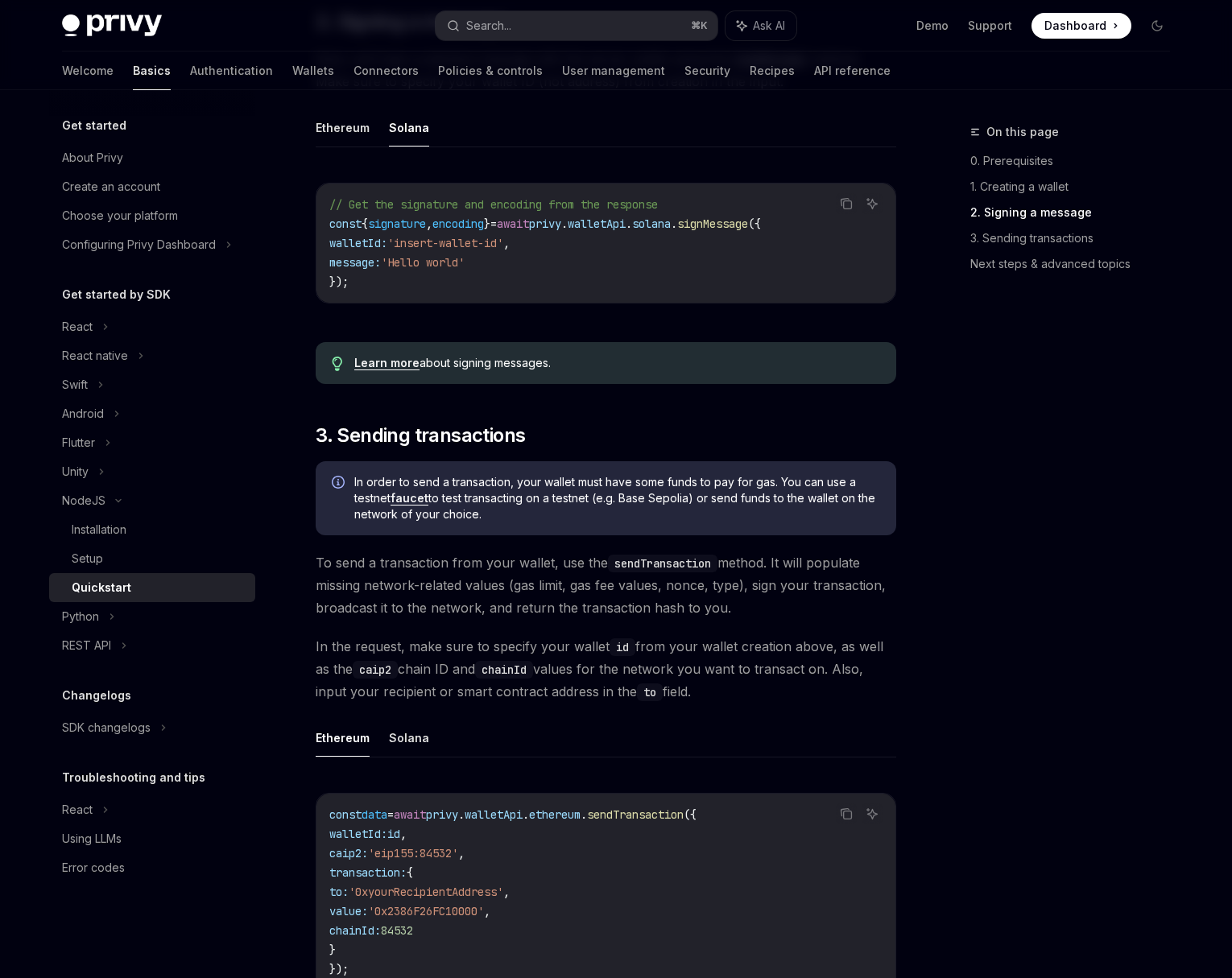
scroll to position [800, 0]
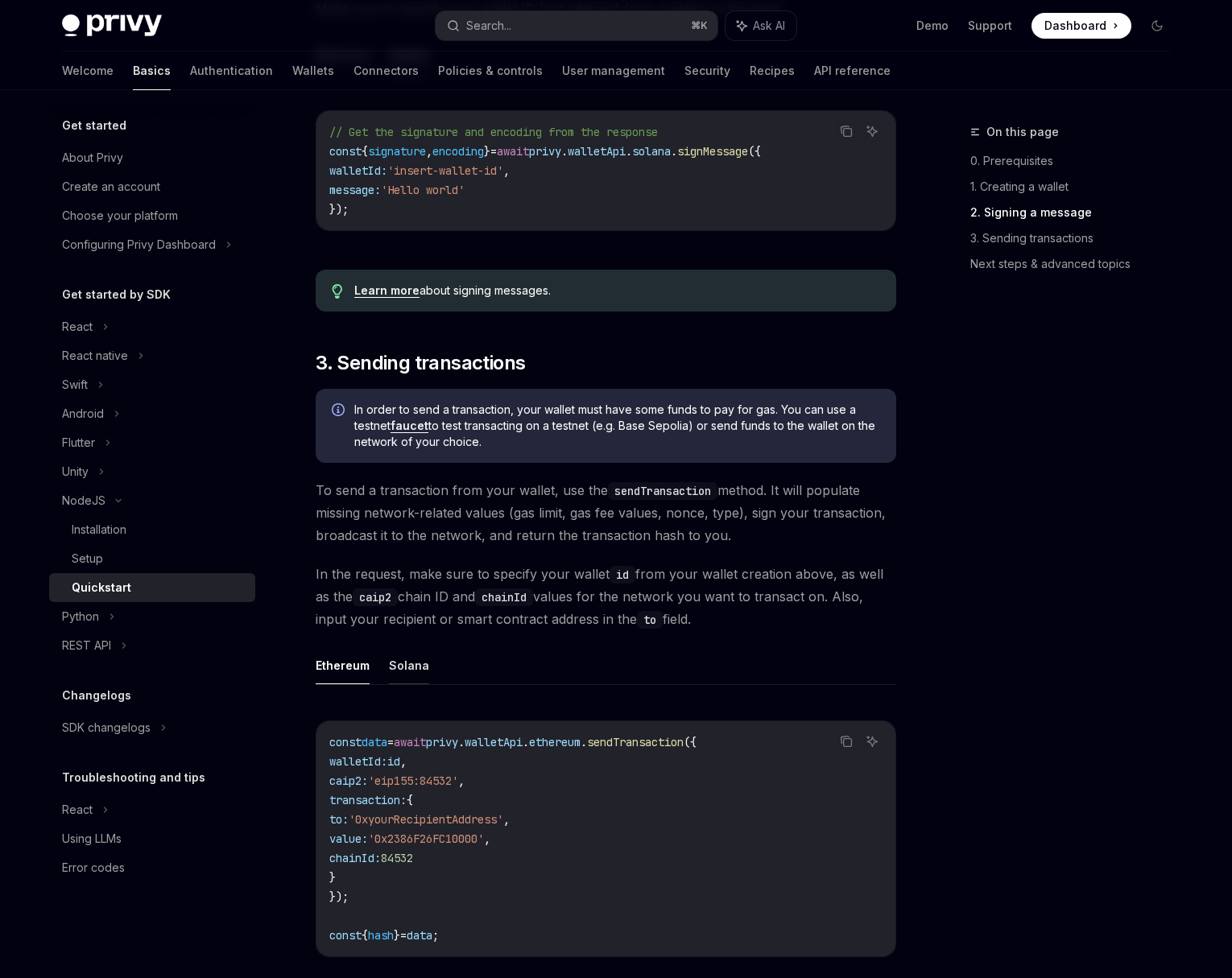
click at [415, 669] on button "Solana" at bounding box center [409, 665] width 40 height 38
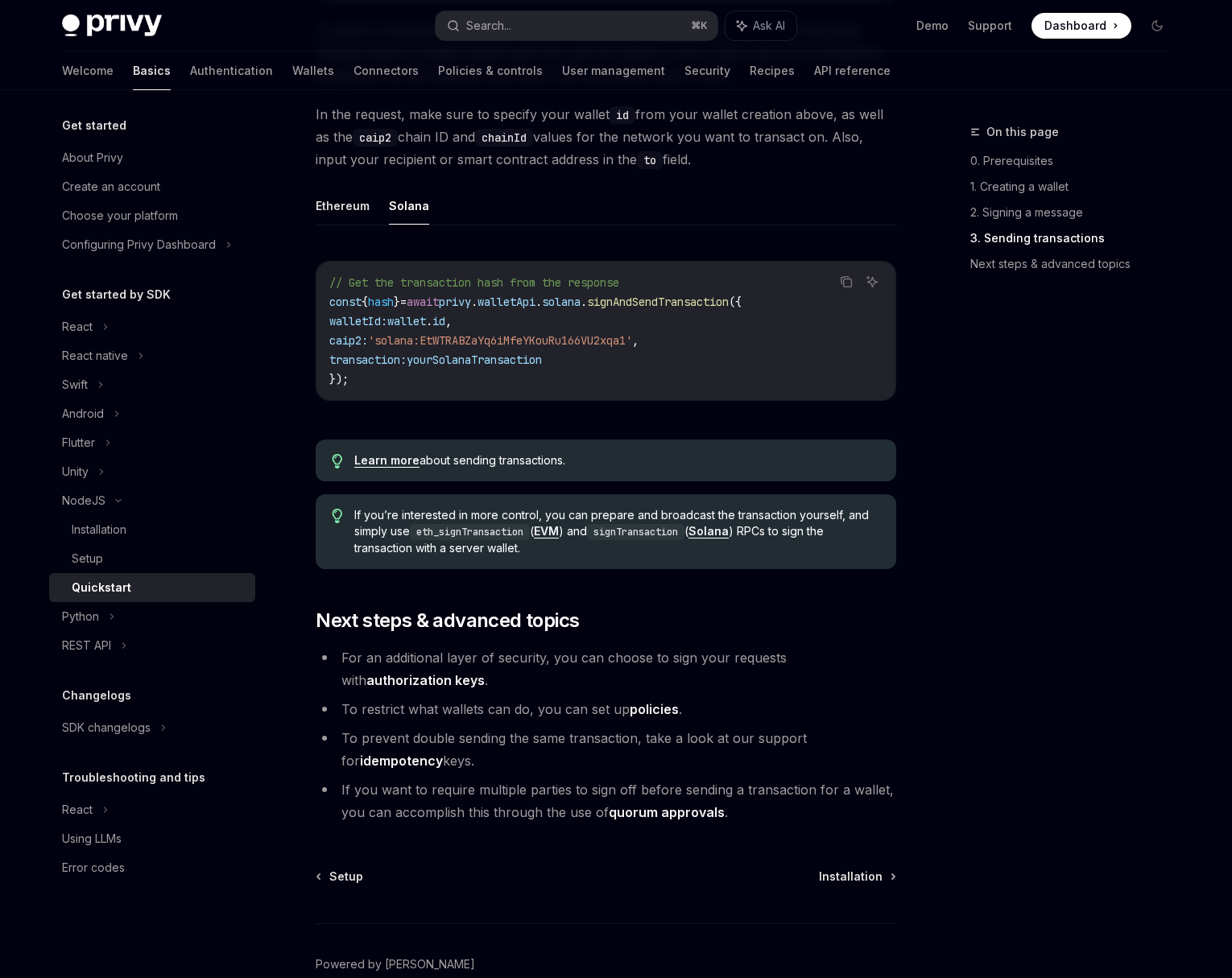
scroll to position [1349, 0]
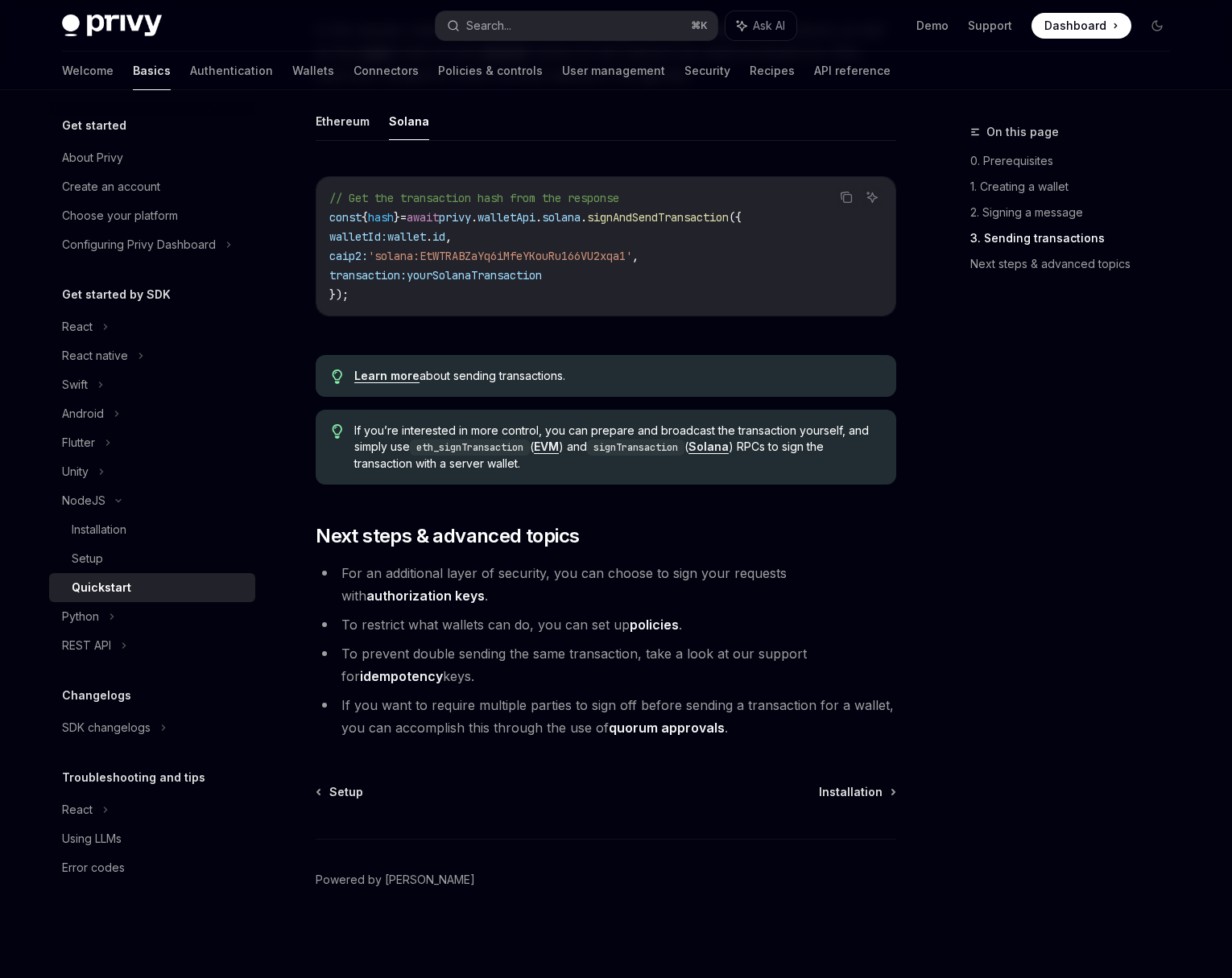
click at [366, 591] on link "authorization keys" at bounding box center [425, 596] width 118 height 17
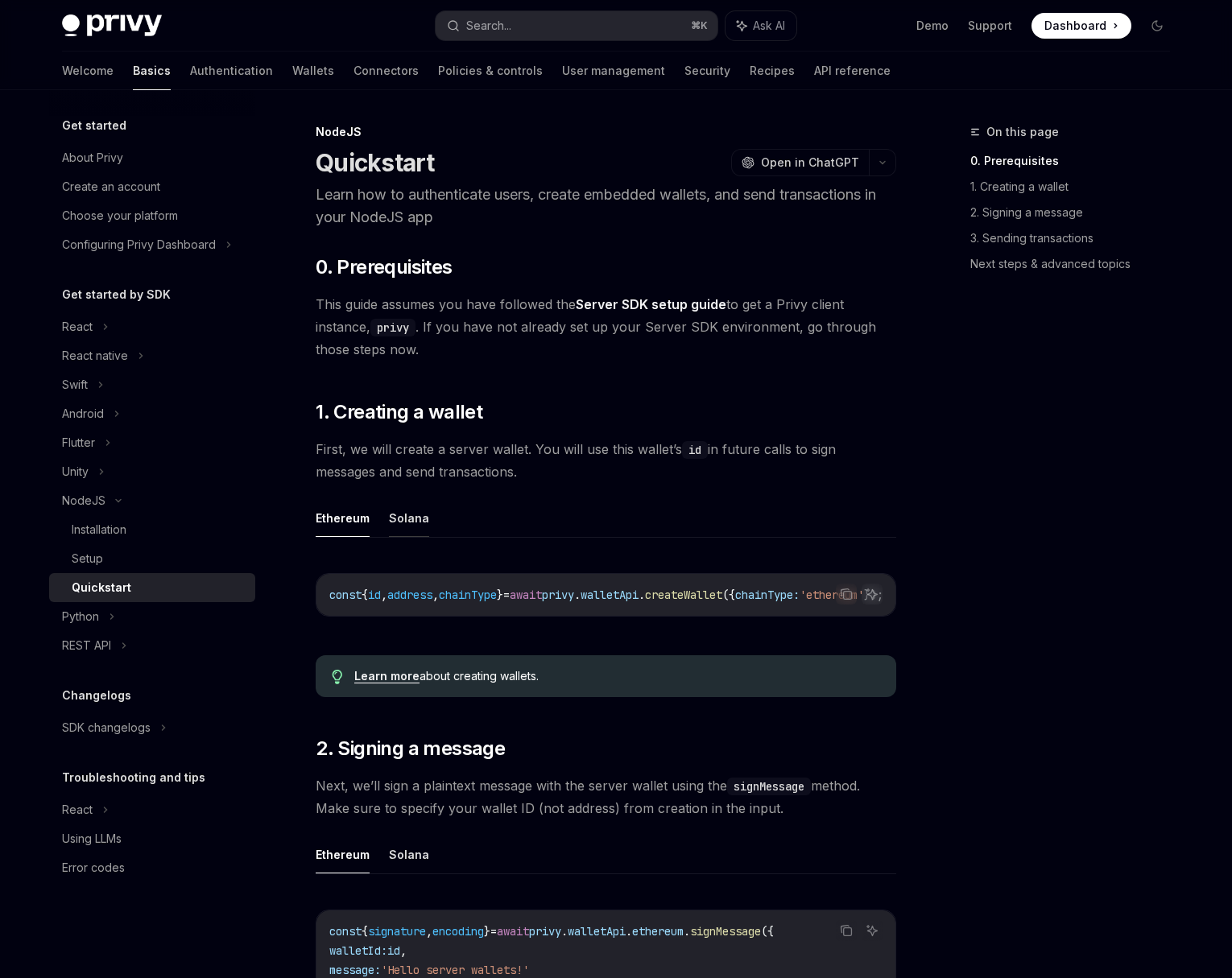
click at [411, 517] on button "Solana" at bounding box center [409, 518] width 40 height 38
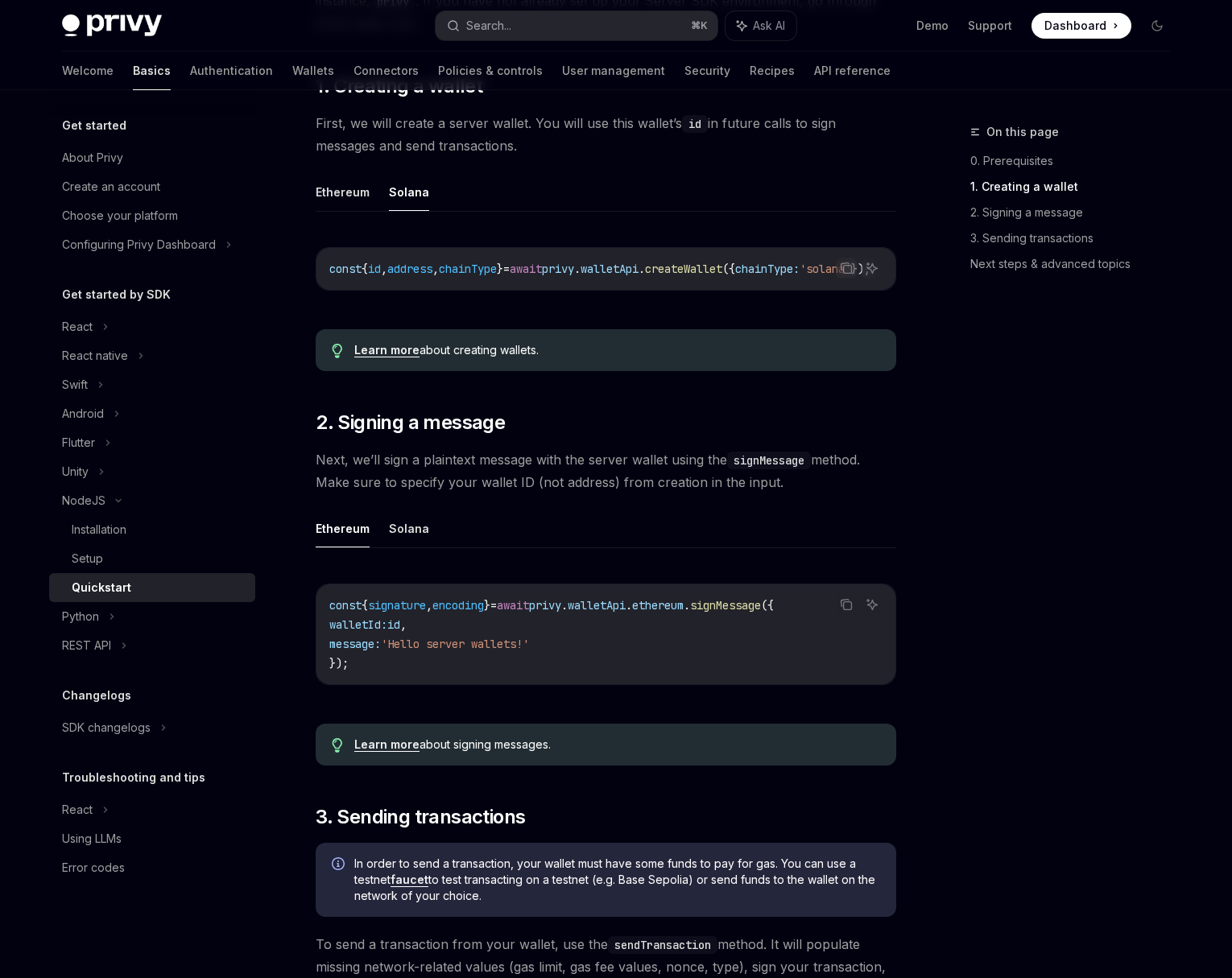
scroll to position [417, 0]
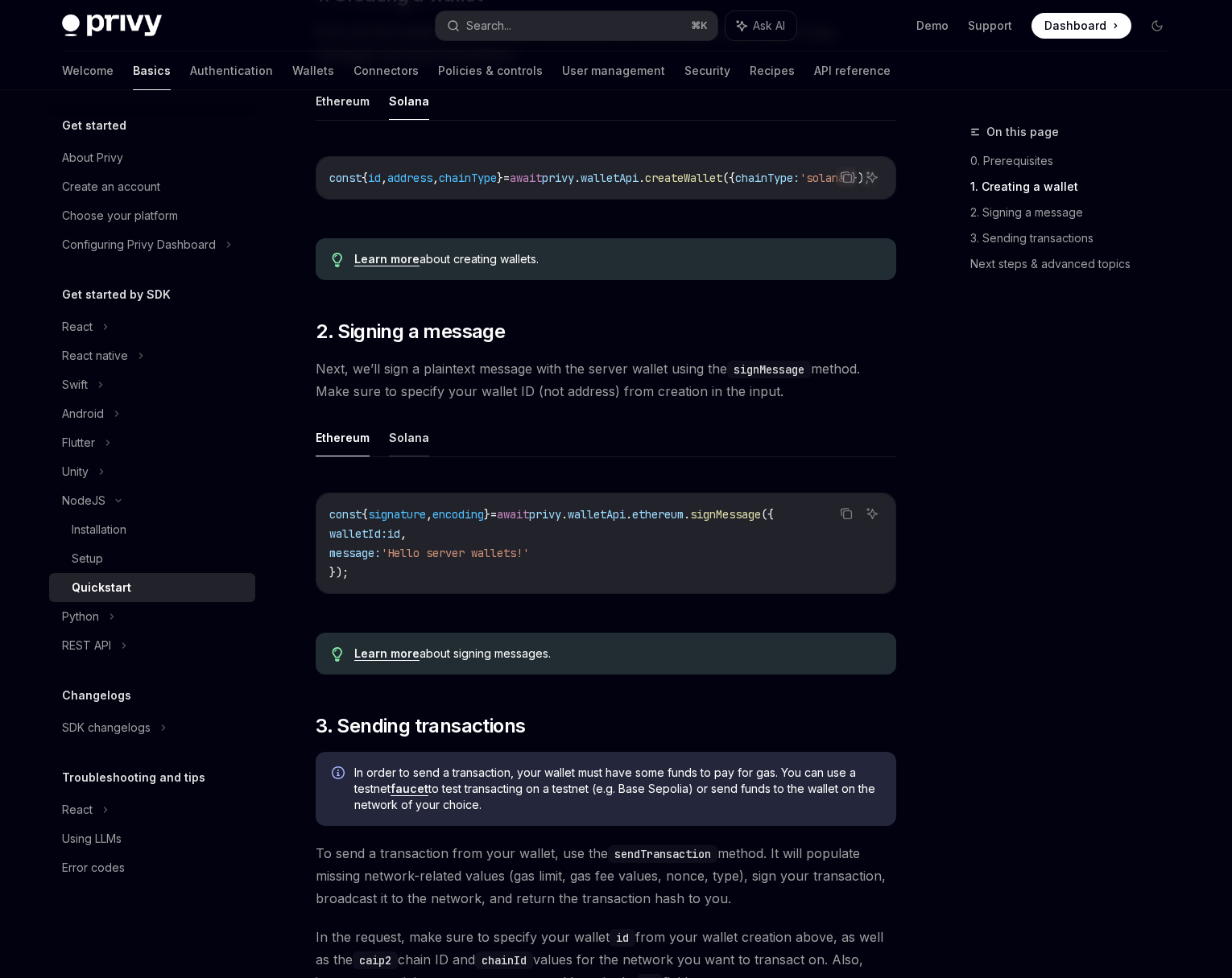
click at [409, 442] on button "Solana" at bounding box center [409, 437] width 40 height 38
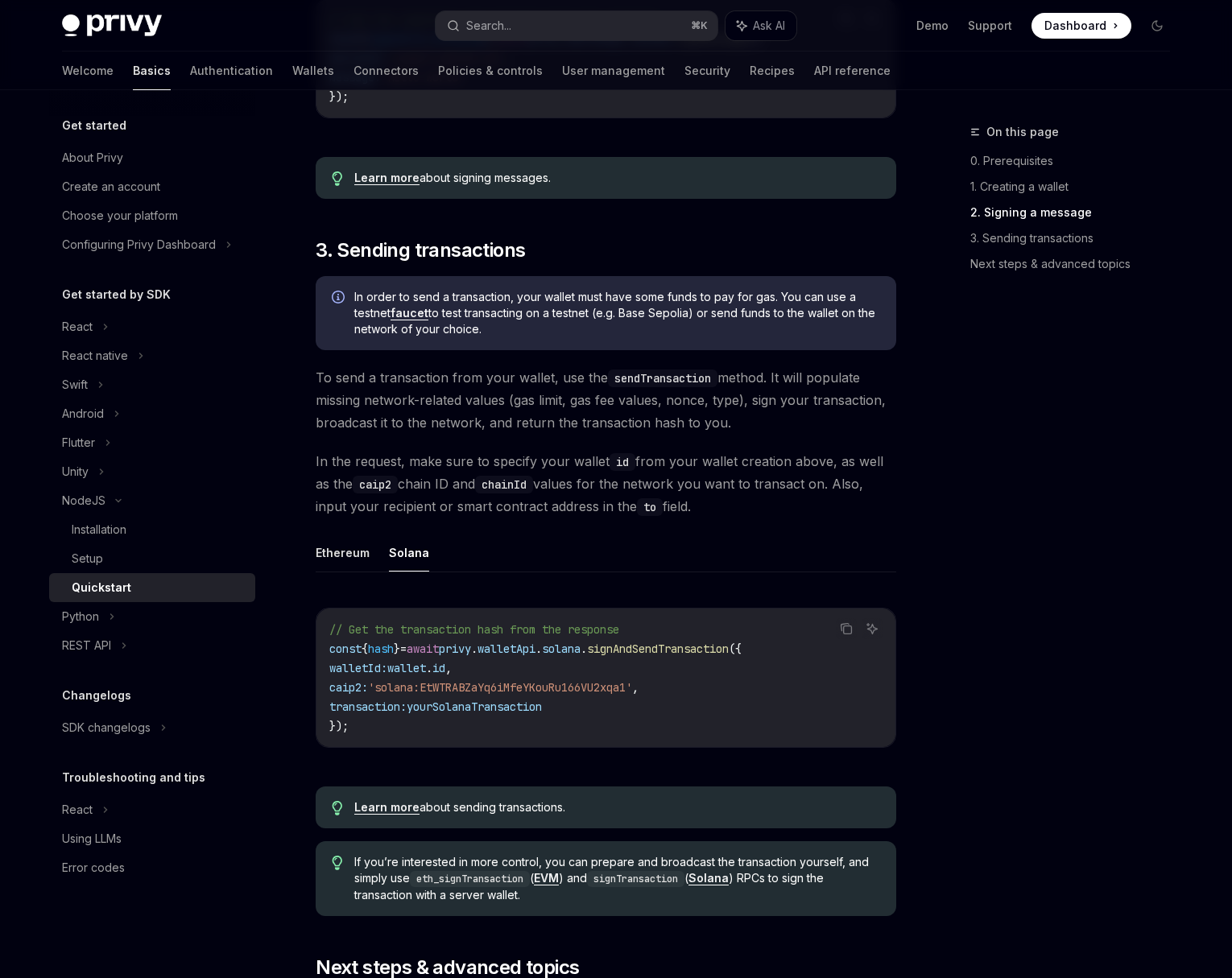
scroll to position [862, 0]
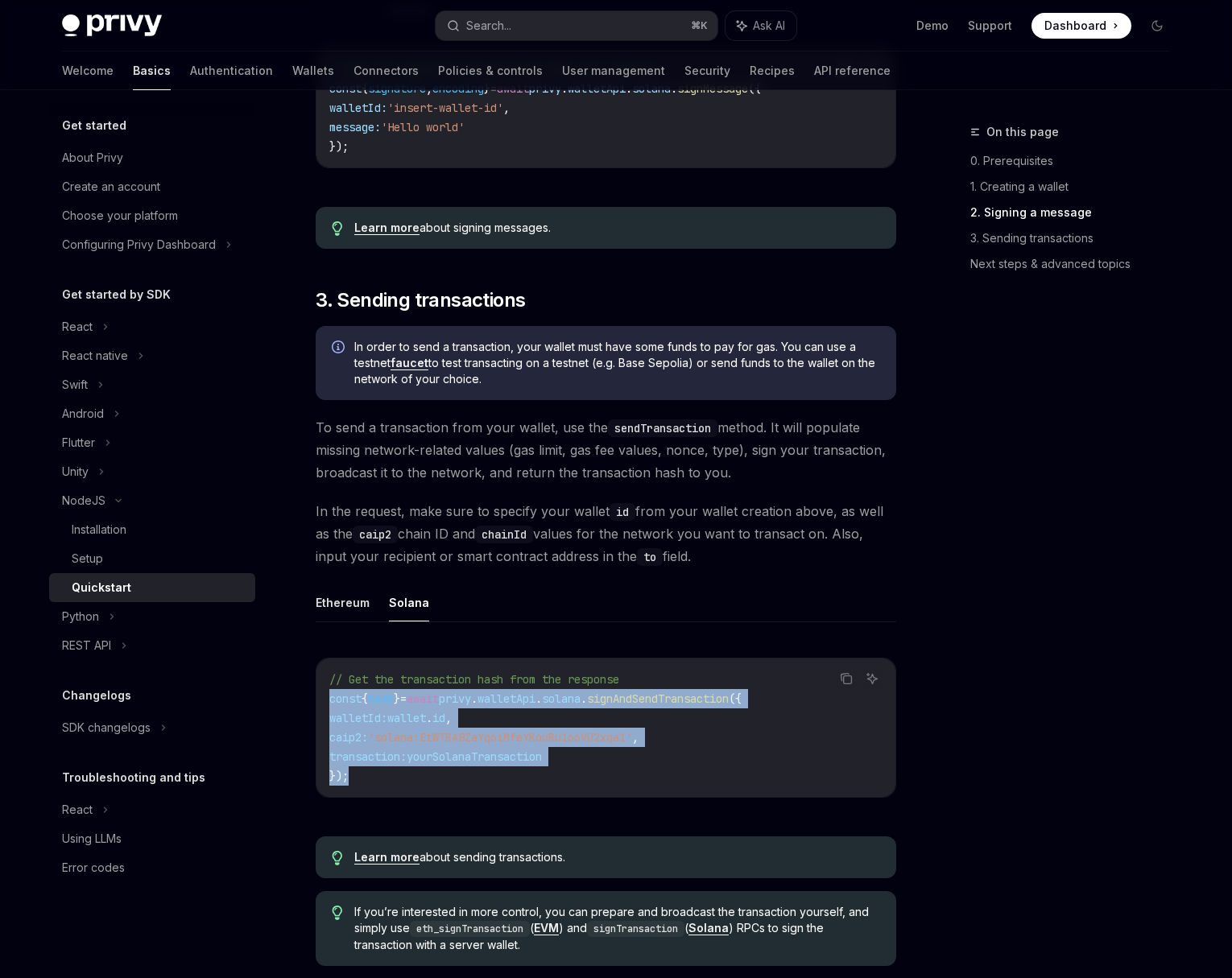
drag, startPoint x: 370, startPoint y: 778, endPoint x: 306, endPoint y: 699, distance: 101.7
click at [306, 699] on div "NodeJS Quickstart OpenAI Open in ChatGPT Learn how to authenticate users, creat…" at bounding box center [455, 359] width 889 height 2199
copy code "const { hash } = await privy . walletApi . solana . signAndSendTransaction ({ w…"
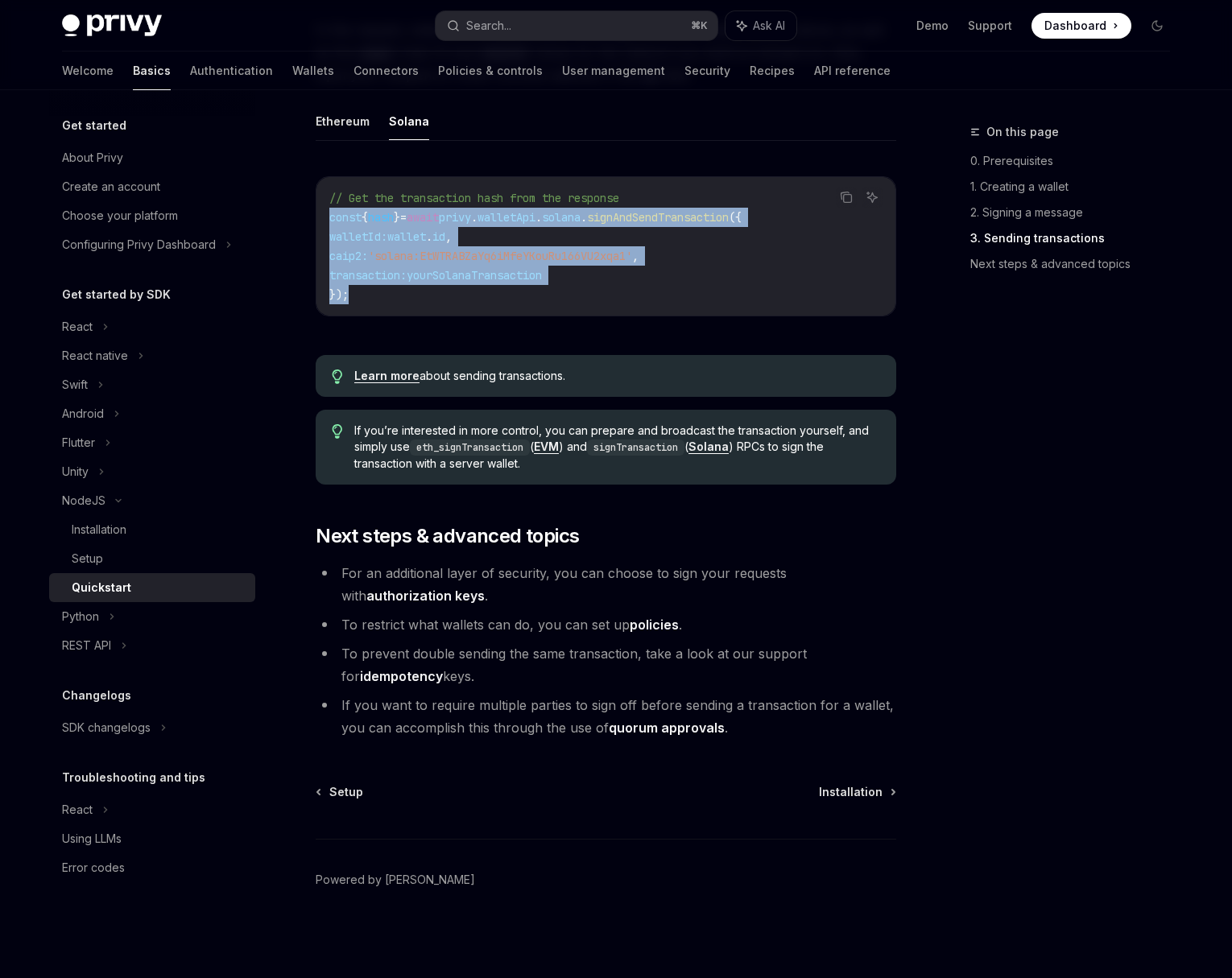
click at [485, 588] on link "authorization keys" at bounding box center [425, 596] width 118 height 17
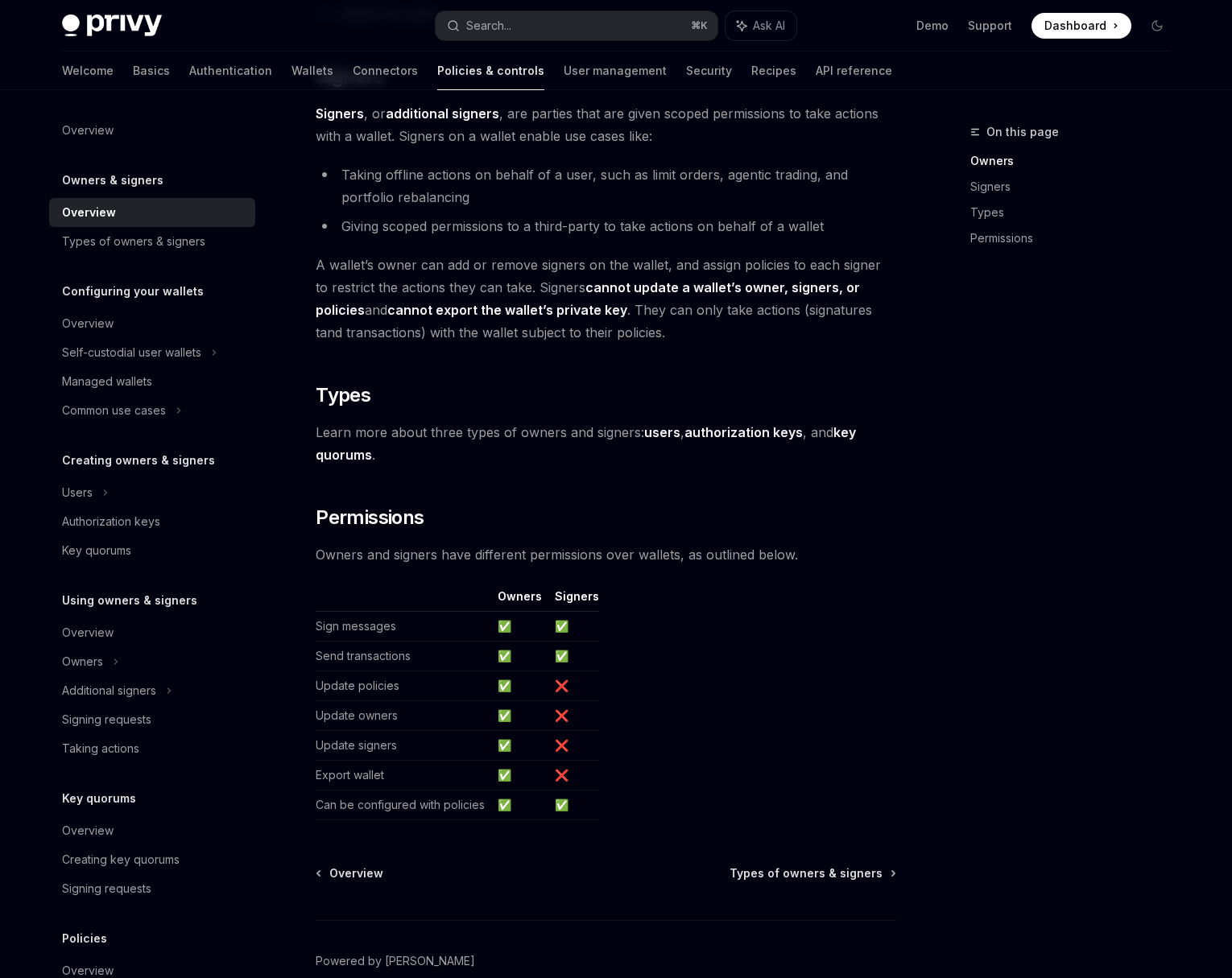
scroll to position [1057, 0]
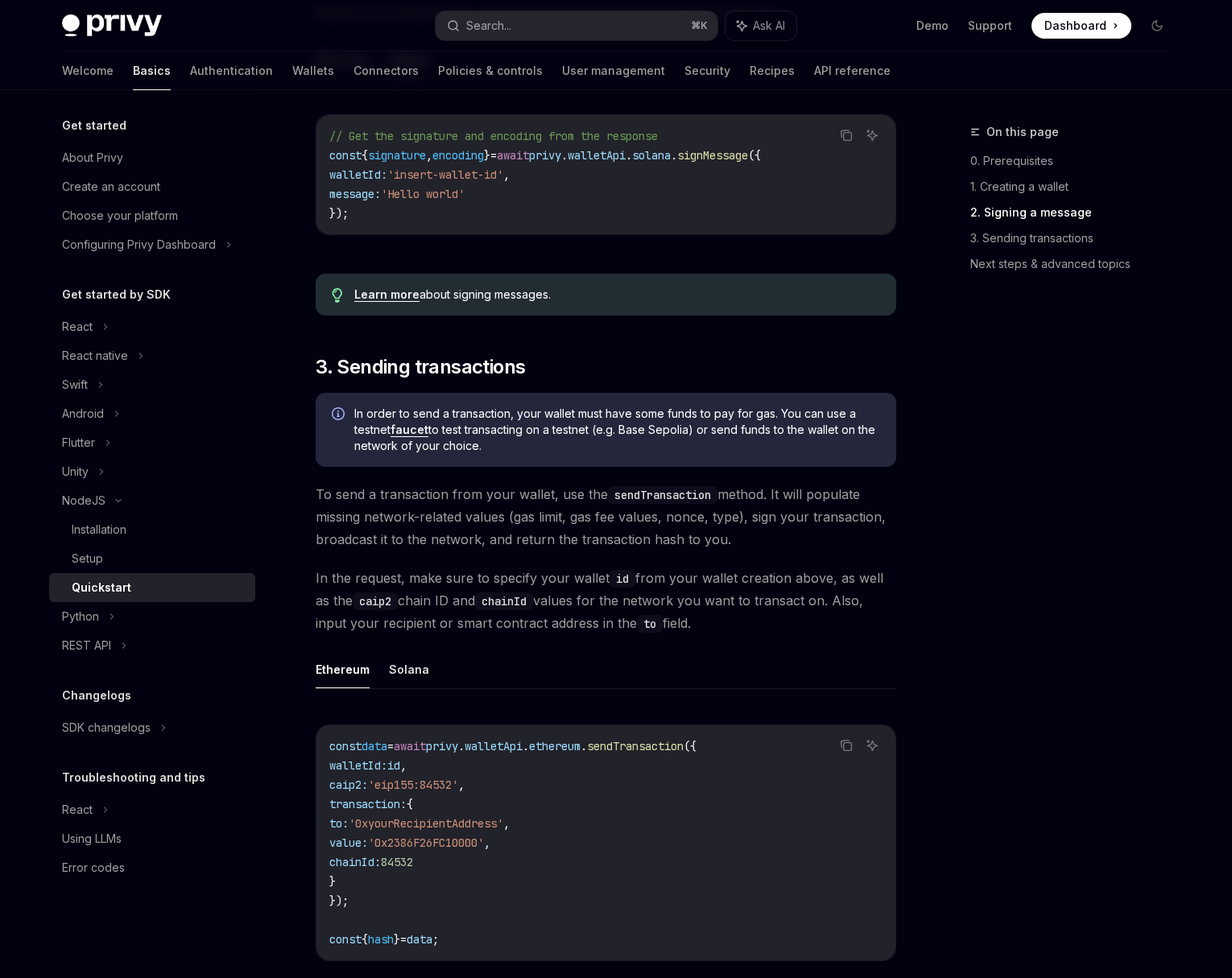
scroll to position [919, 0]
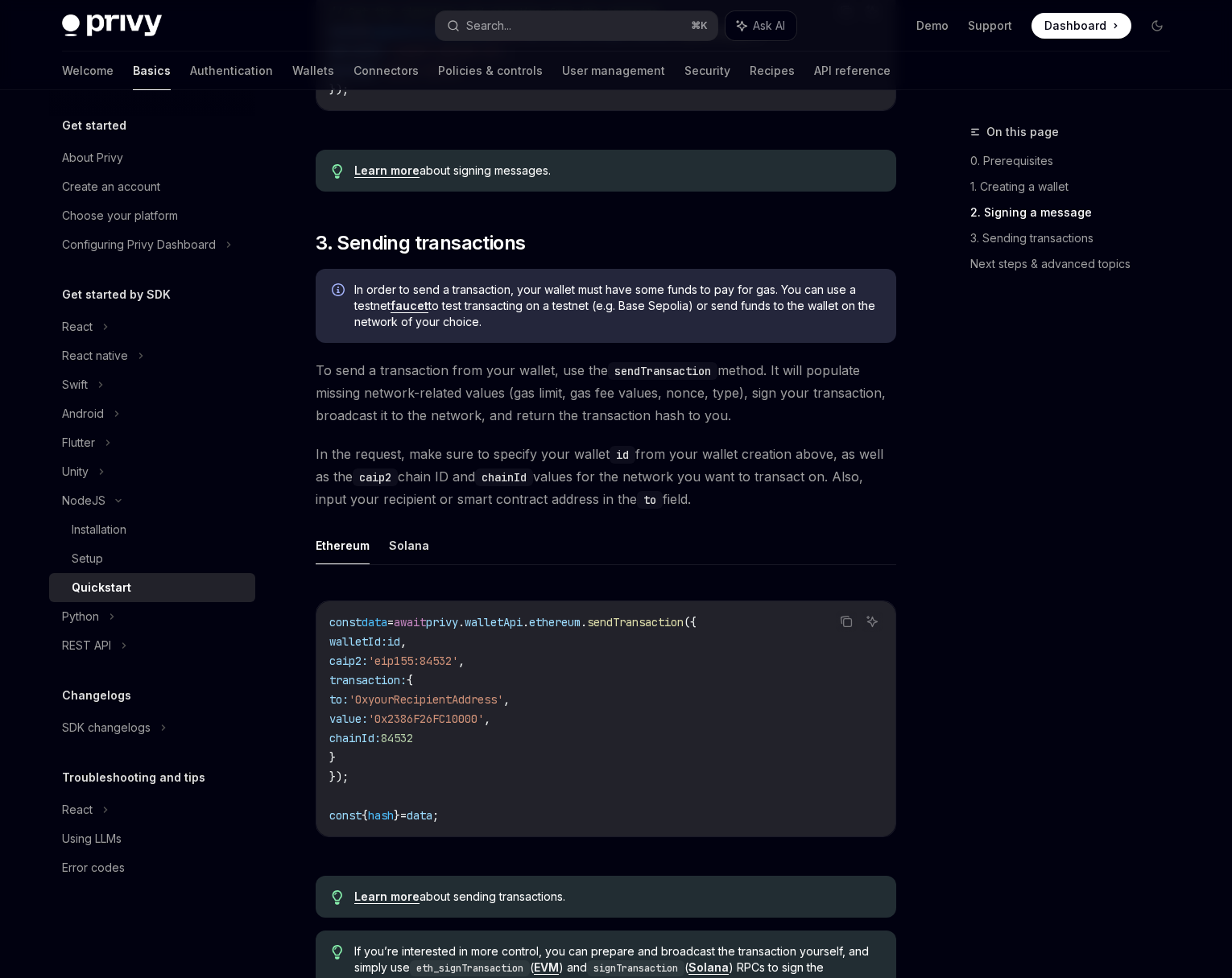
click at [444, 758] on code "const data = await privy . walletApi . ethereum . sendTransaction ({ walletId: …" at bounding box center [606, 719] width 553 height 213
click at [414, 552] on button "Solana" at bounding box center [409, 544] width 40 height 38
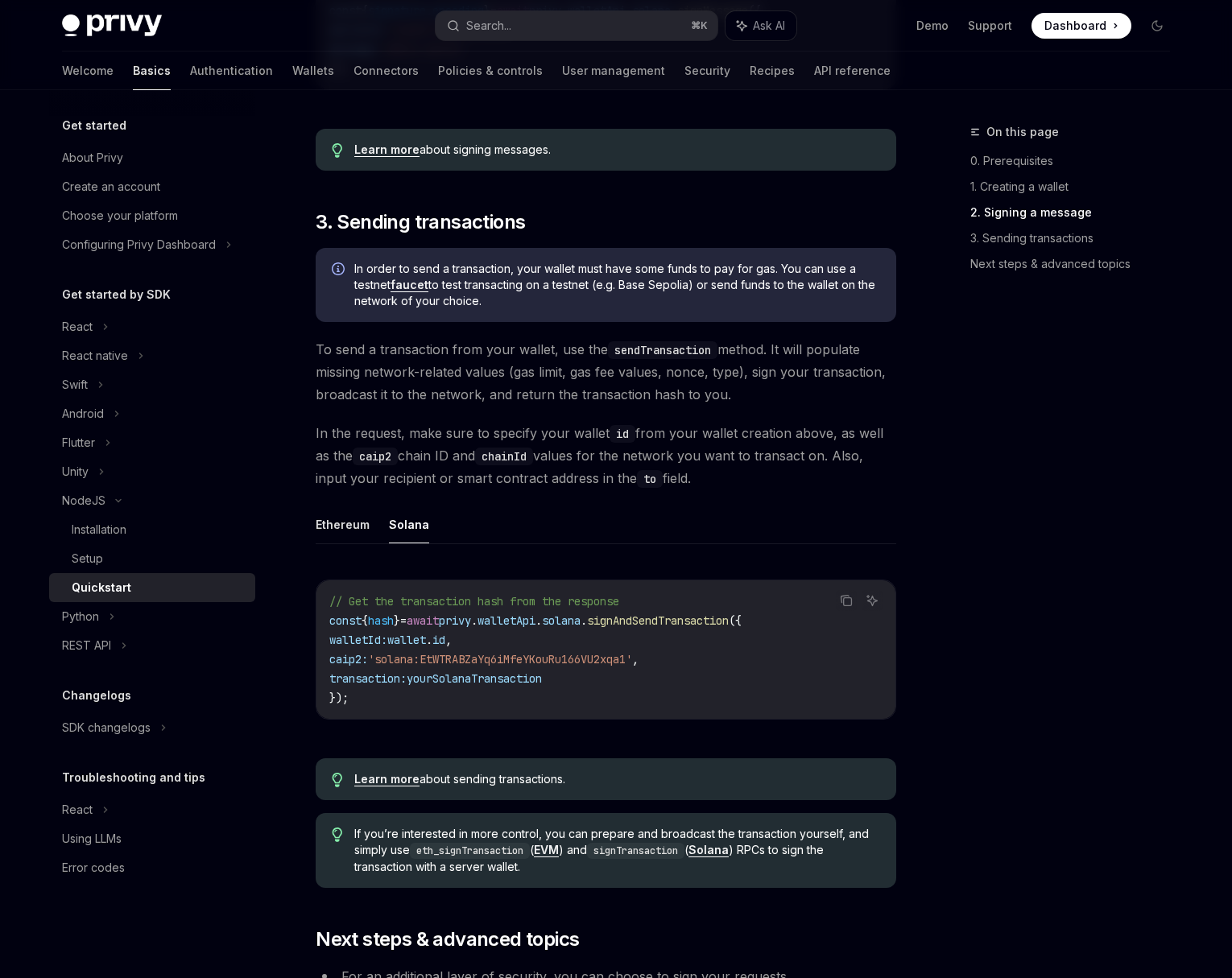
scroll to position [950, 0]
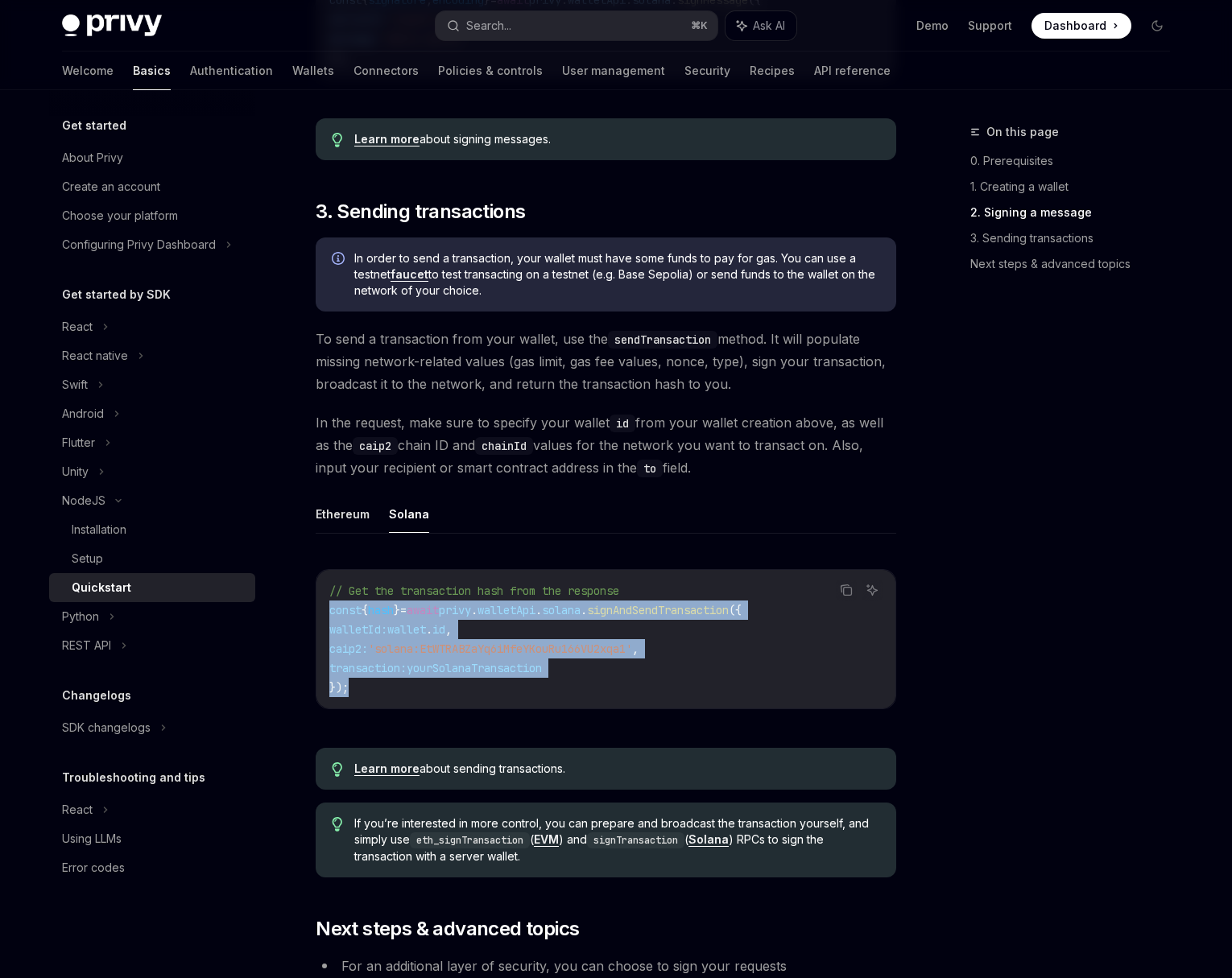
drag, startPoint x: 370, startPoint y: 689, endPoint x: 326, endPoint y: 618, distance: 83.5
click at [326, 618] on div "// Get the transaction hash from the response const { hash } = await privy . wa…" at bounding box center [606, 639] width 579 height 138
copy code "const { hash } = await privy . walletApi . solana . signAndSendTransaction ({ w…"
click at [380, 694] on code "// Get the transaction hash from the response const { hash } = await privy . wa…" at bounding box center [606, 639] width 553 height 116
drag, startPoint x: 366, startPoint y: 695, endPoint x: 324, endPoint y: 620, distance: 86.0
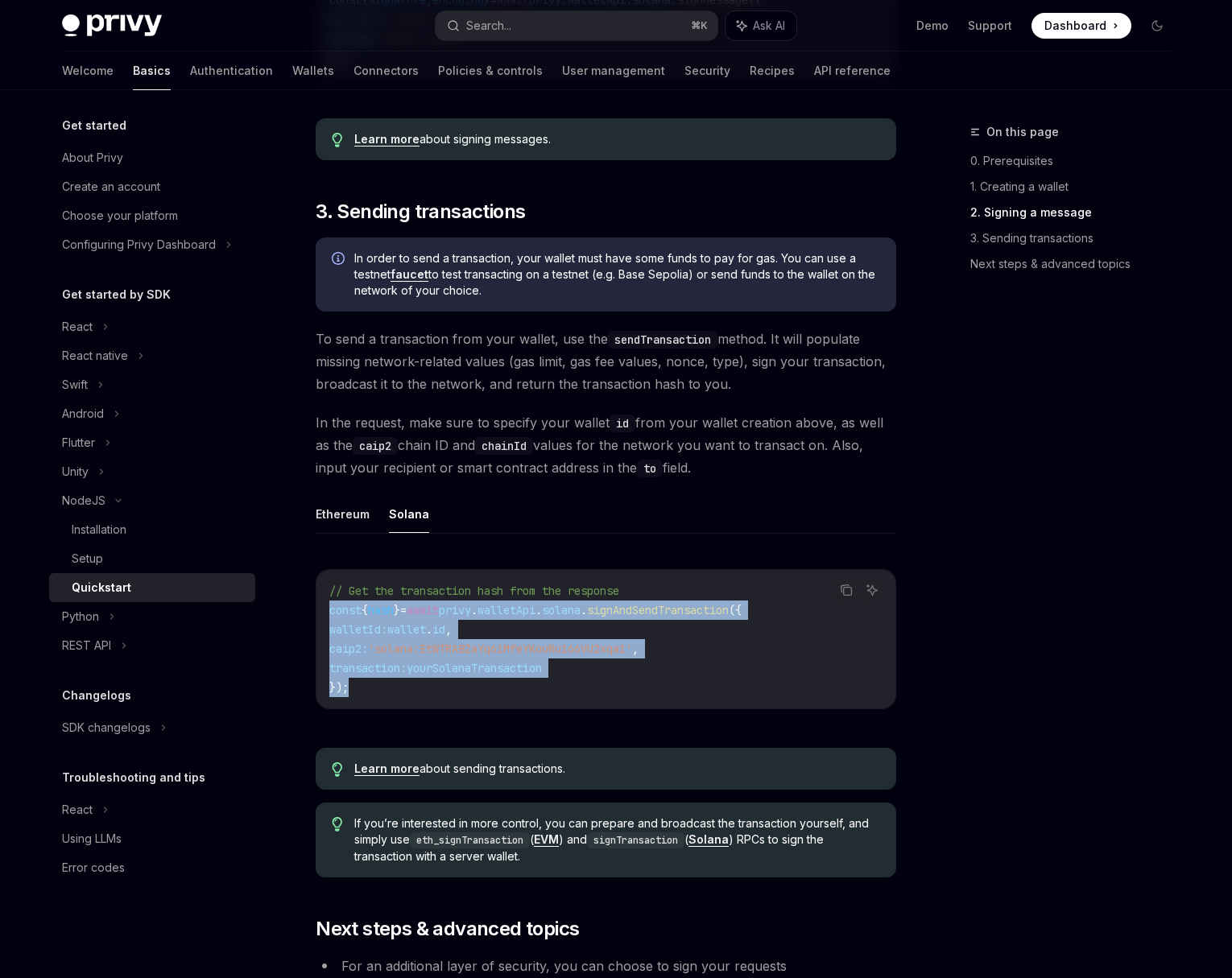
click at [324, 620] on div "// Get the transaction hash from the response const { hash } = await privy . wa…" at bounding box center [606, 639] width 579 height 138
copy code "const { hash } = await privy . walletApi . solana . signAndSendTransaction ({ w…"
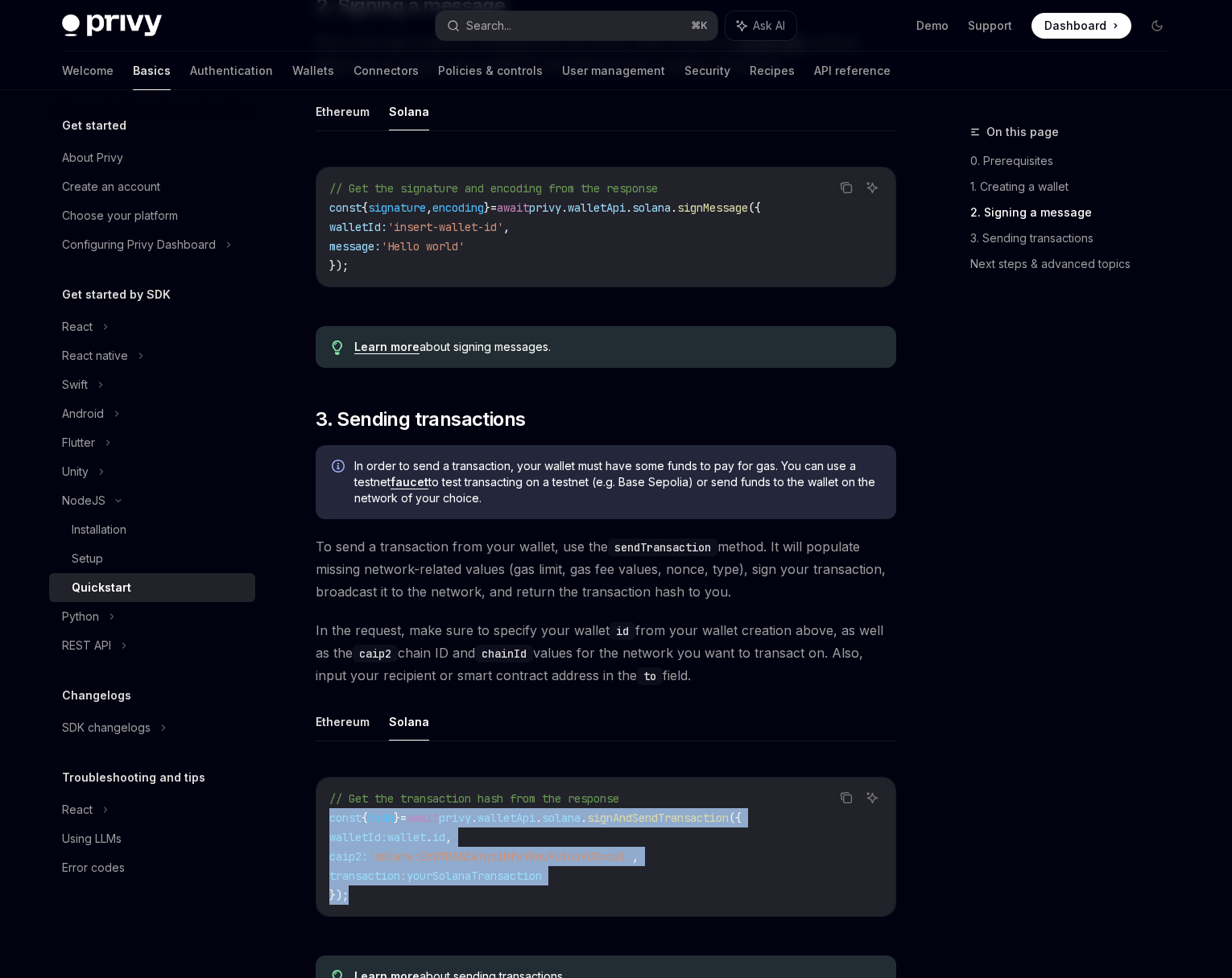
scroll to position [911, 0]
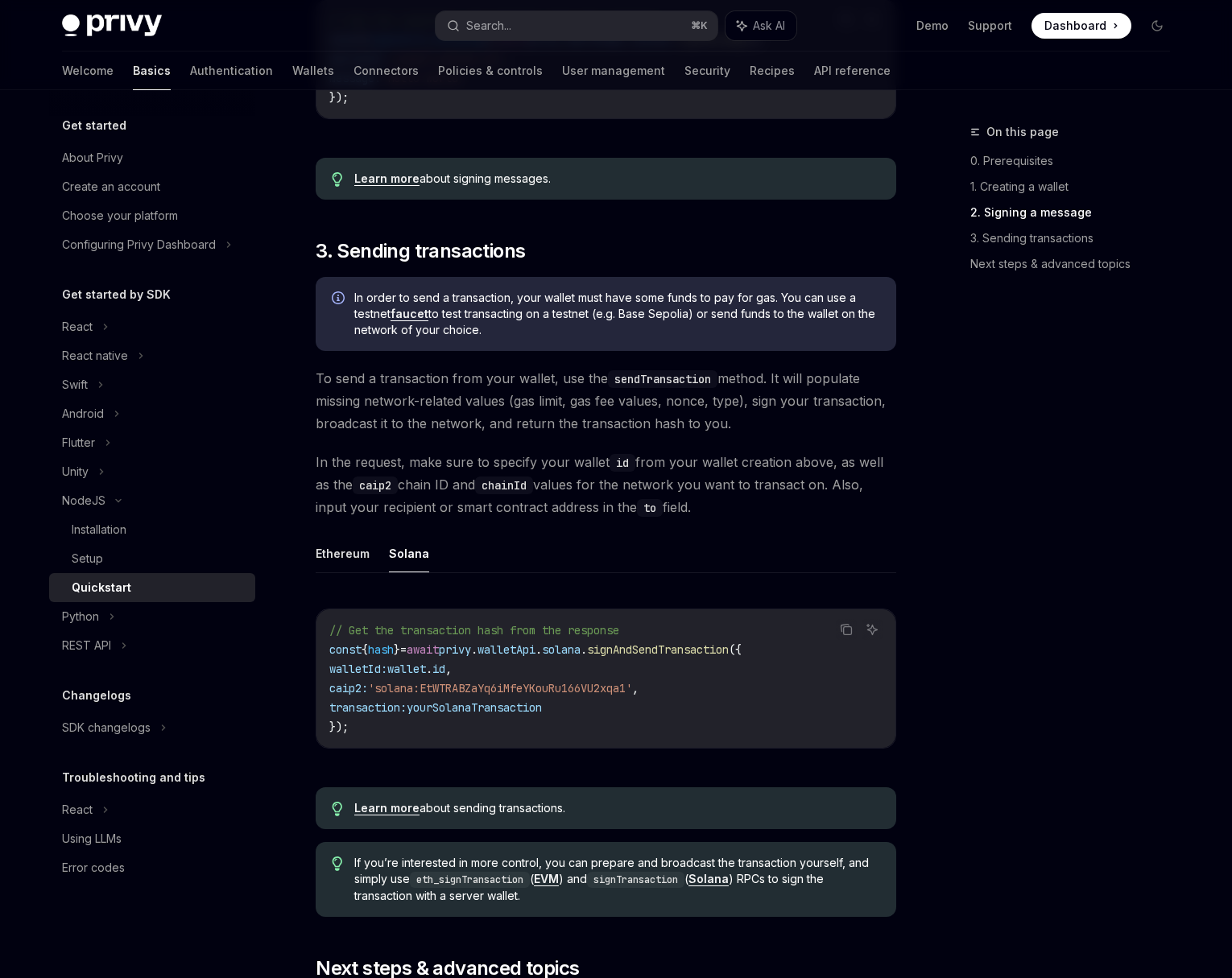
click at [676, 573] on ul "Ethereum Solana" at bounding box center [606, 554] width 581 height 38
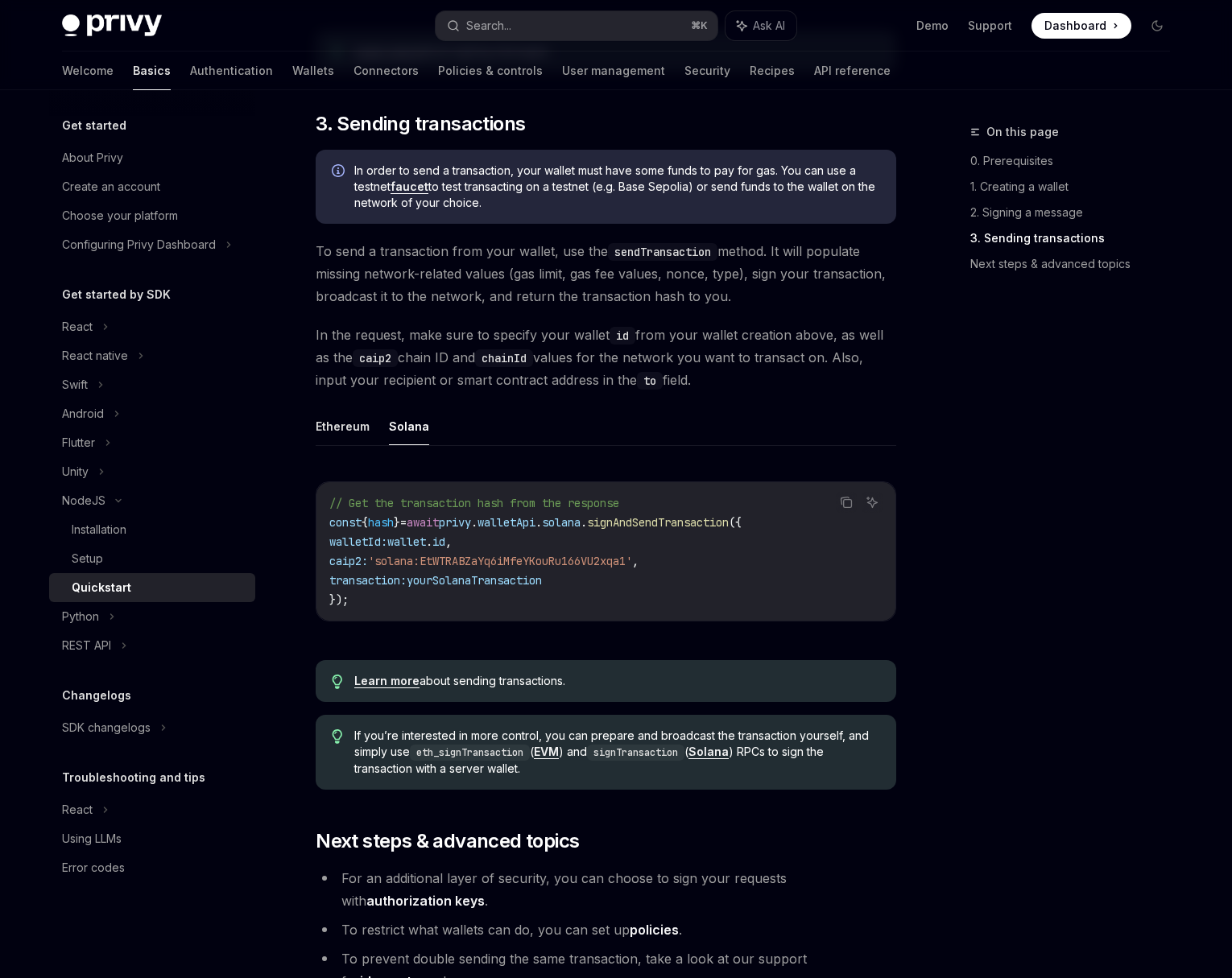
scroll to position [1271, 0]
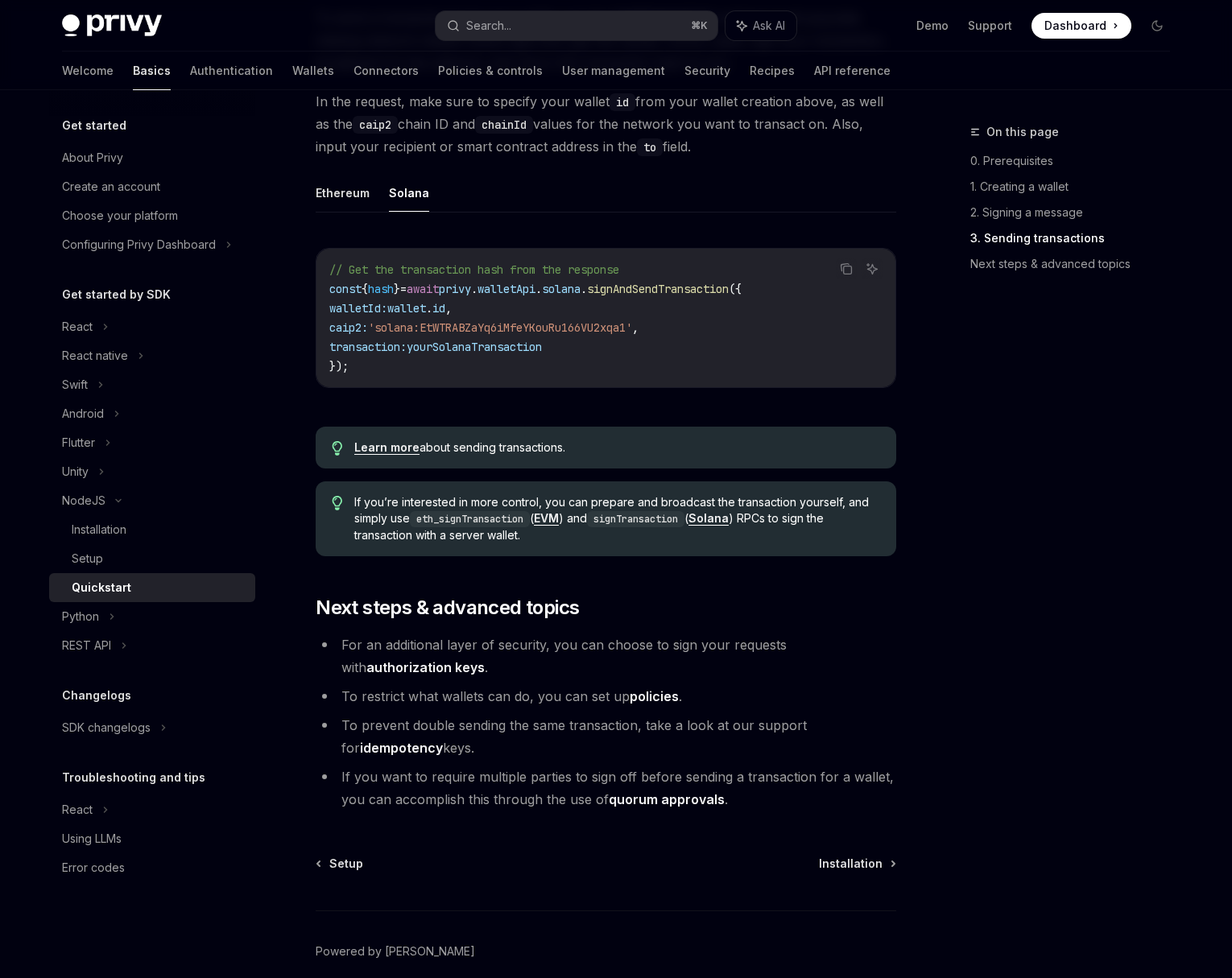
click at [485, 660] on link "authorization keys" at bounding box center [425, 668] width 118 height 17
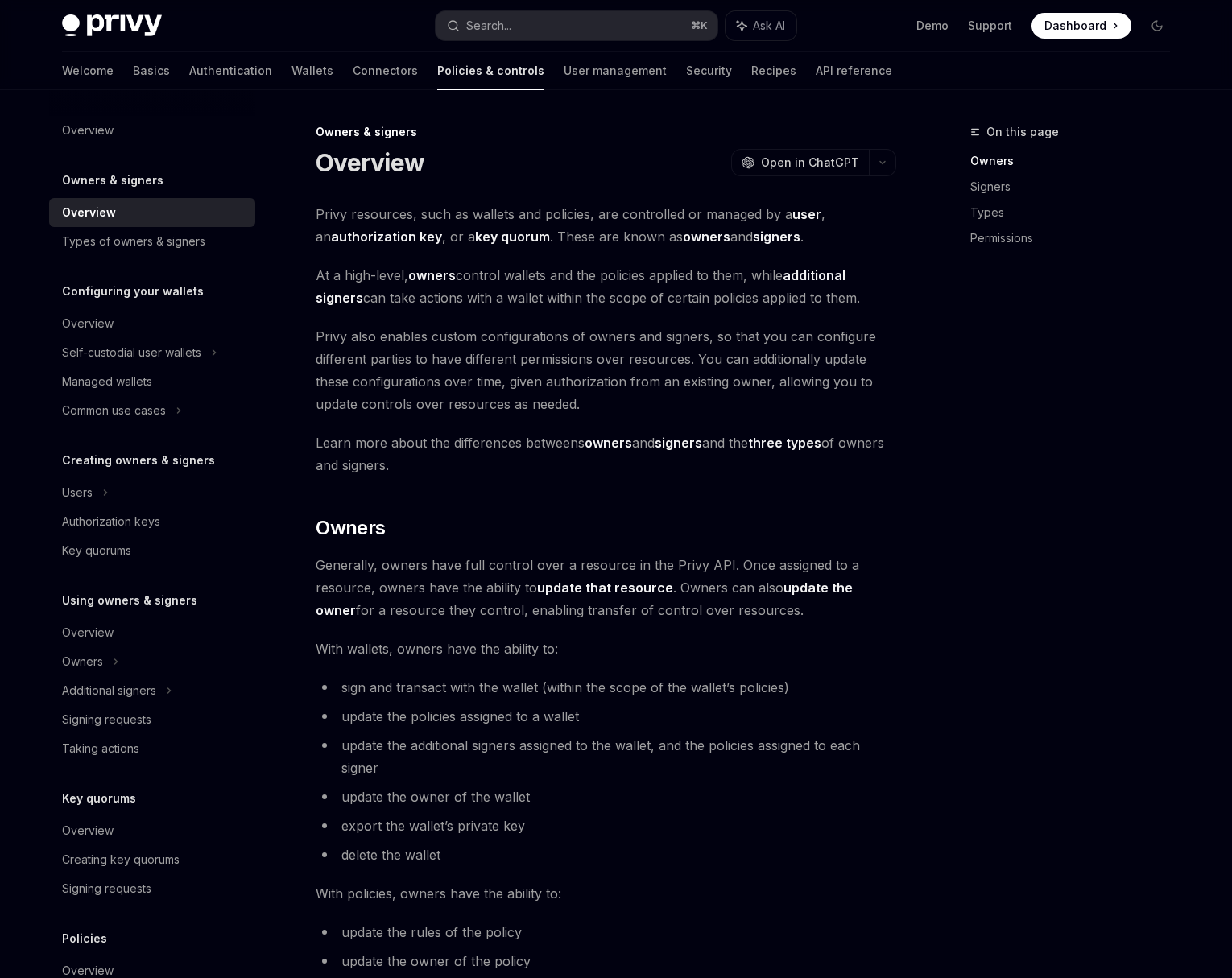
type textarea "*"
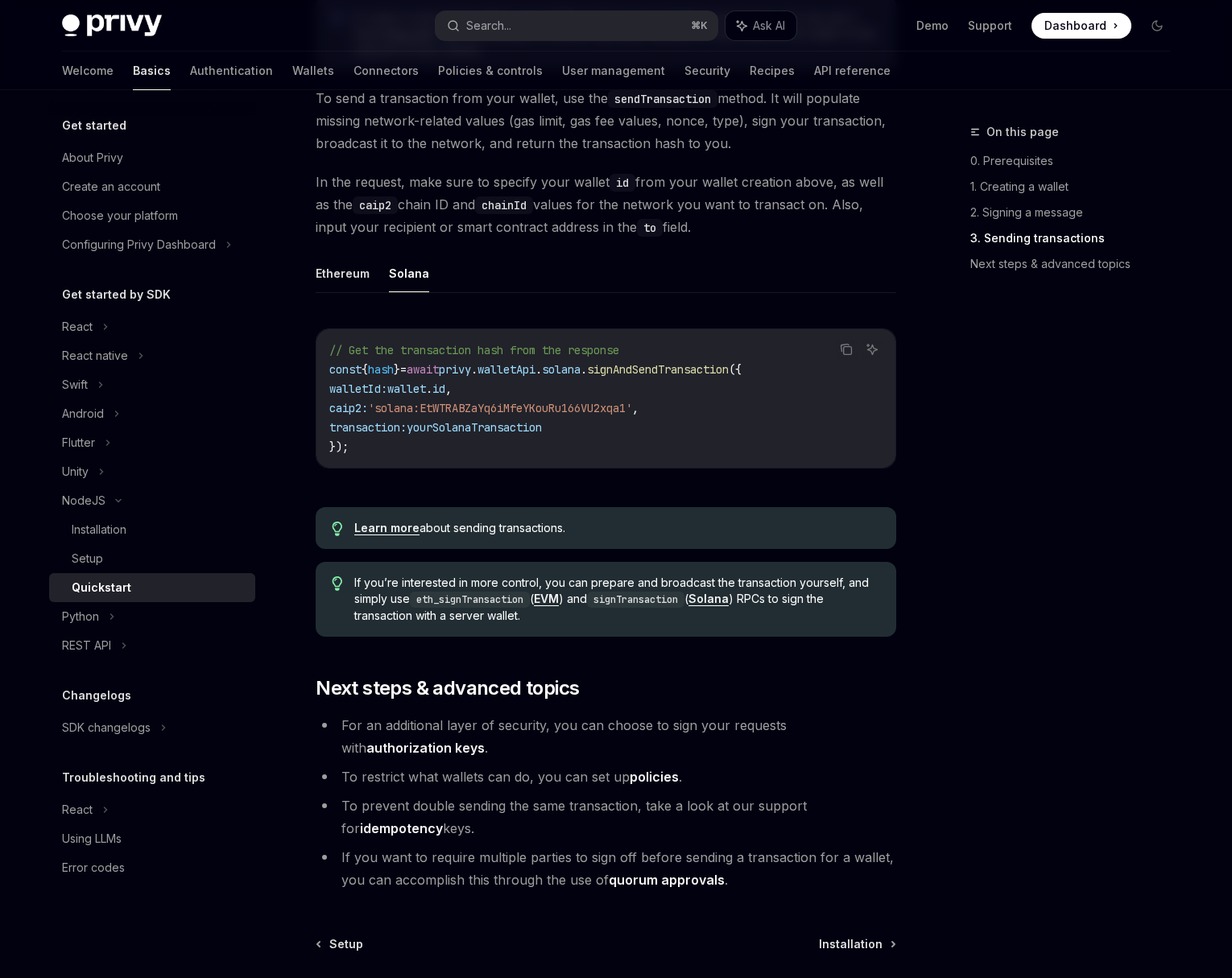
scroll to position [1327, 0]
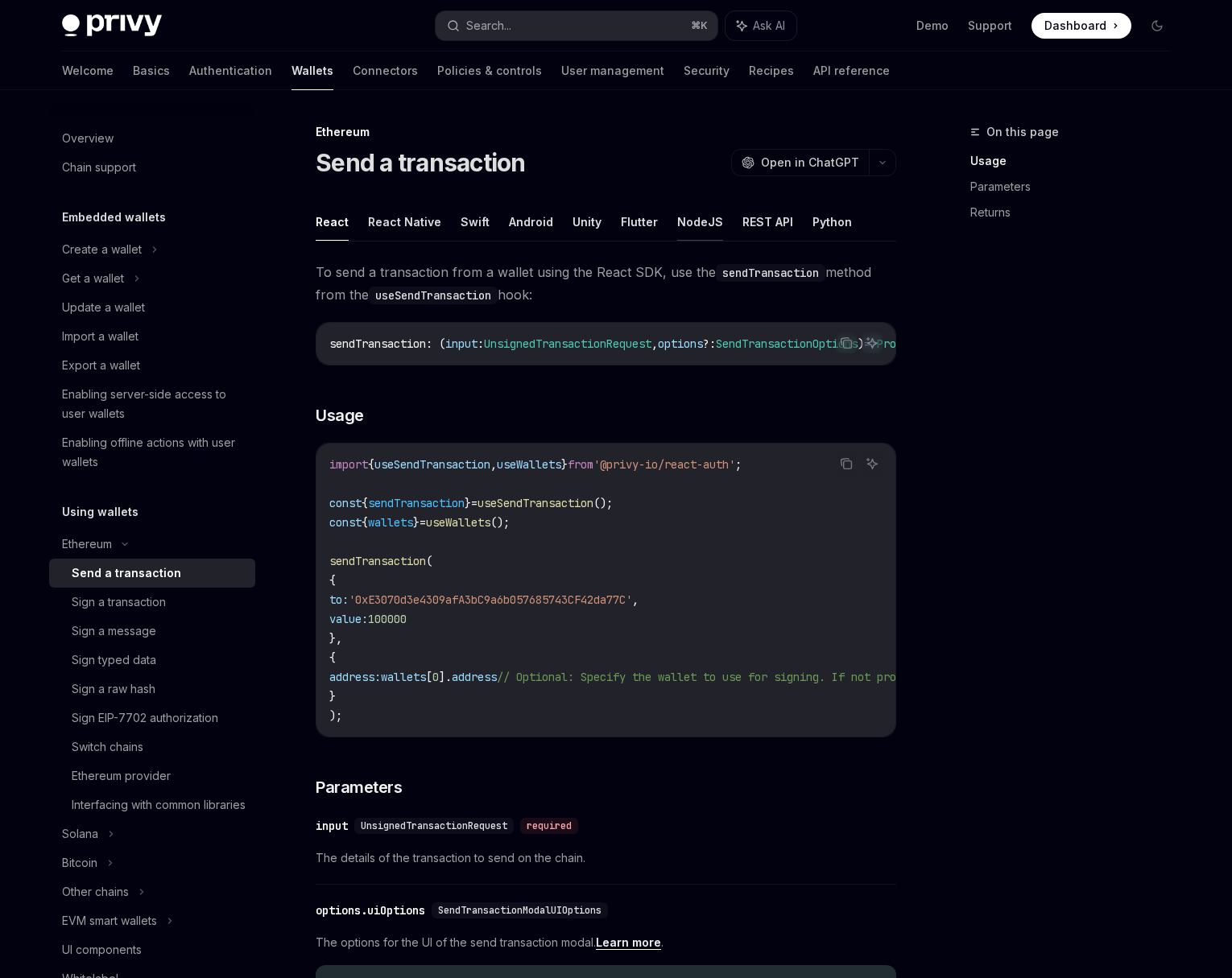
click at [677, 230] on button "NodeJS" at bounding box center [700, 221] width 46 height 38
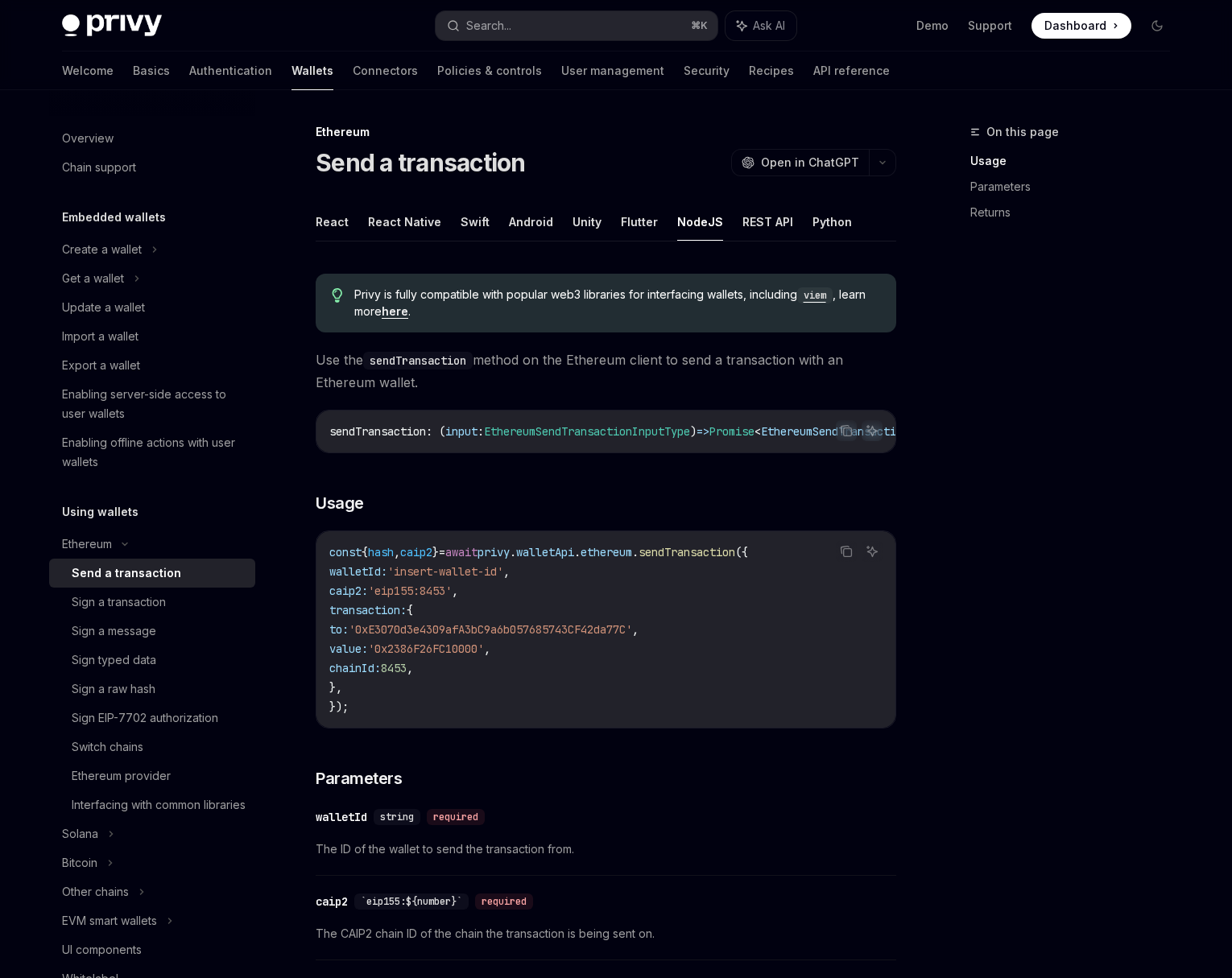
click at [390, 617] on span "transaction:" at bounding box center [368, 609] width 78 height 14
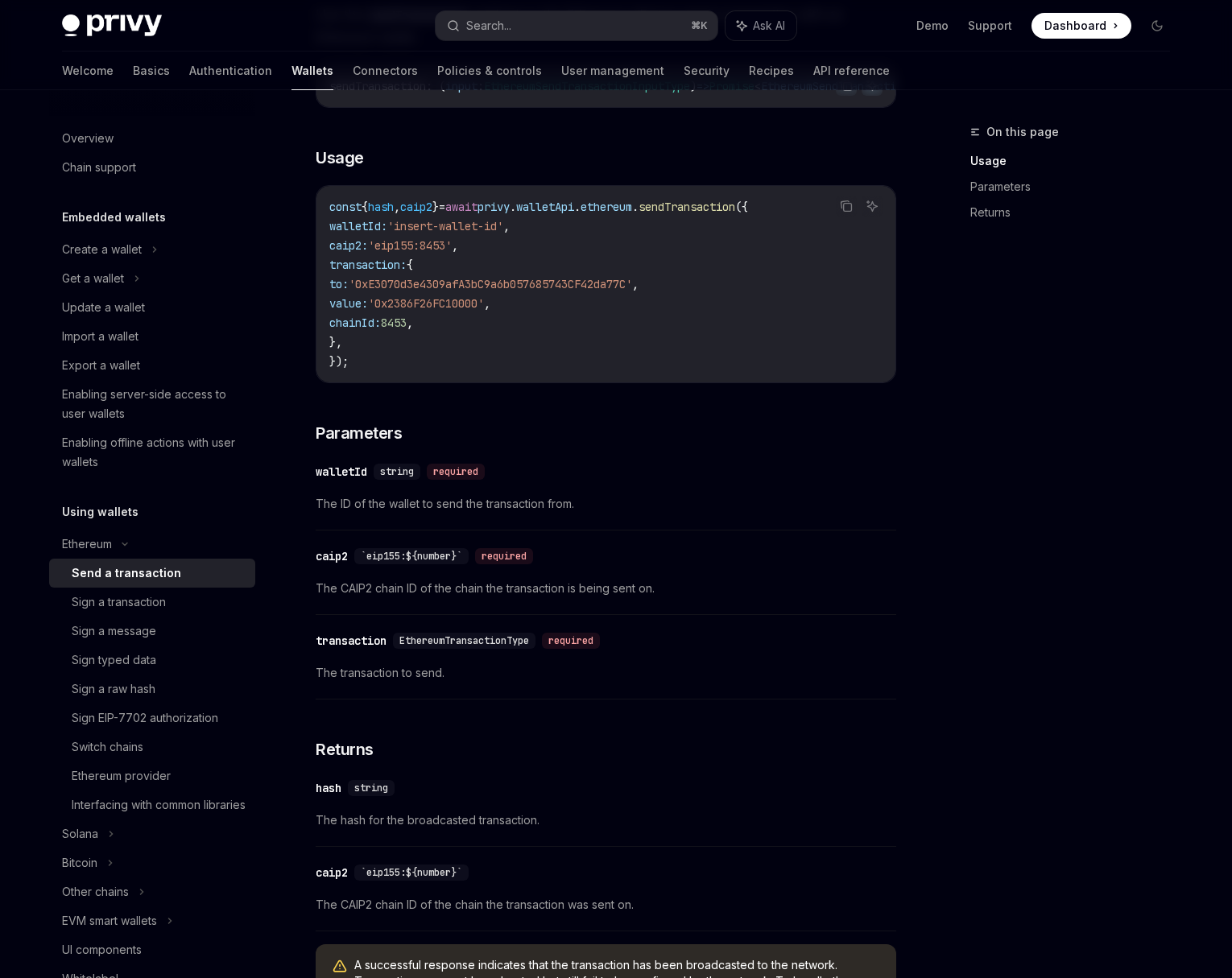
scroll to position [416, 0]
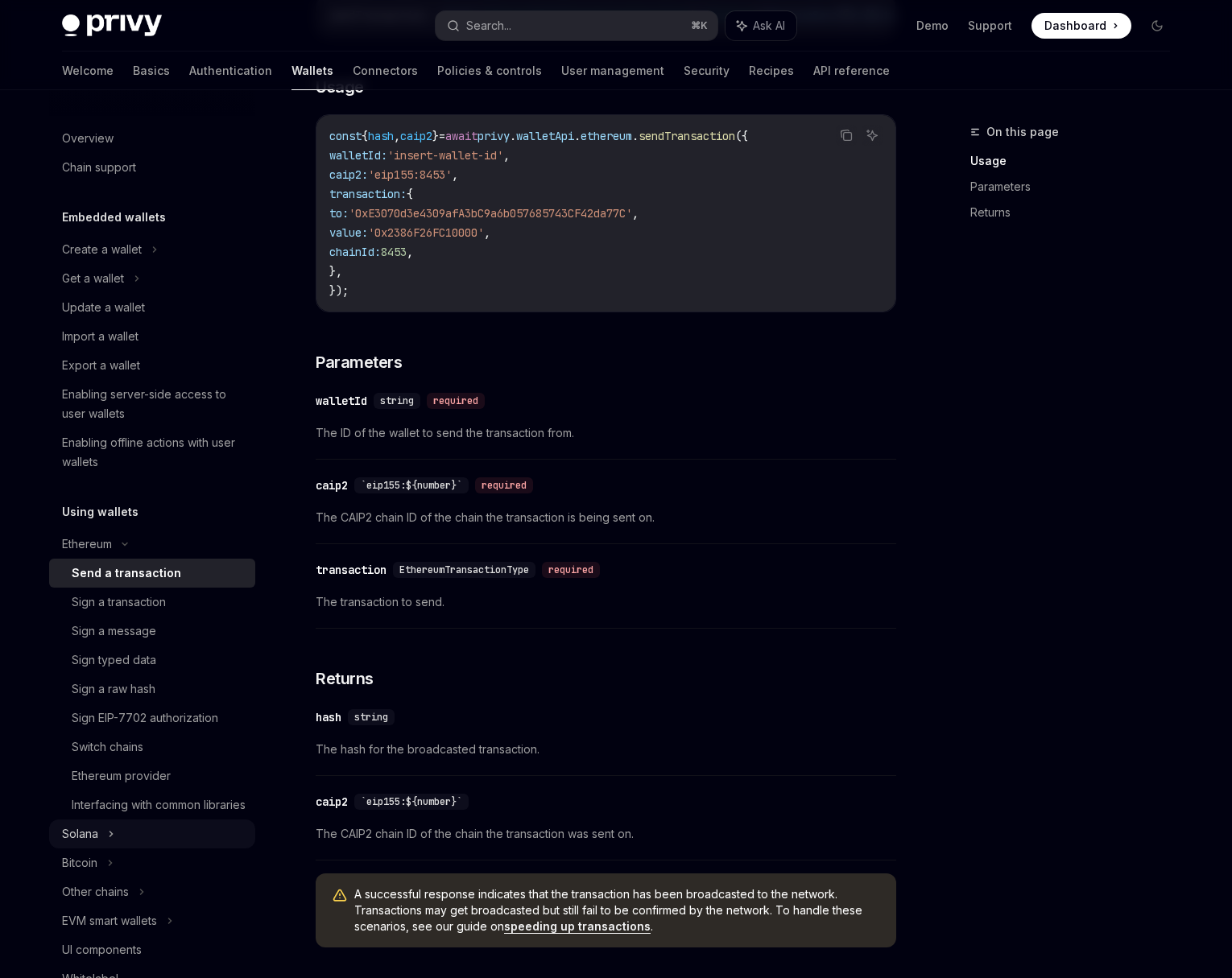
click at [114, 293] on div "Solana" at bounding box center [152, 278] width 206 height 29
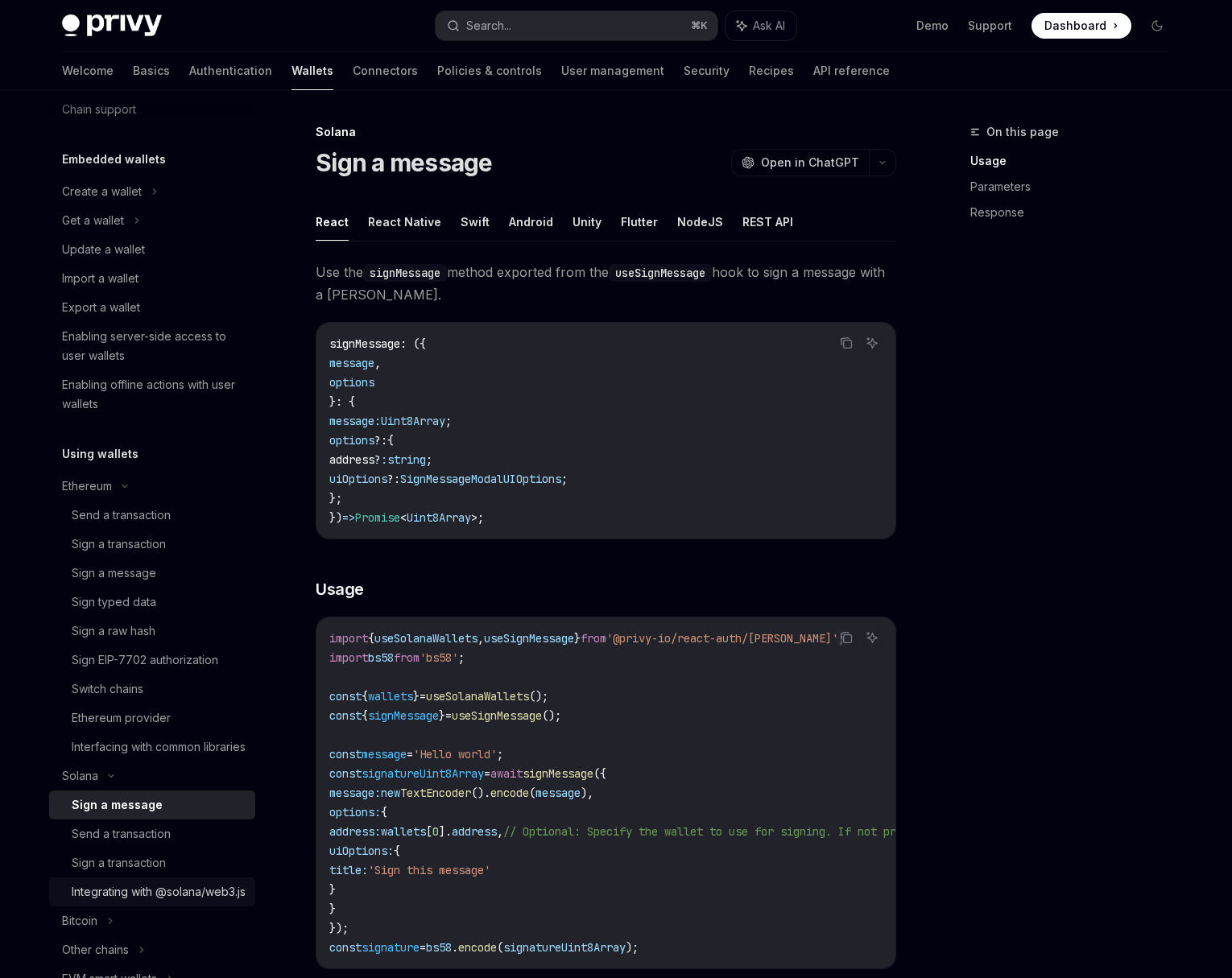
scroll to position [79, 0]
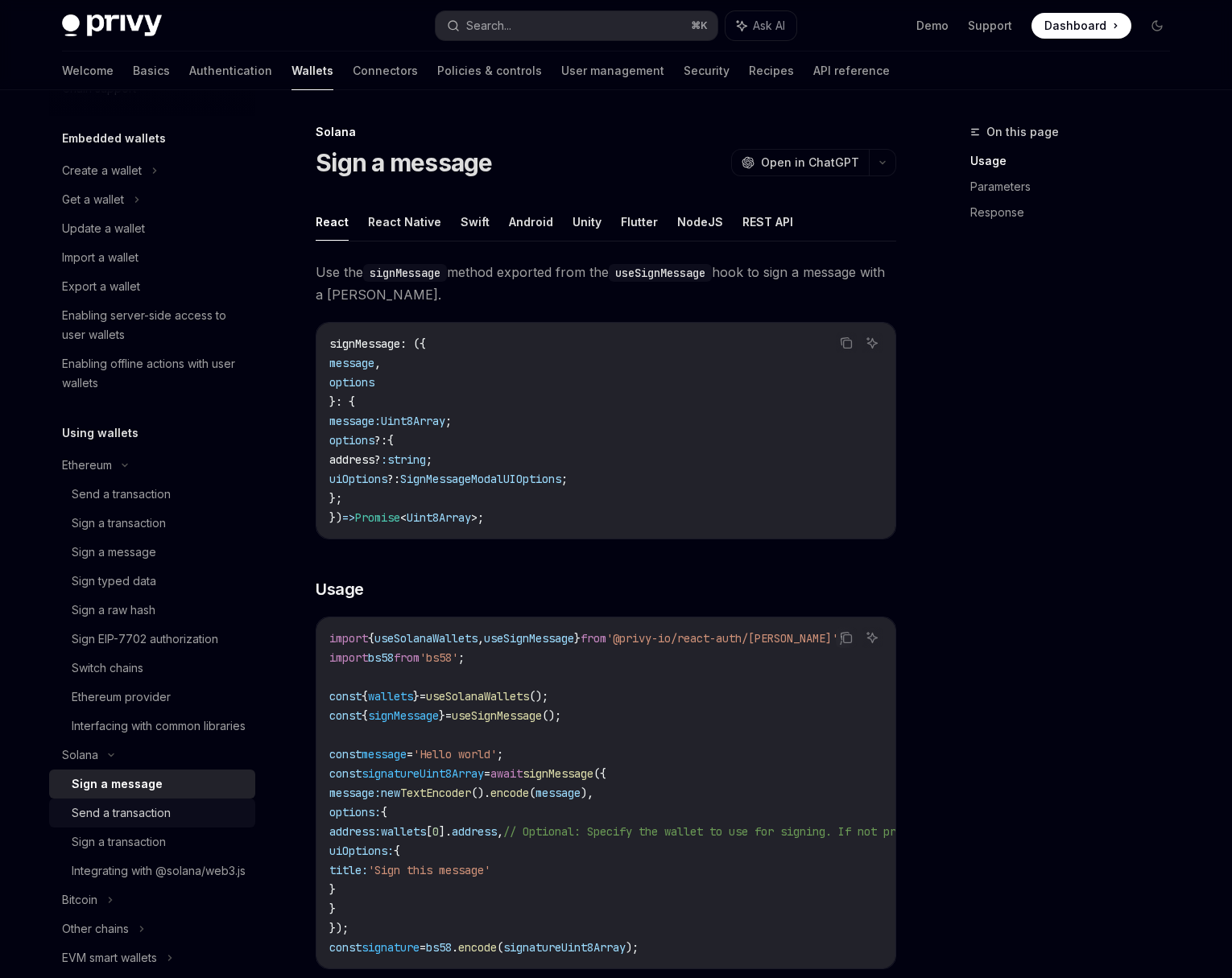
click at [192, 823] on div "Send a transaction" at bounding box center [158, 812] width 174 height 19
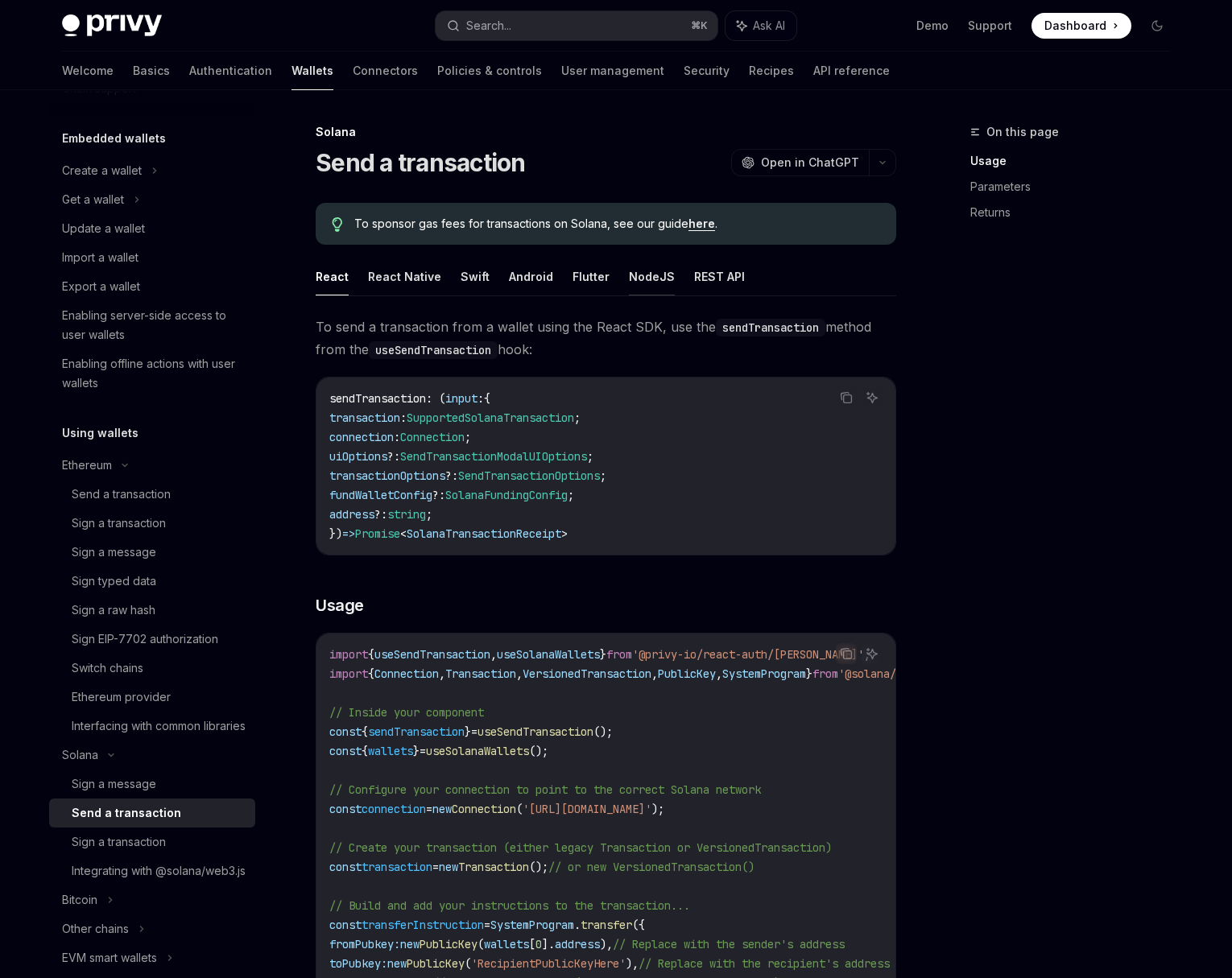
click at [644, 278] on button "NodeJS" at bounding box center [651, 276] width 46 height 38
type textarea "*"
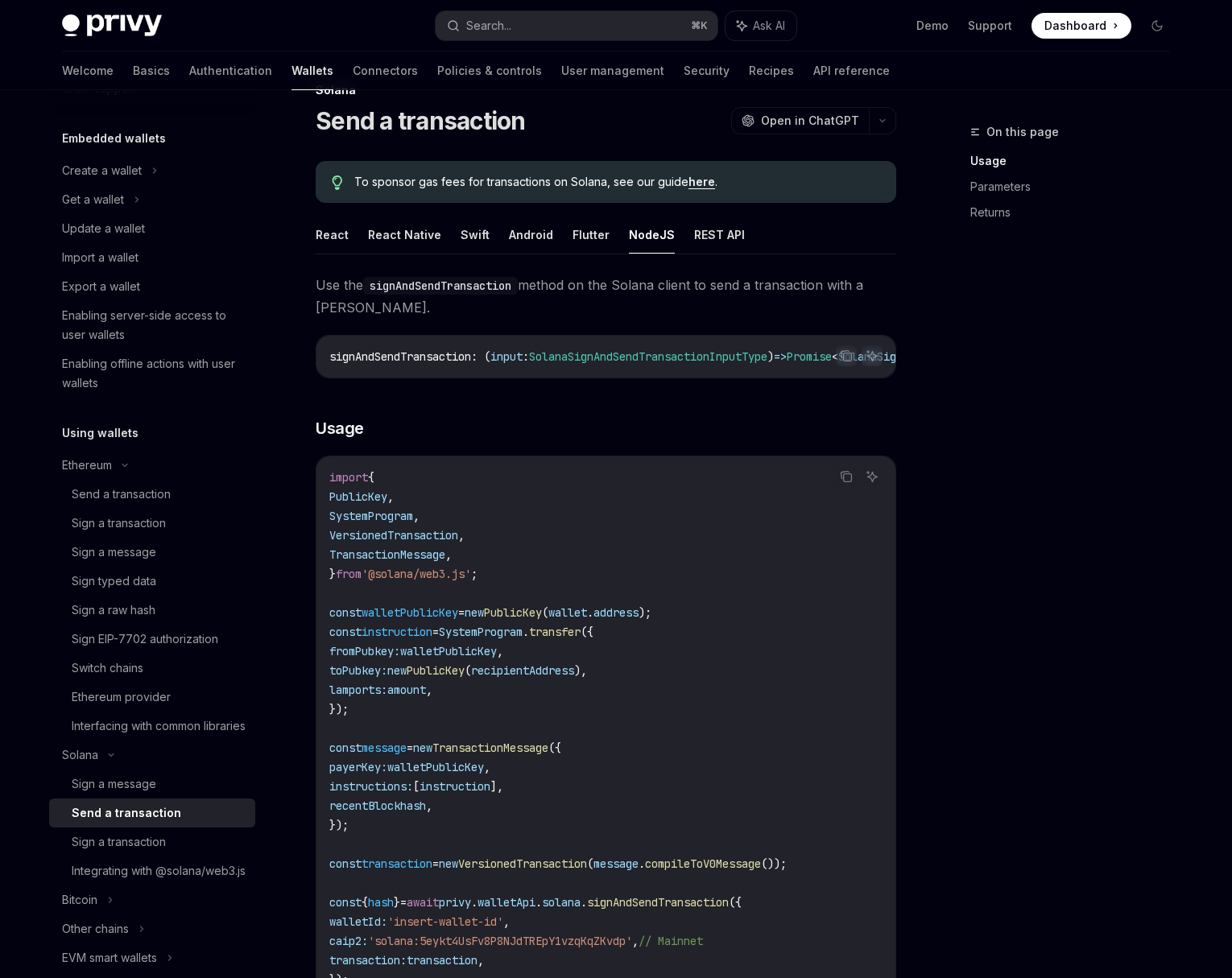
scroll to position [53, 0]
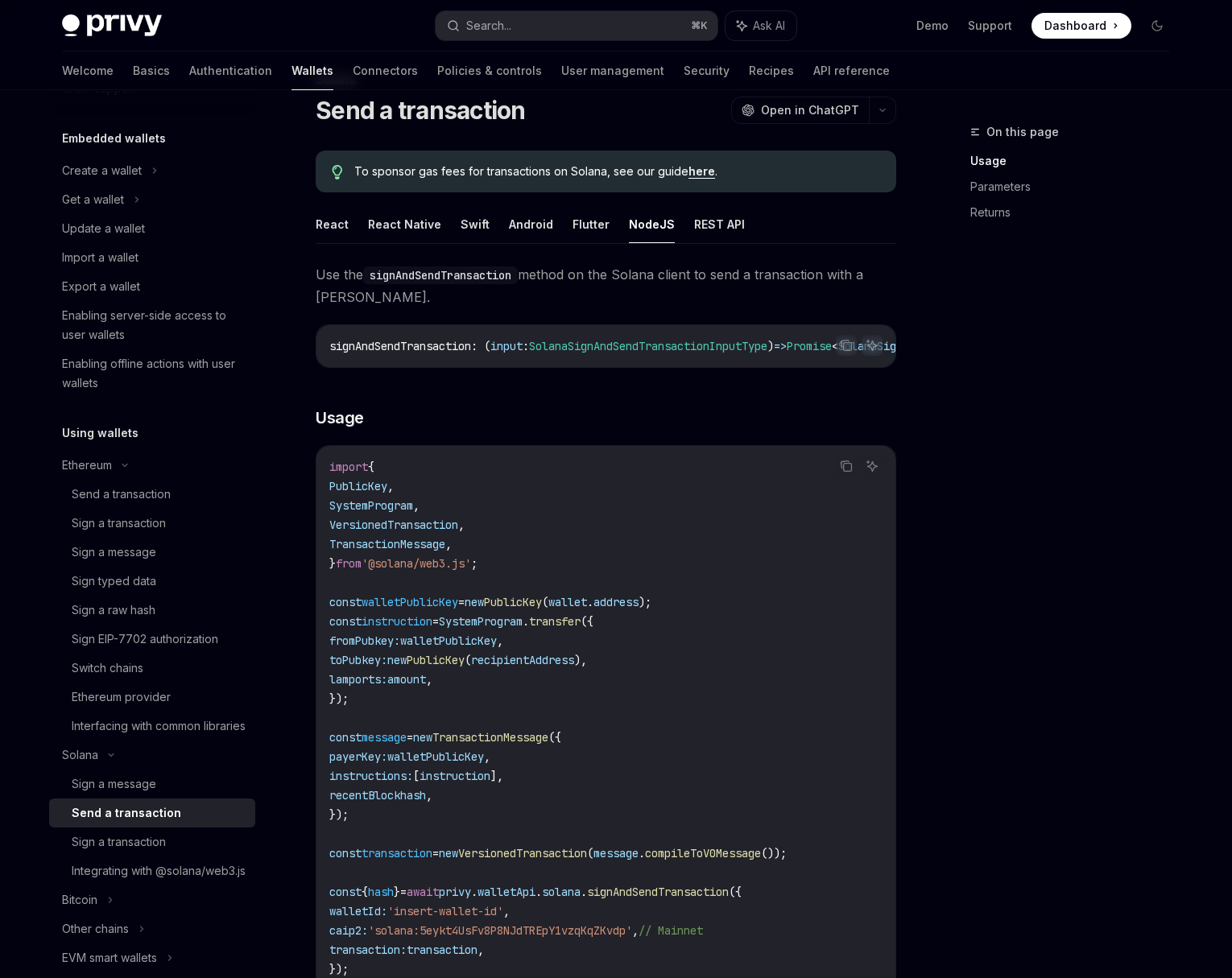
click at [362, 823] on code "import { PublicKey , SystemProgram , VersionedTransaction , TransactionMessage …" at bounding box center [606, 718] width 553 height 522
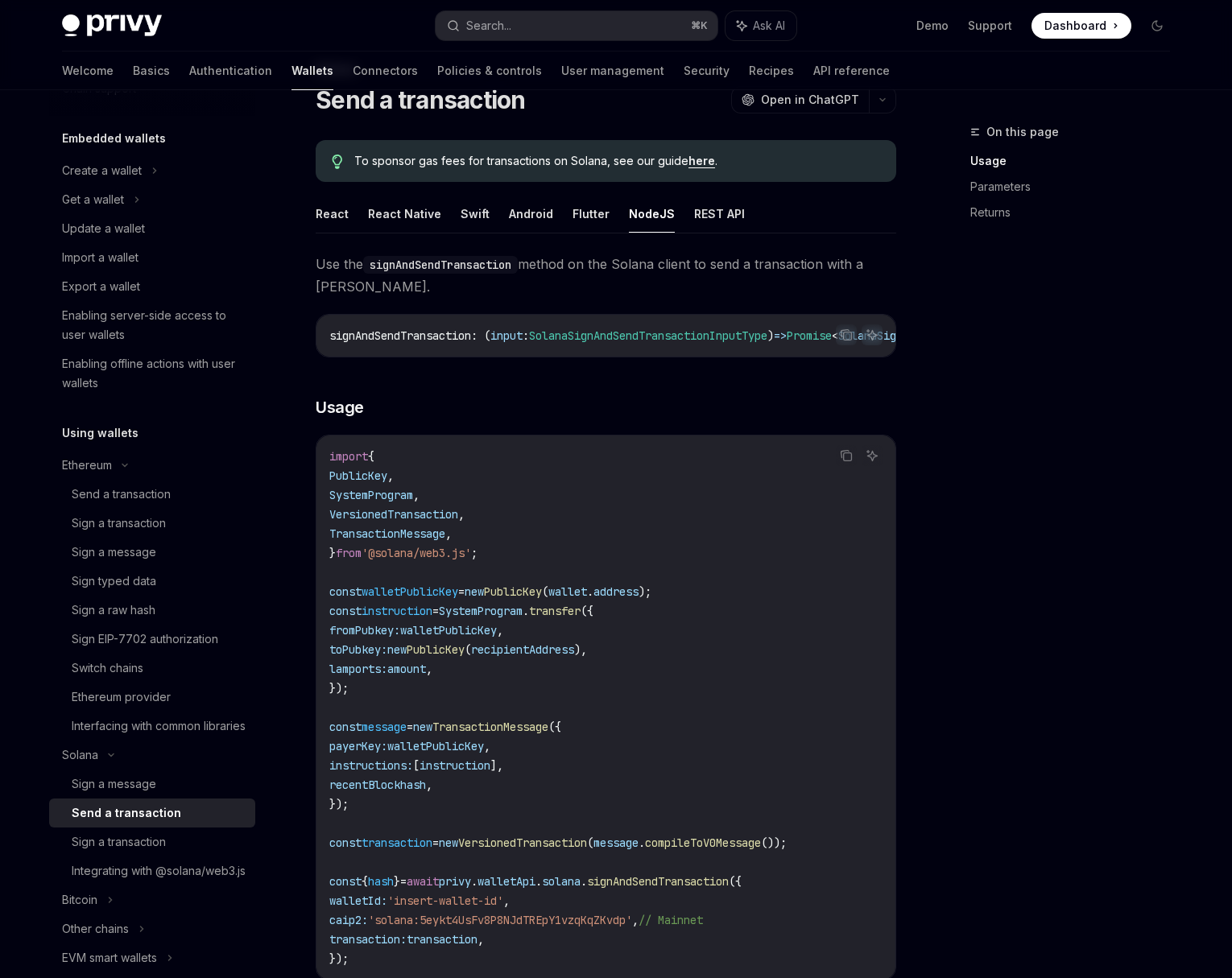
scroll to position [112, 0]
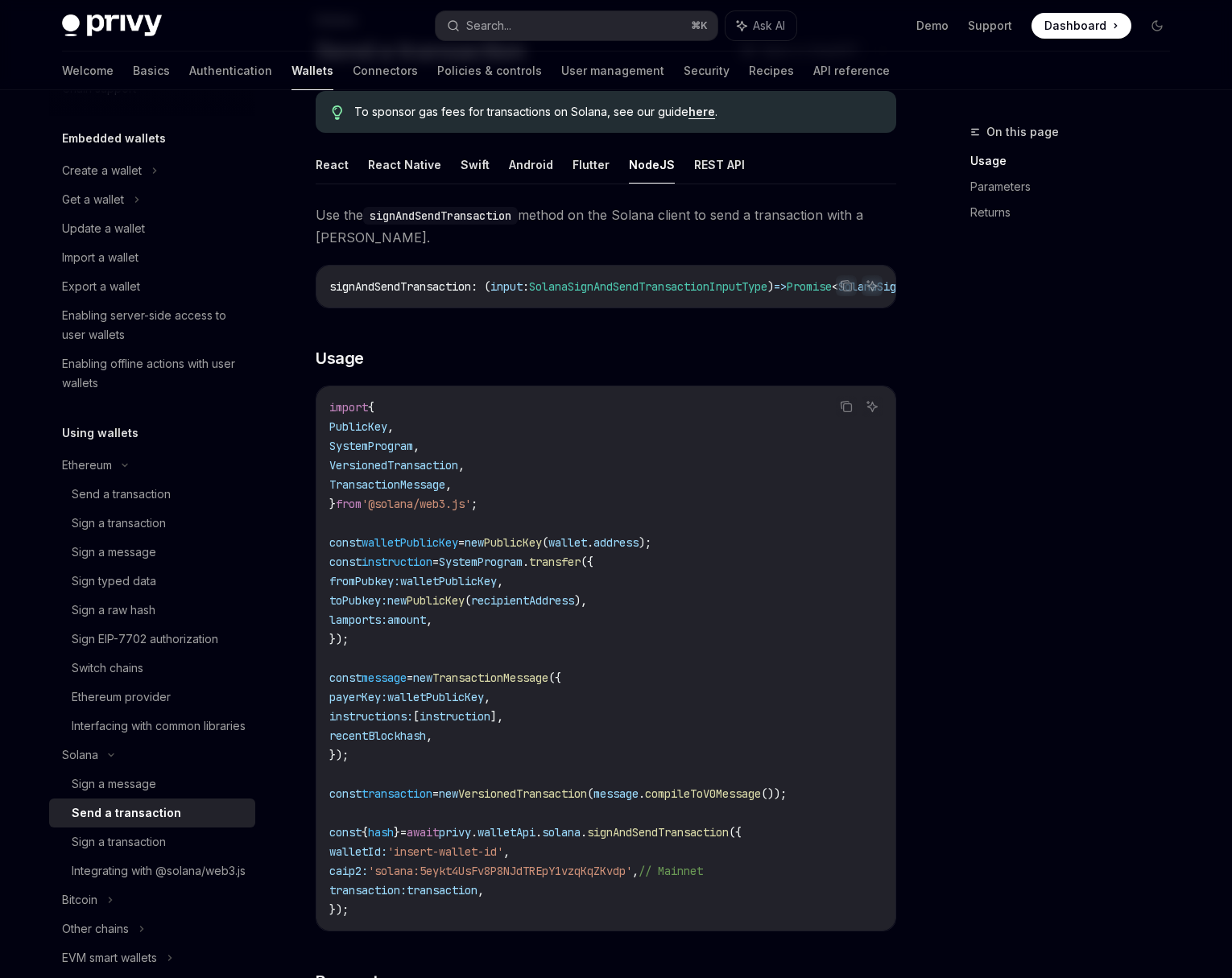
click at [859, 801] on code "import { PublicKey , SystemProgram , VersionedTransaction , TransactionMessage …" at bounding box center [606, 659] width 553 height 522
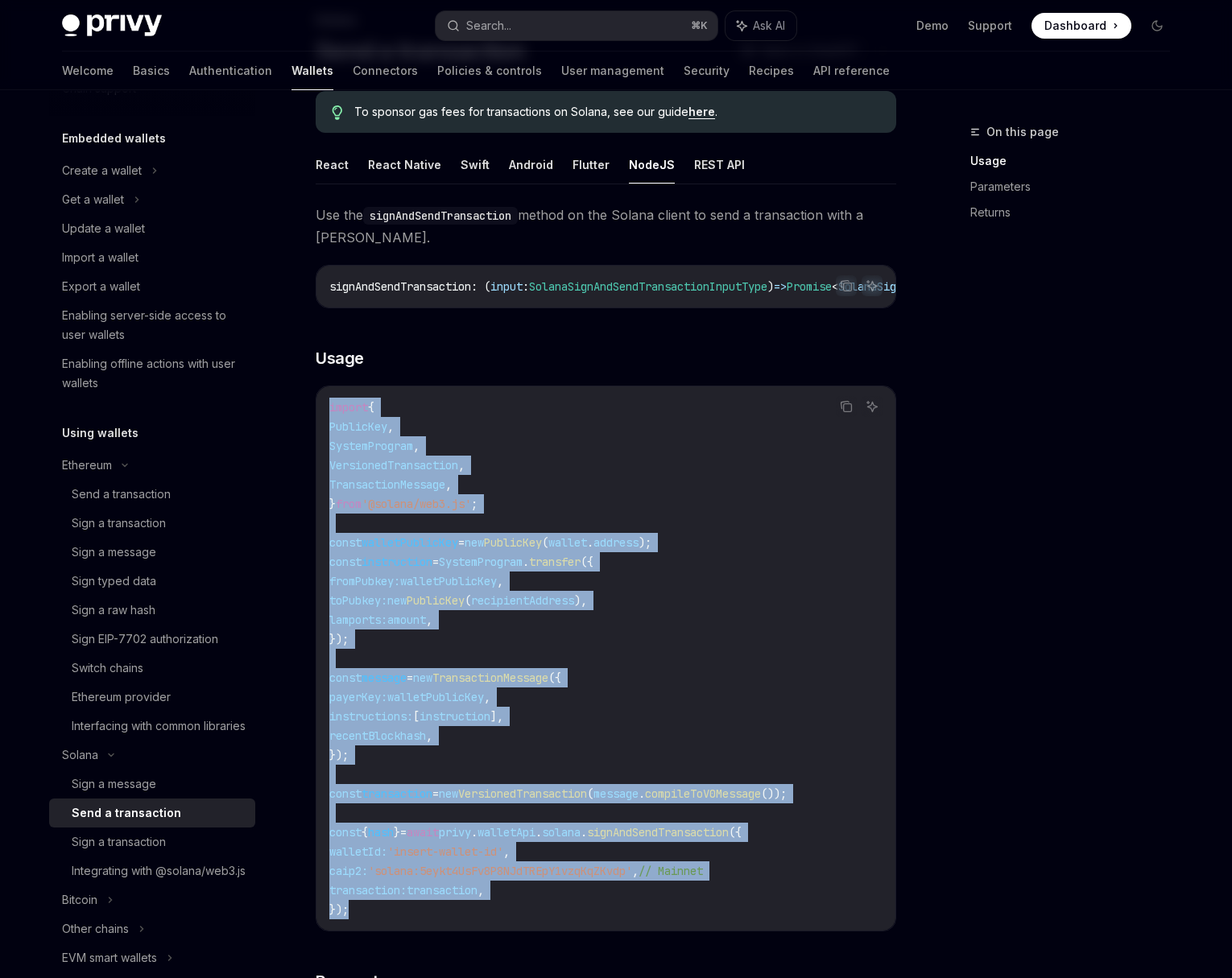
drag, startPoint x: 361, startPoint y: 916, endPoint x: 330, endPoint y: 421, distance: 496.0
click at [330, 421] on code "import { PublicKey , SystemProgram , VersionedTransaction , TransactionMessage …" at bounding box center [606, 659] width 553 height 522
copy code "import { PublicKey , SystemProgram , VersionedTransaction , TransactionMessage …"
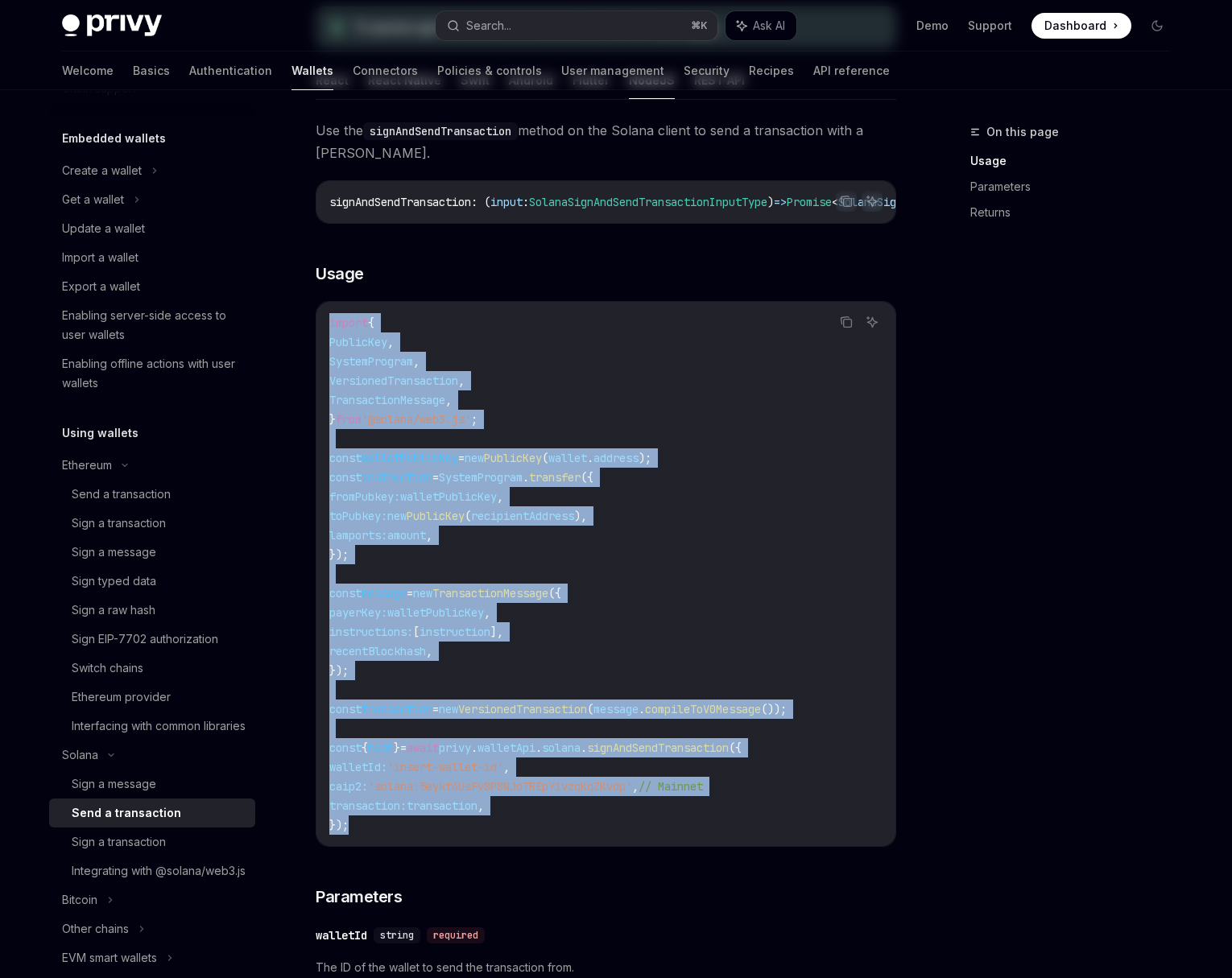
scroll to position [0, 0]
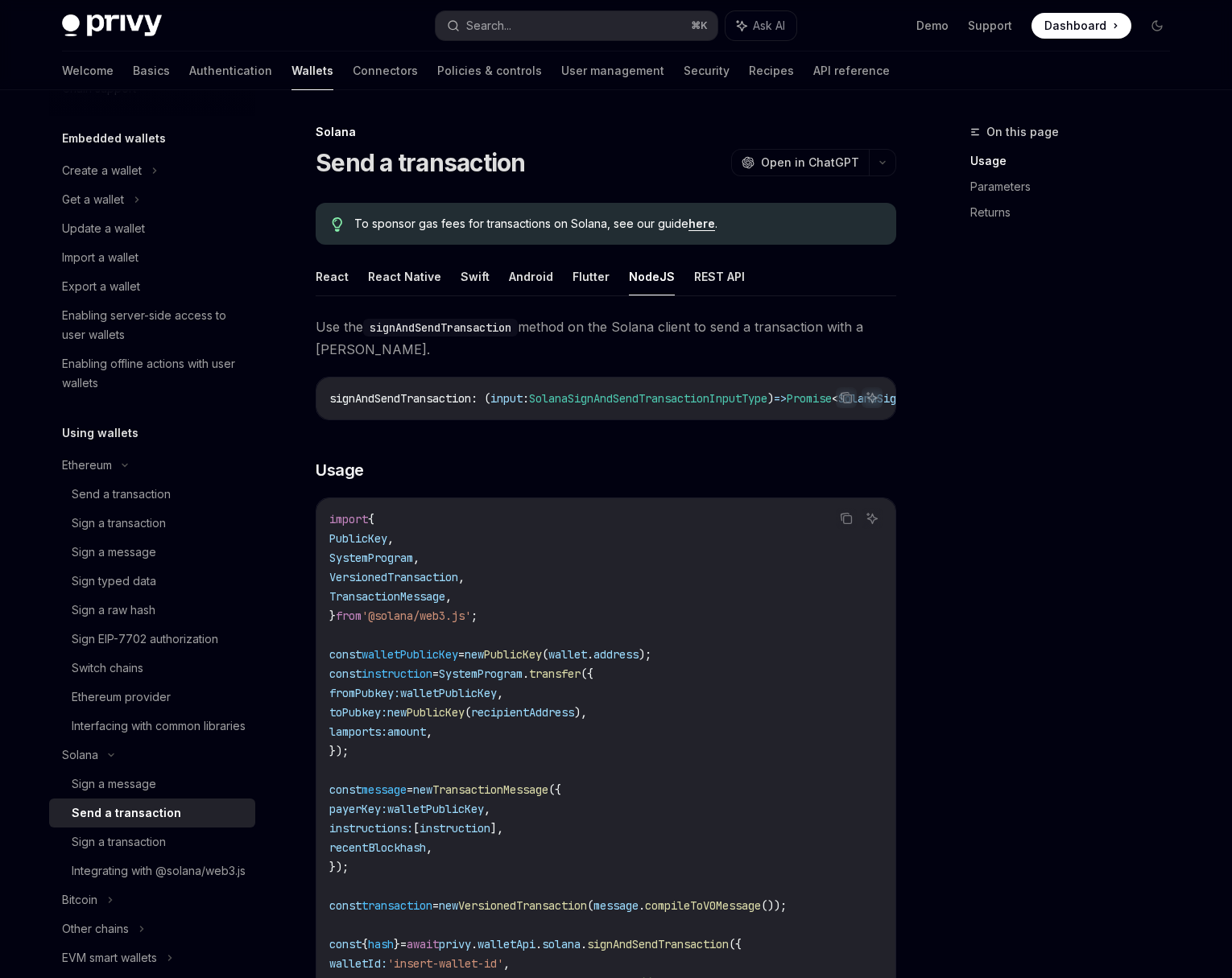
click at [1068, 538] on div "On this page Usage Parameters Returns" at bounding box center [1060, 550] width 244 height 855
click at [544, 27] on button "Search... ⌘ K" at bounding box center [576, 26] width 282 height 29
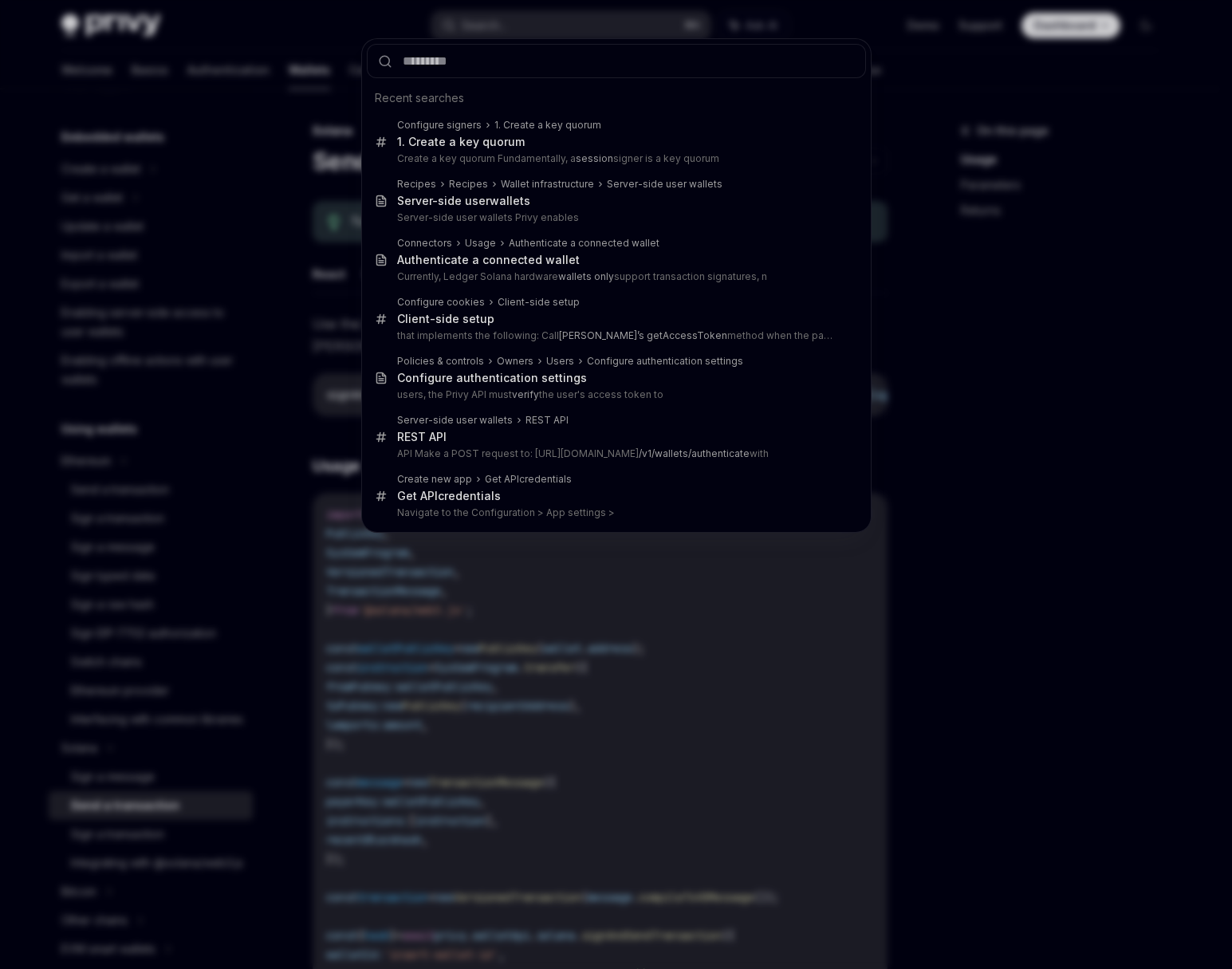
type input "**********"
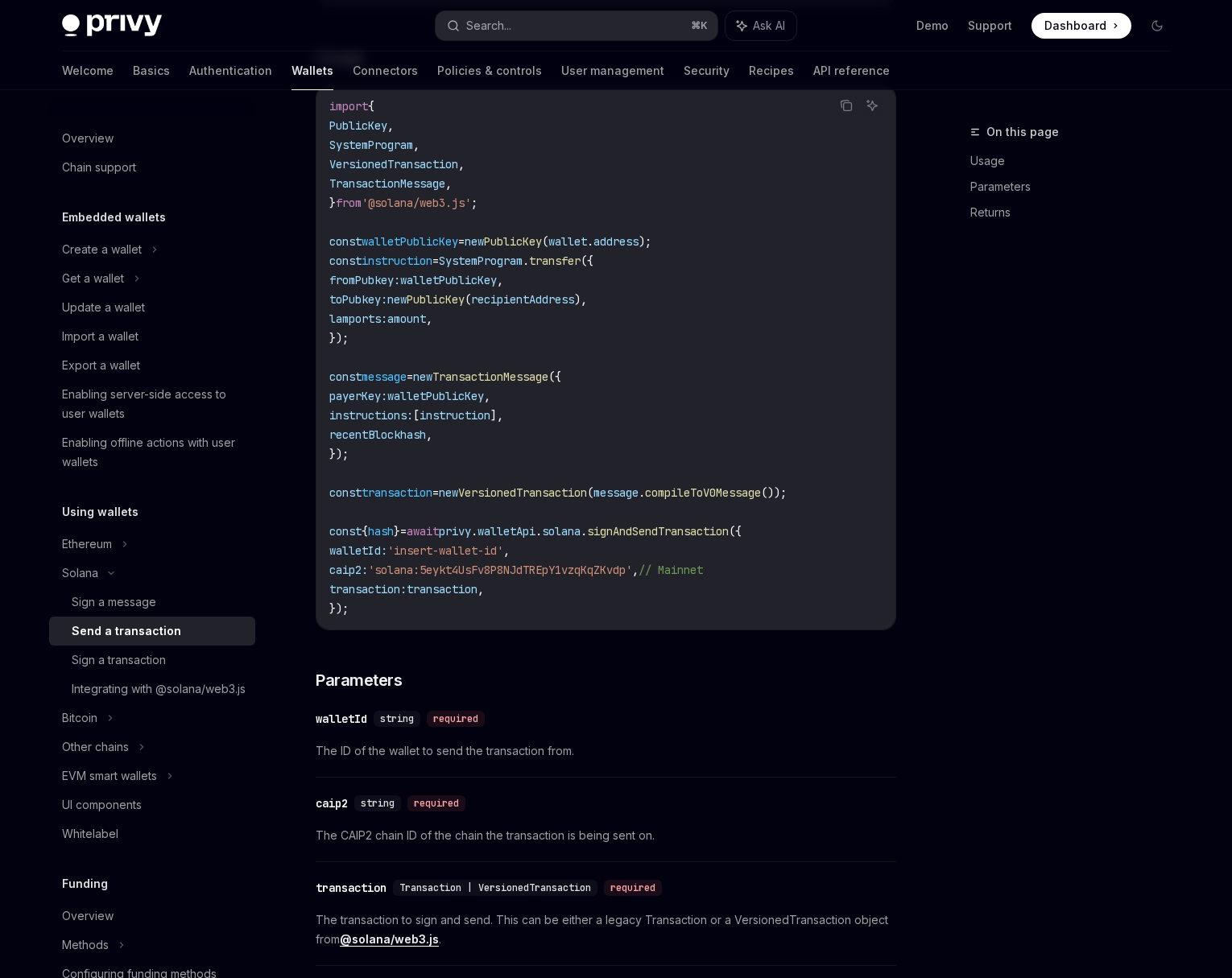
scroll to position [779, 0]
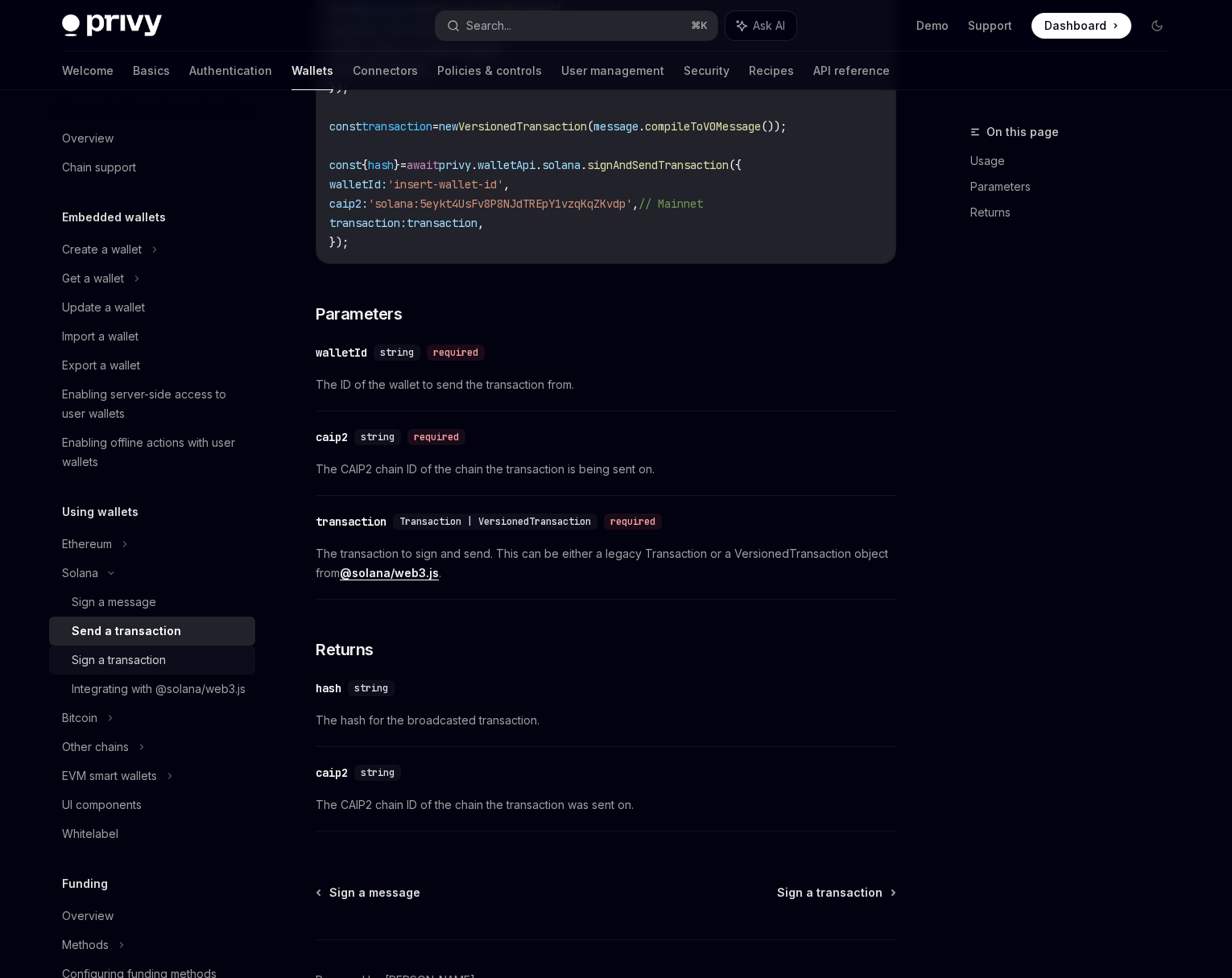
click at [180, 655] on div "Sign a transaction" at bounding box center [158, 660] width 174 height 19
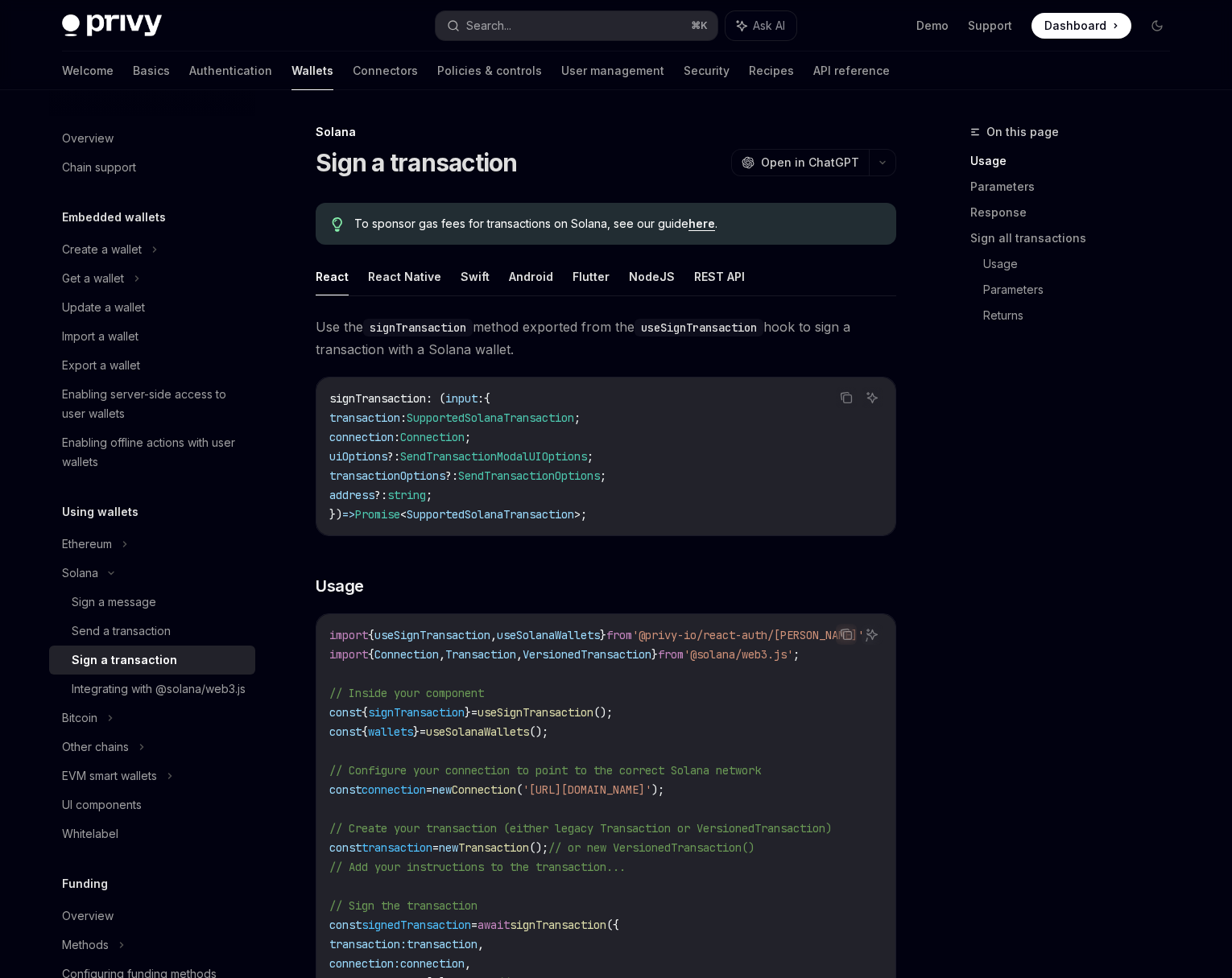
click at [969, 480] on div "On this page Usage Parameters Response Sign all transactions Usage Parameters R…" at bounding box center [1060, 550] width 244 height 855
click at [651, 275] on button "NodeJS" at bounding box center [651, 276] width 46 height 38
type textarea "*"
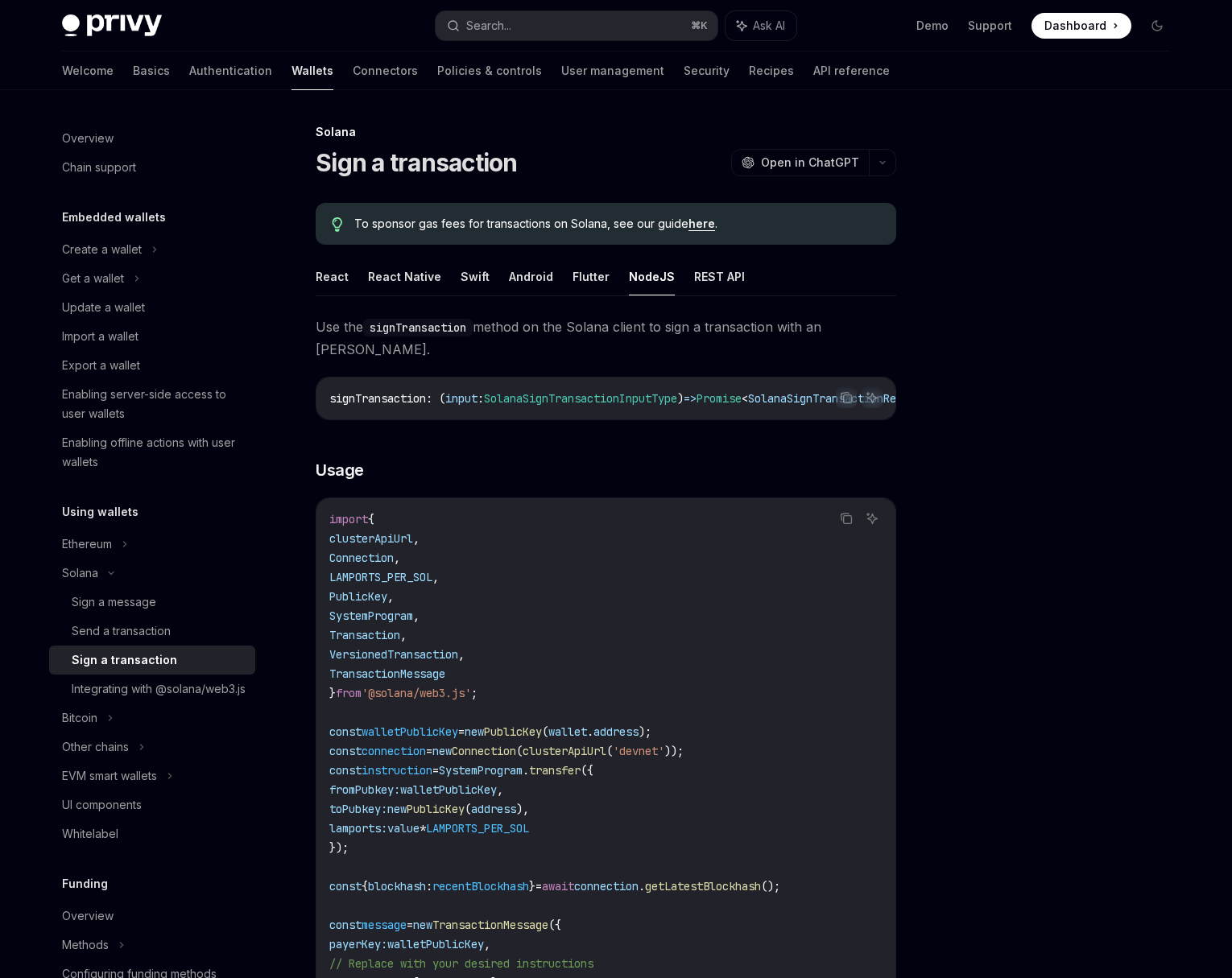
click at [947, 554] on div at bounding box center [1060, 550] width 244 height 855
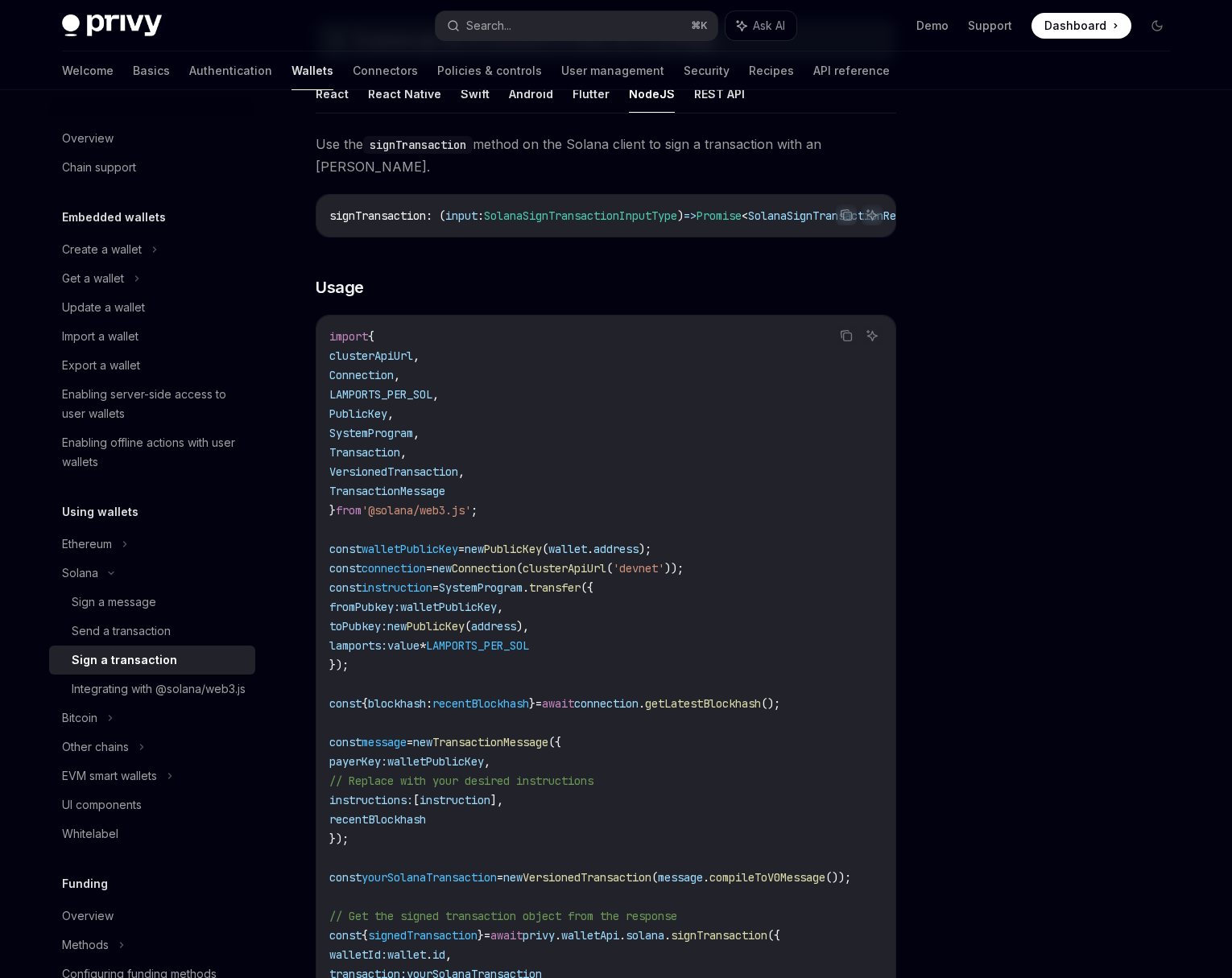
scroll to position [273, 0]
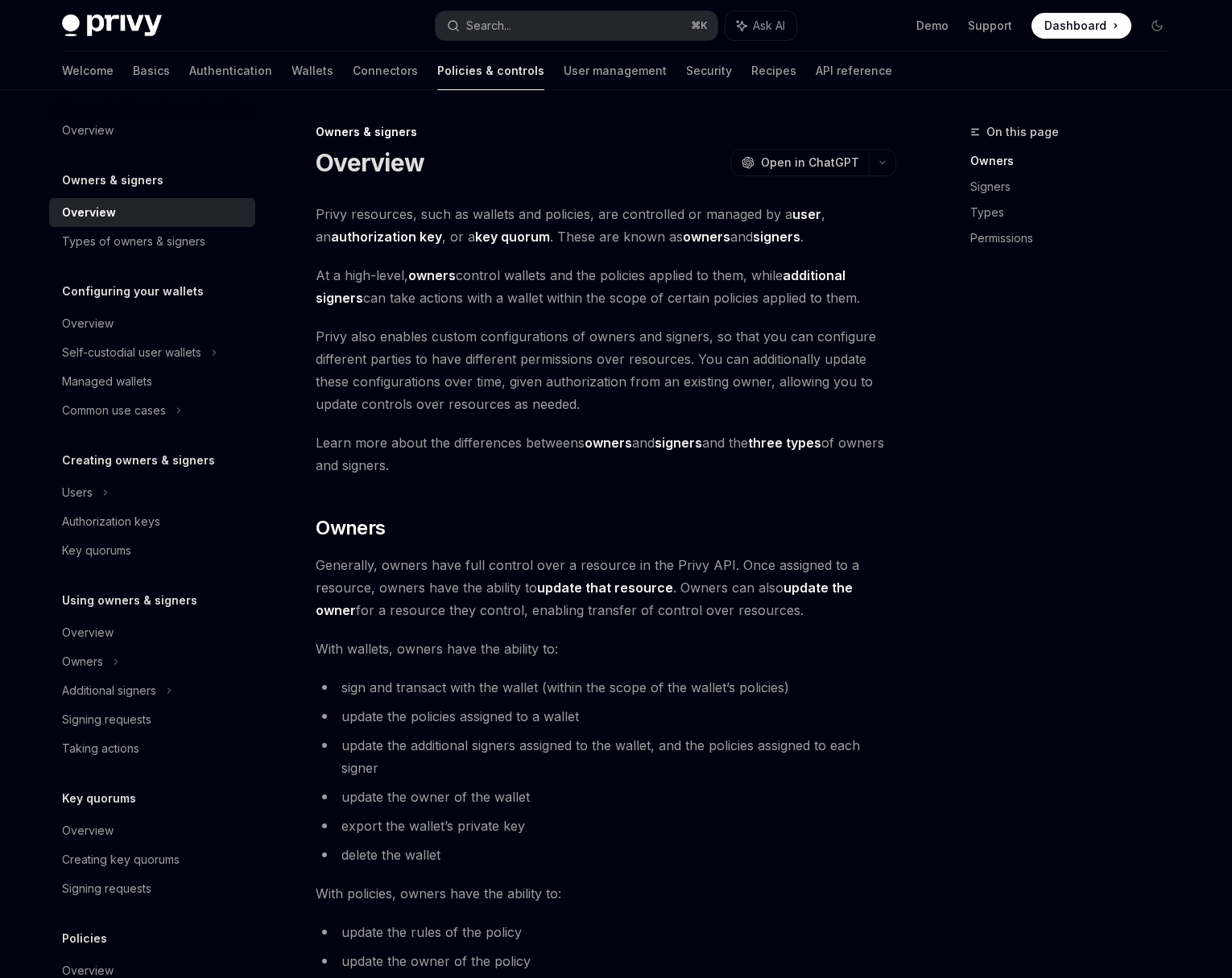
click at [390, 235] on strong "authorization key" at bounding box center [386, 236] width 111 height 16
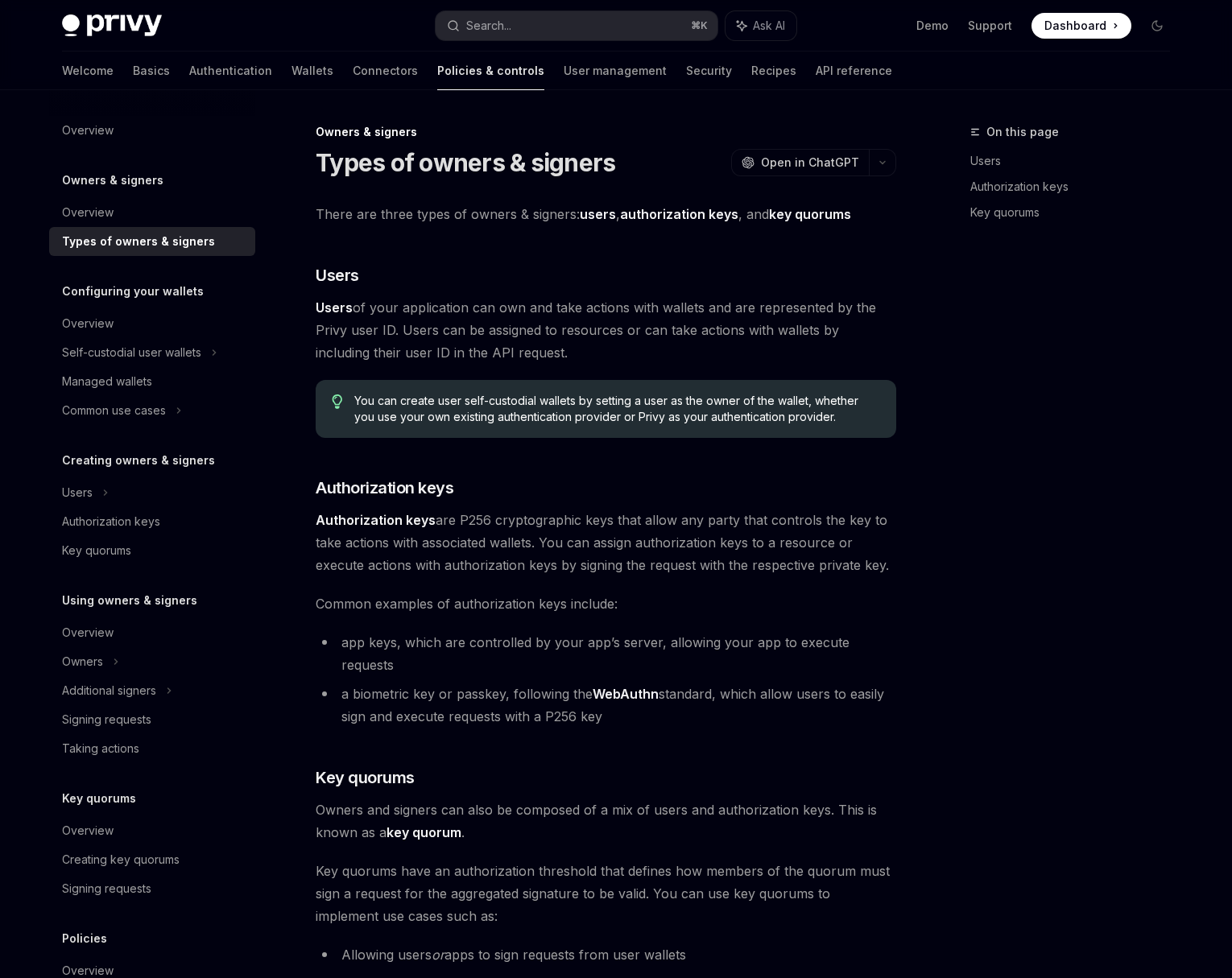
type textarea "*"
drag, startPoint x: 738, startPoint y: 212, endPoint x: 622, endPoint y: 215, distance: 116.0
click at [622, 215] on span "There are three types of owners & signers: users , authorization keys , and key…" at bounding box center [606, 213] width 581 height 23
copy span "authorization keys ,"
click at [638, 17] on button "Search... ⌘ K" at bounding box center [576, 26] width 282 height 29
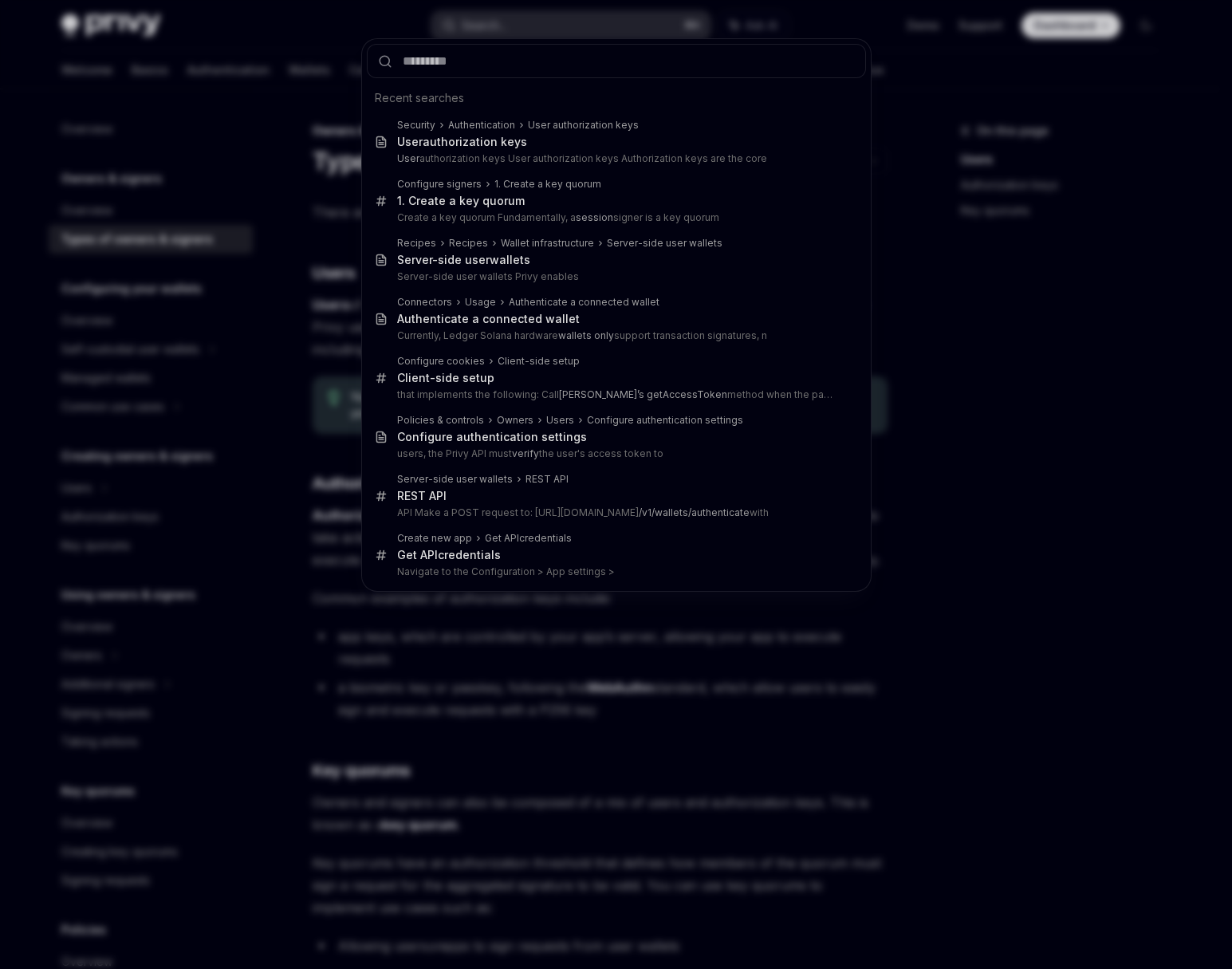
type input "**********"
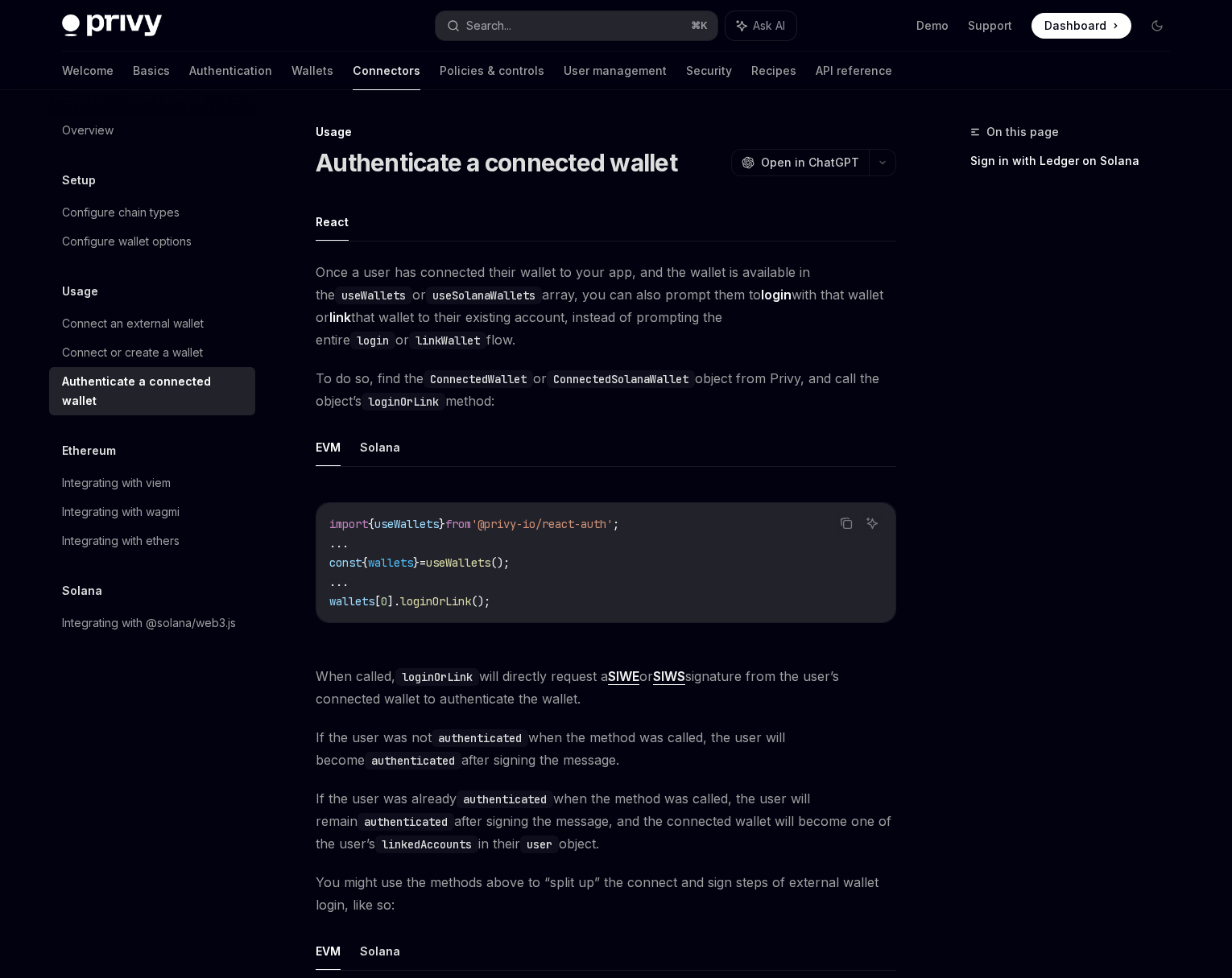
scroll to position [90, 0]
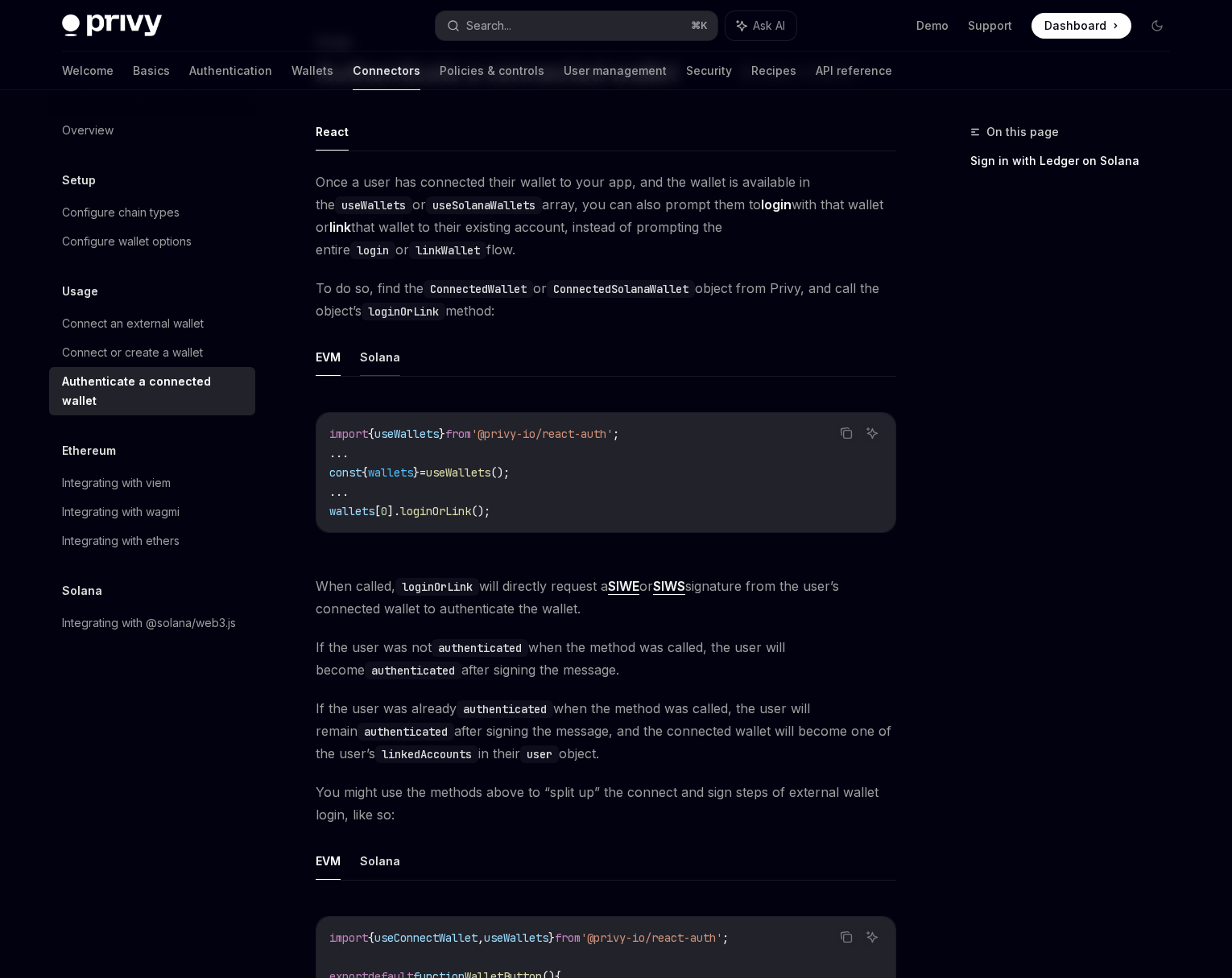
click at [384, 360] on button "Solana" at bounding box center [380, 356] width 40 height 38
click at [816, 71] on link "API reference" at bounding box center [854, 71] width 77 height 38
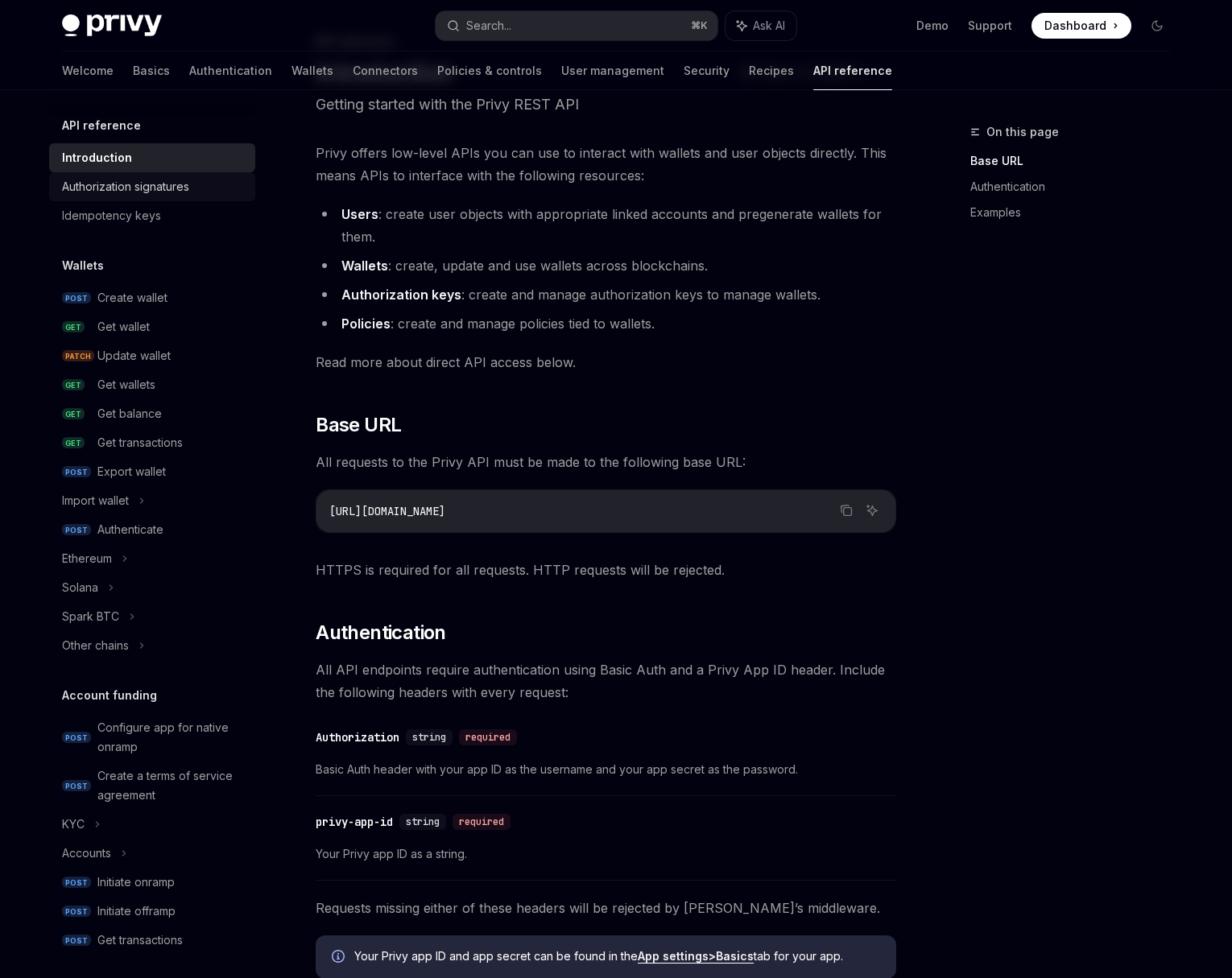
click at [155, 183] on div "Authorization signatures" at bounding box center [125, 186] width 128 height 19
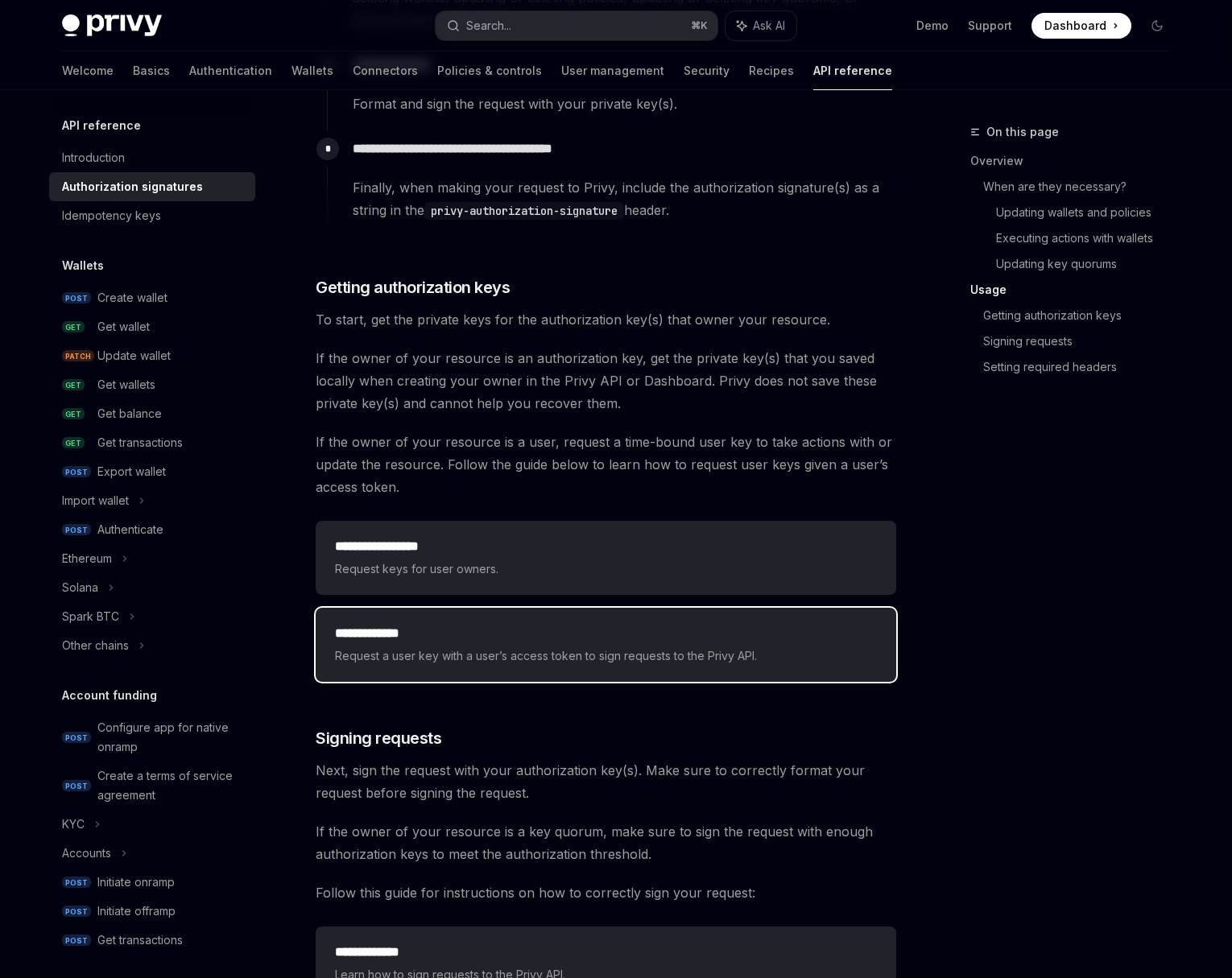
scroll to position [1851, 0]
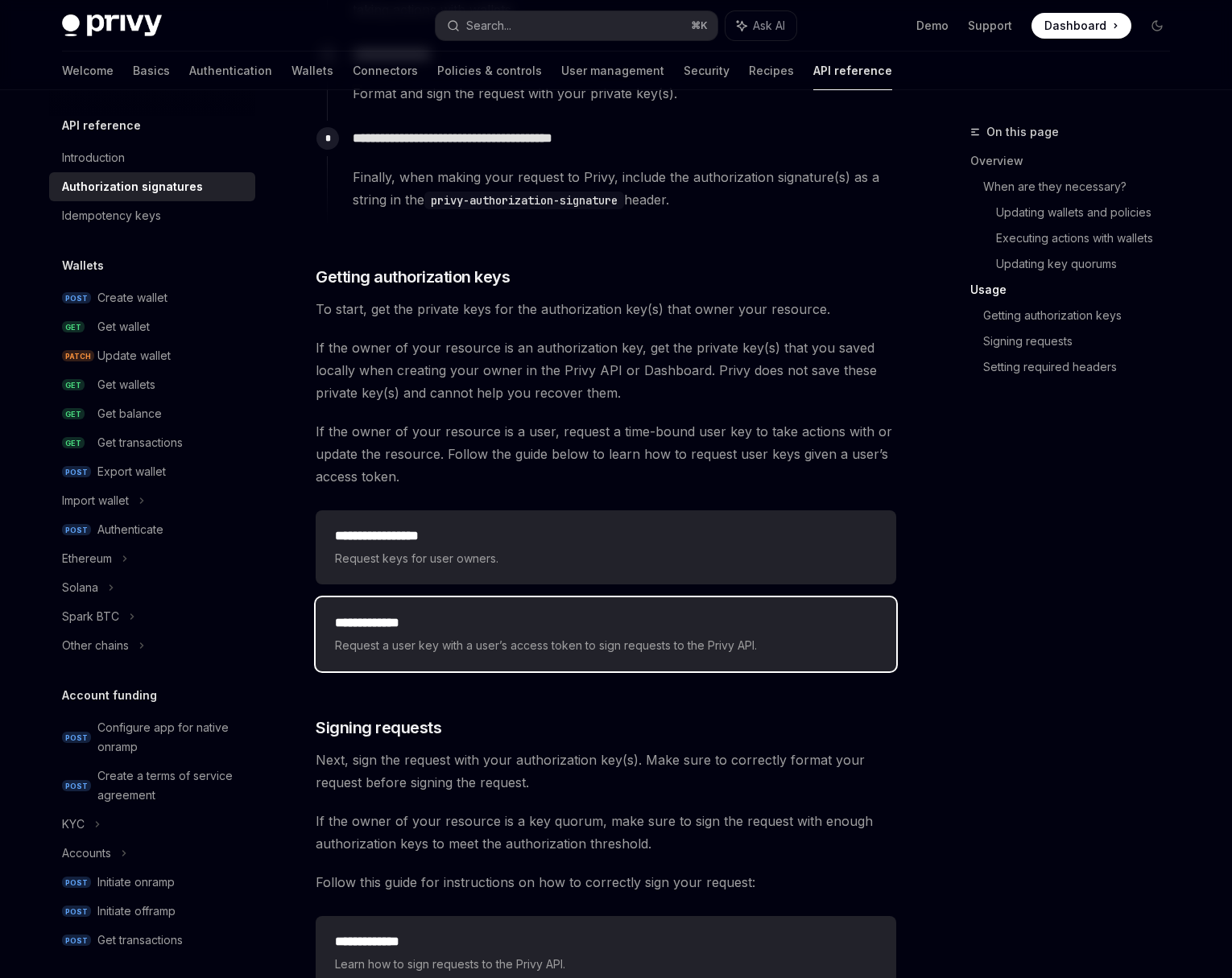
click at [774, 630] on h2 "**********" at bounding box center [606, 623] width 542 height 19
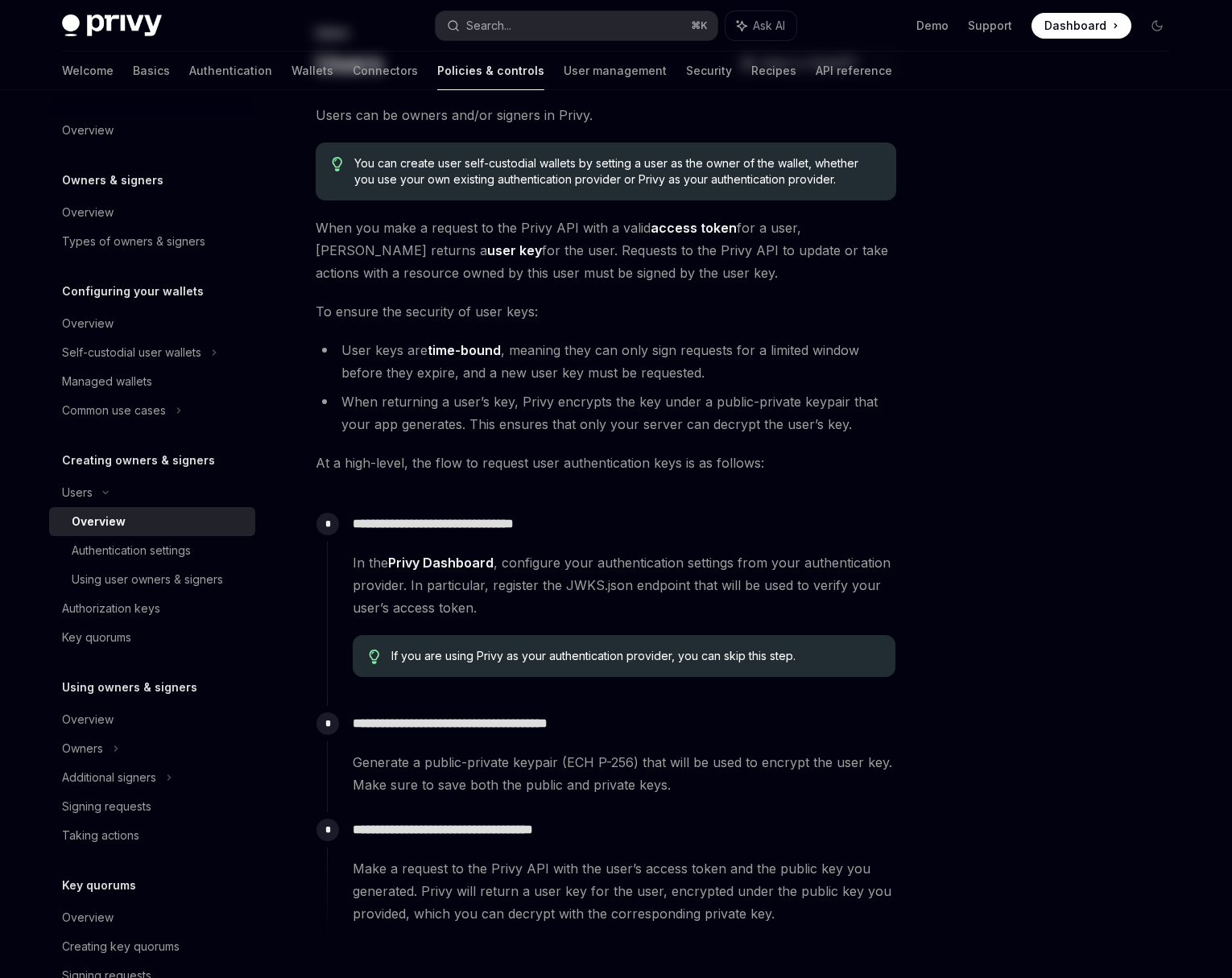
scroll to position [8, 0]
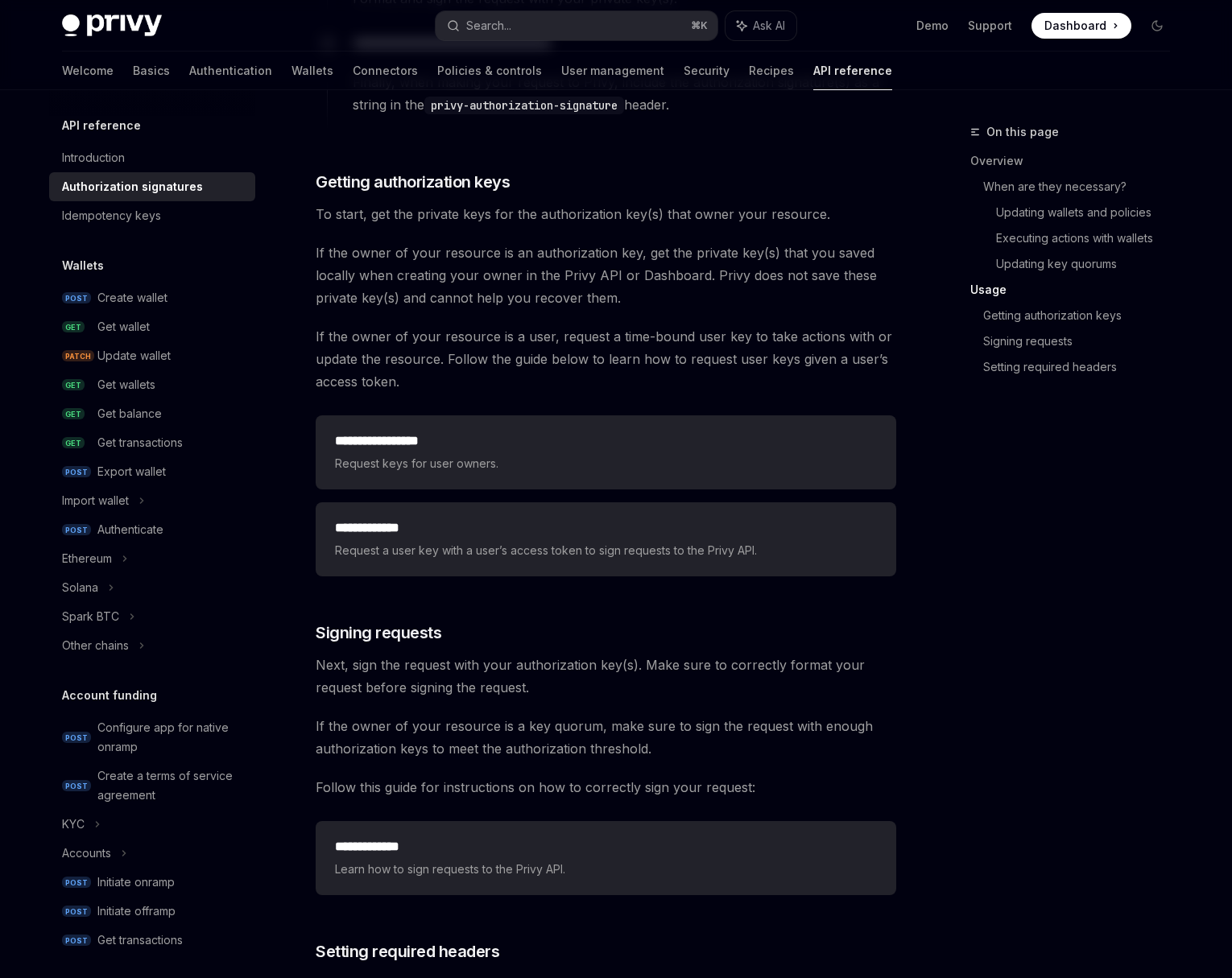
scroll to position [1967, 0]
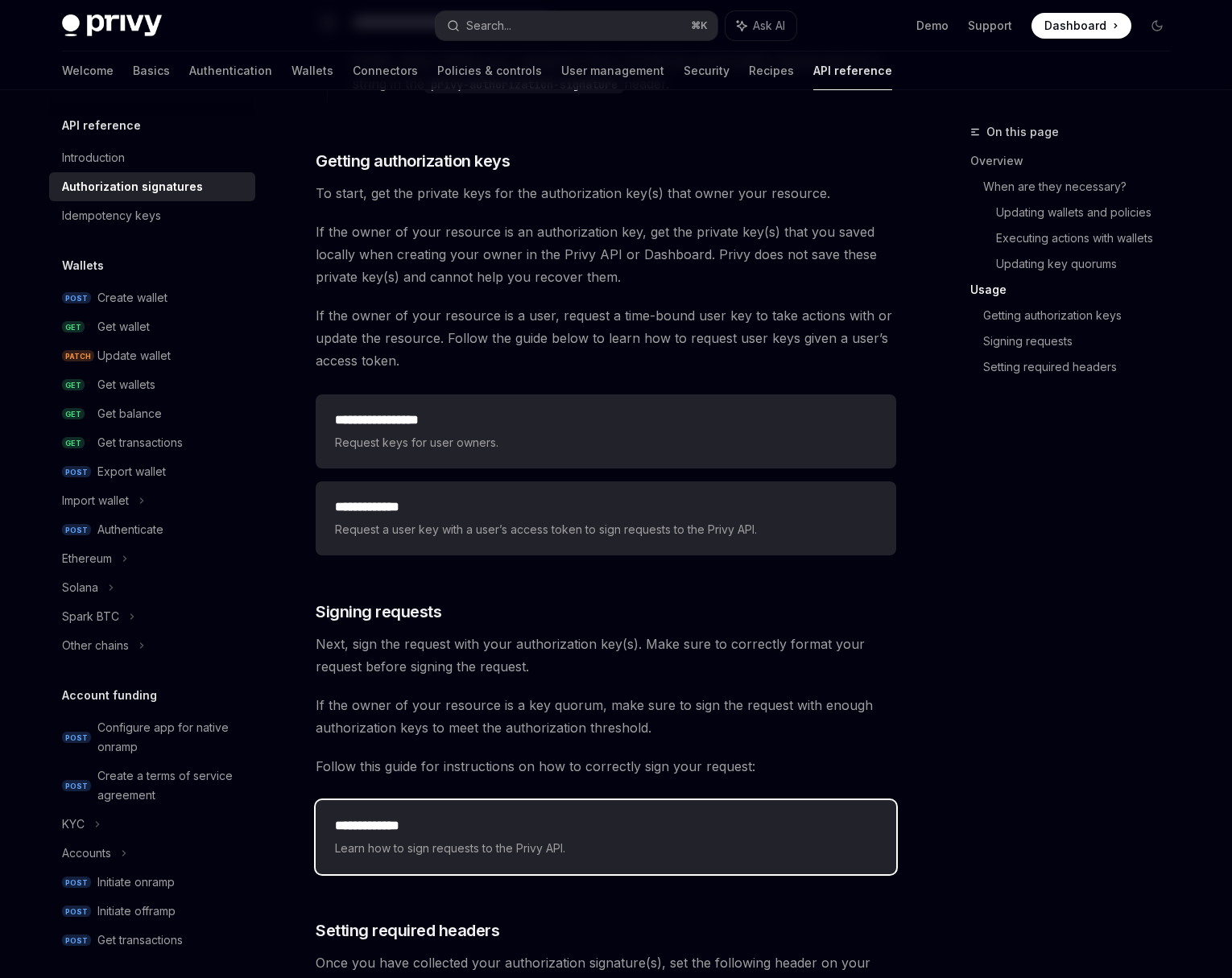
click at [688, 825] on h2 "**********" at bounding box center [606, 825] width 542 height 19
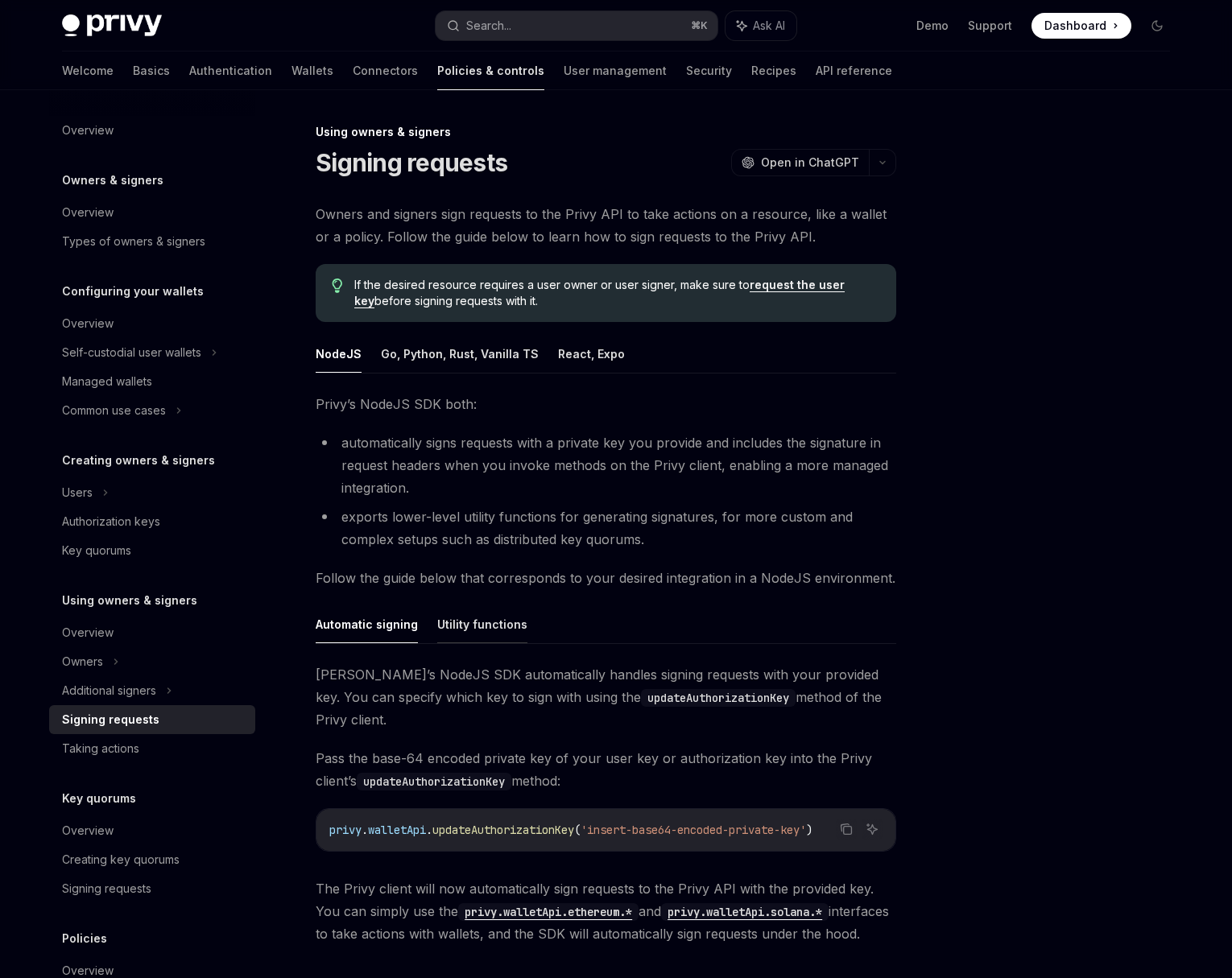
click at [465, 629] on button "Utility functions" at bounding box center [482, 624] width 90 height 38
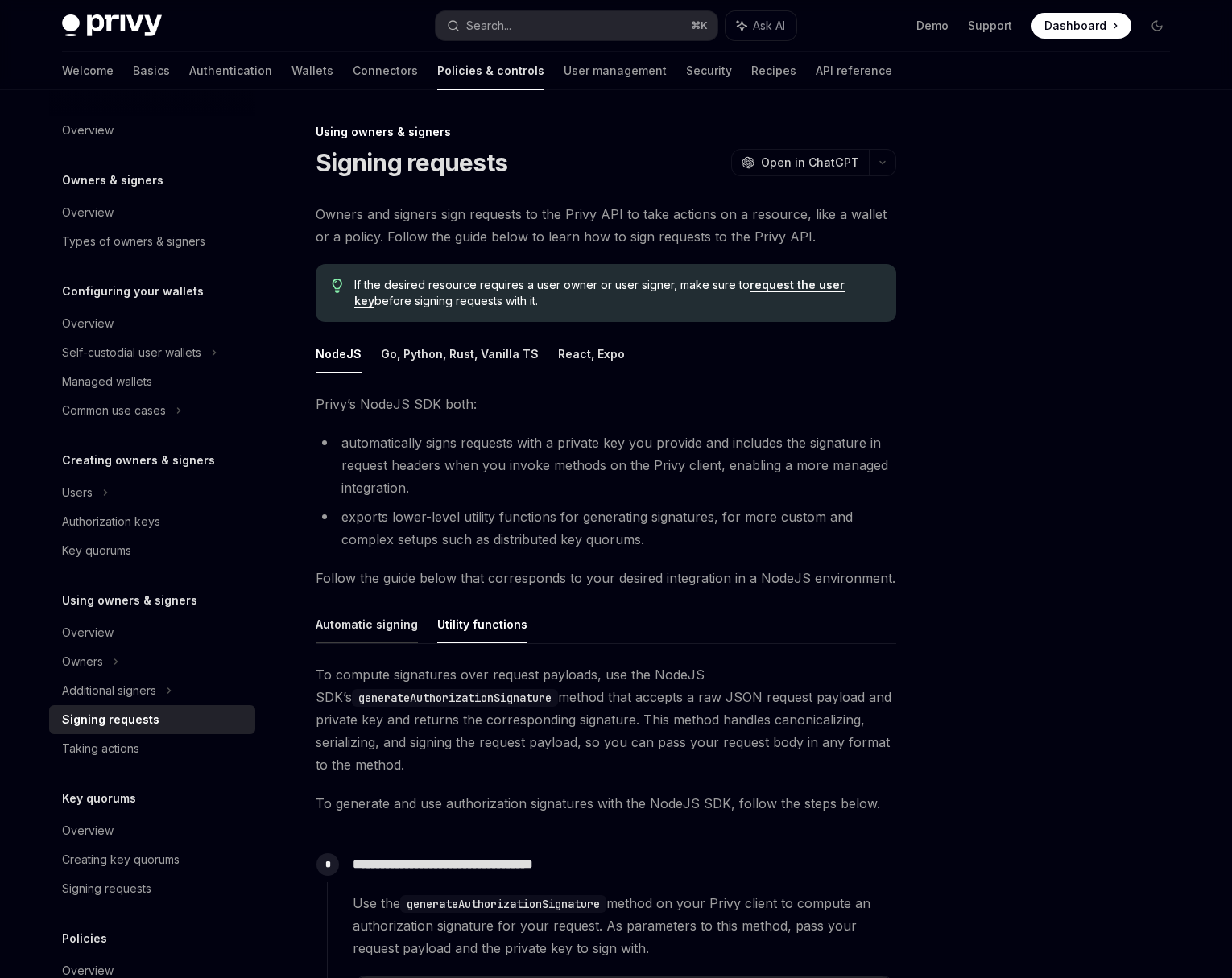
click at [375, 627] on button "Automatic signing" at bounding box center [366, 624] width 103 height 38
type textarea "*"
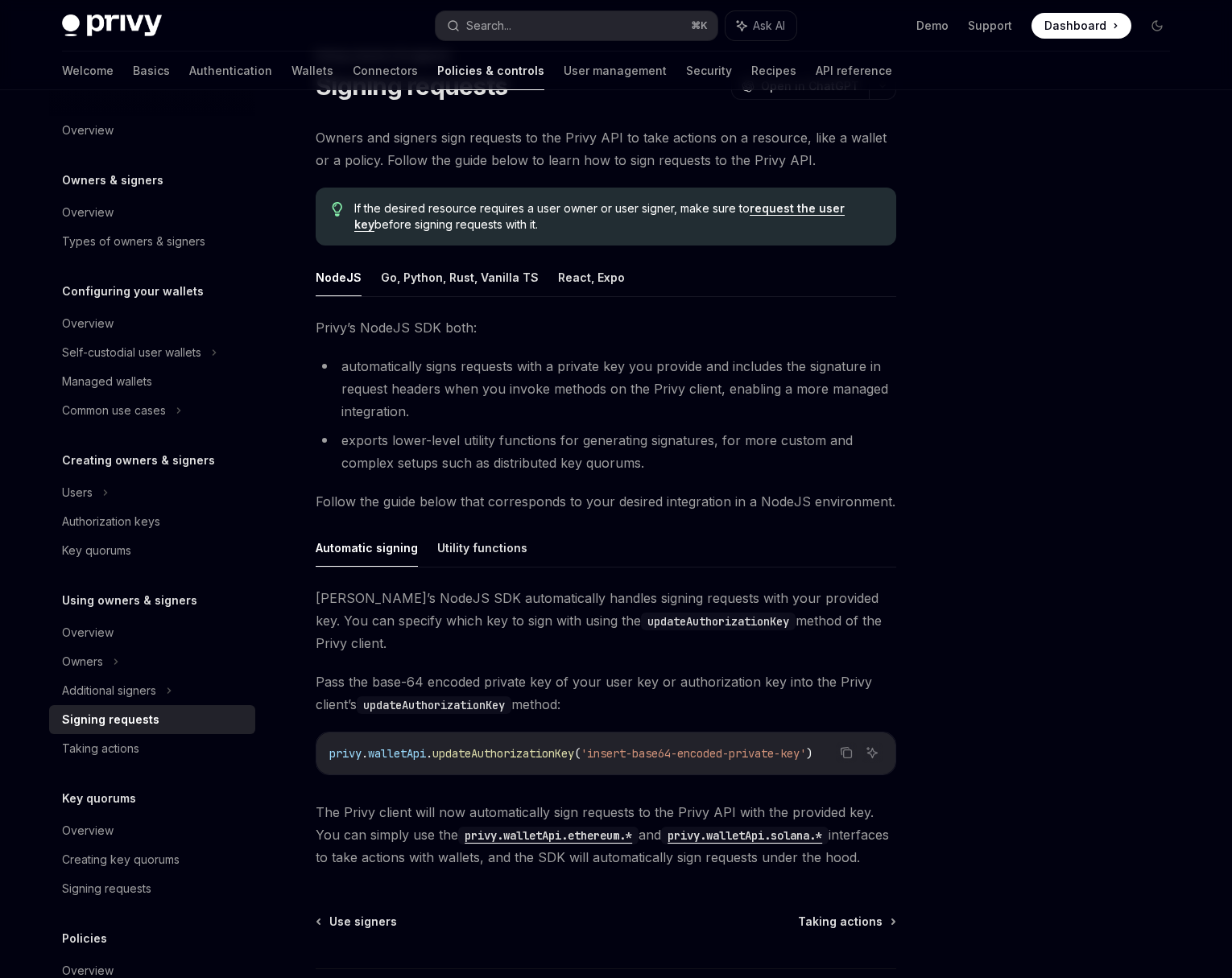
scroll to position [183, 0]
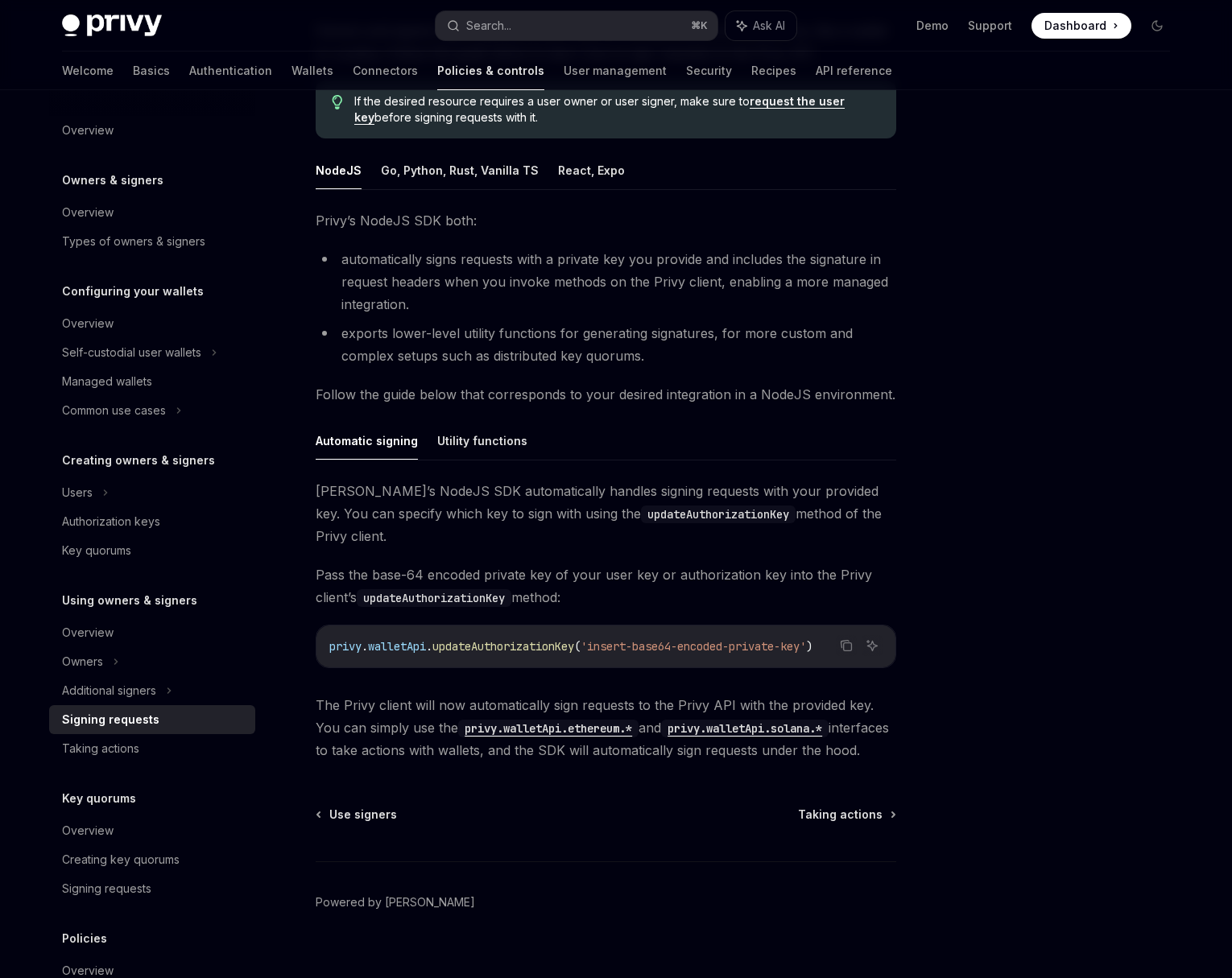
click at [680, 639] on span "'insert-base64-encoded-private-key'" at bounding box center [693, 645] width 225 height 14
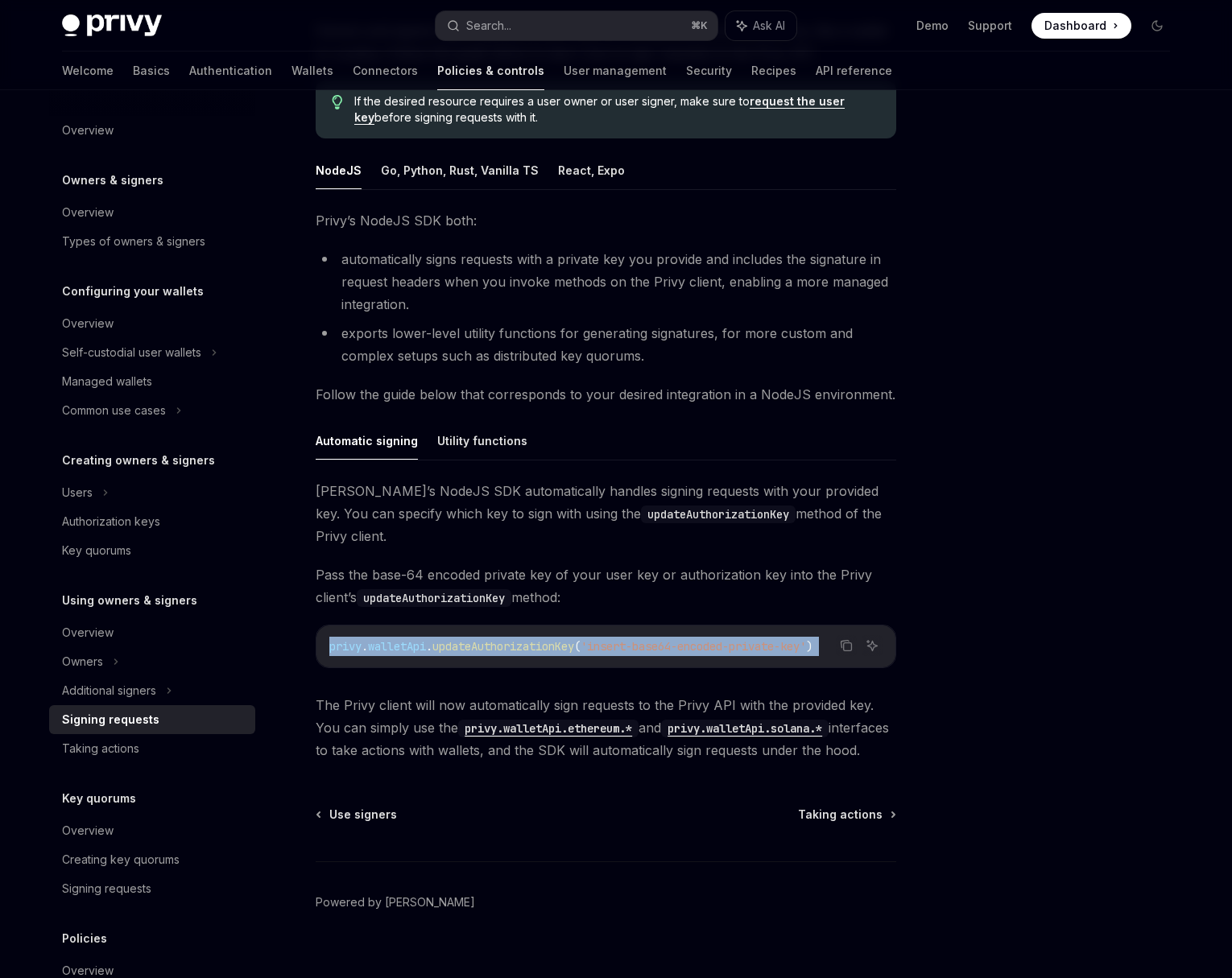
click at [680, 639] on span "'insert-base64-encoded-private-key'" at bounding box center [693, 645] width 225 height 14
copy code "privy . walletApi . updateAuthorizationKey ( 'insert-base64-encoded-private-key…"
click at [485, 639] on span "updateAuthorizationKey" at bounding box center [503, 645] width 142 height 14
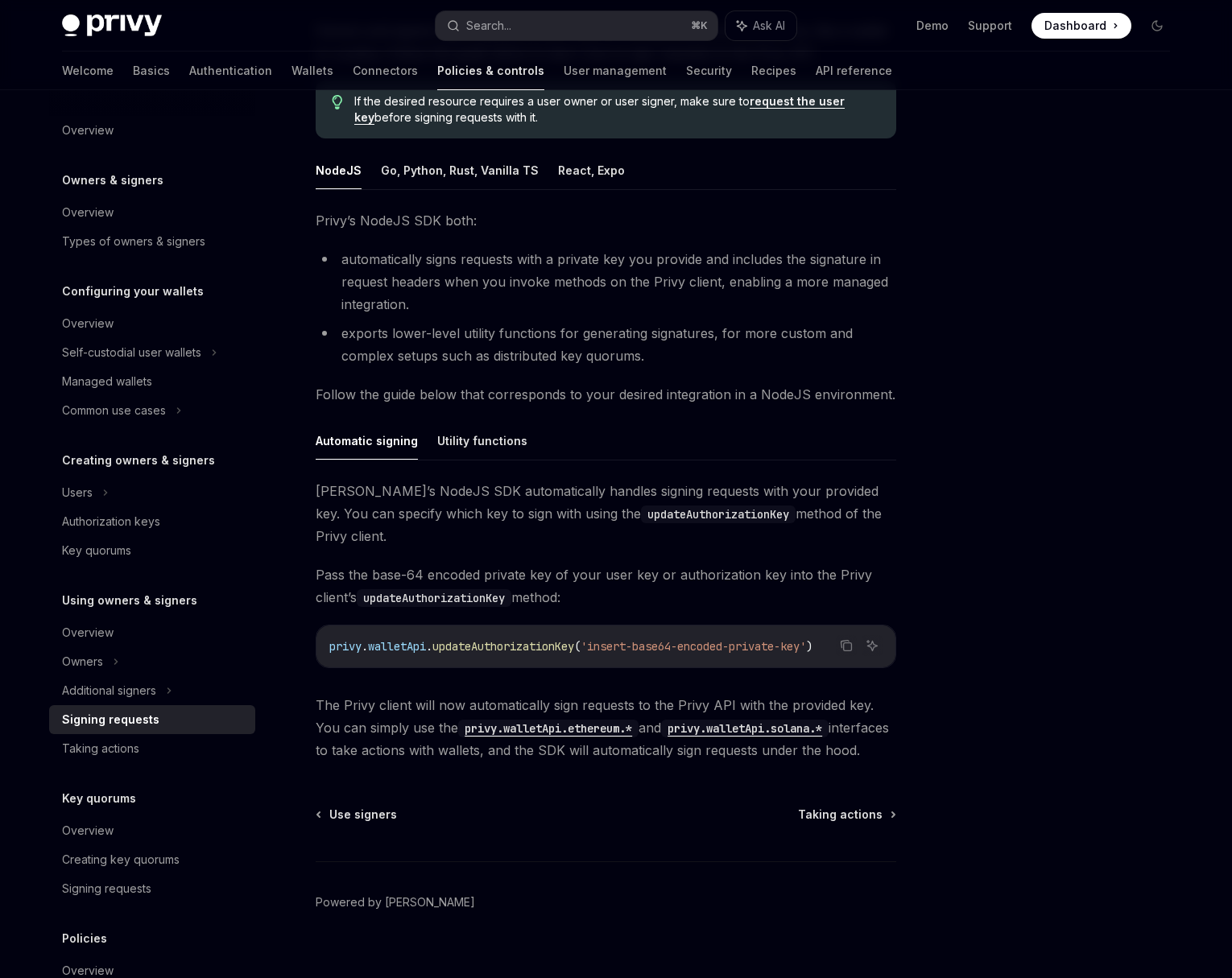
click at [329, 639] on span "privy" at bounding box center [345, 645] width 33 height 14
drag, startPoint x: 328, startPoint y: 625, endPoint x: 586, endPoint y: 630, distance: 258.0
click at [586, 630] on div "privy . walletApi . updateAuthorizationKey ( 'insert-base64-encoded-private-key…" at bounding box center [606, 646] width 579 height 42
copy span "privy . walletApi . updateAuthorizationKey"
click at [504, 639] on span "updateAuthorizationKey" at bounding box center [503, 645] width 142 height 14
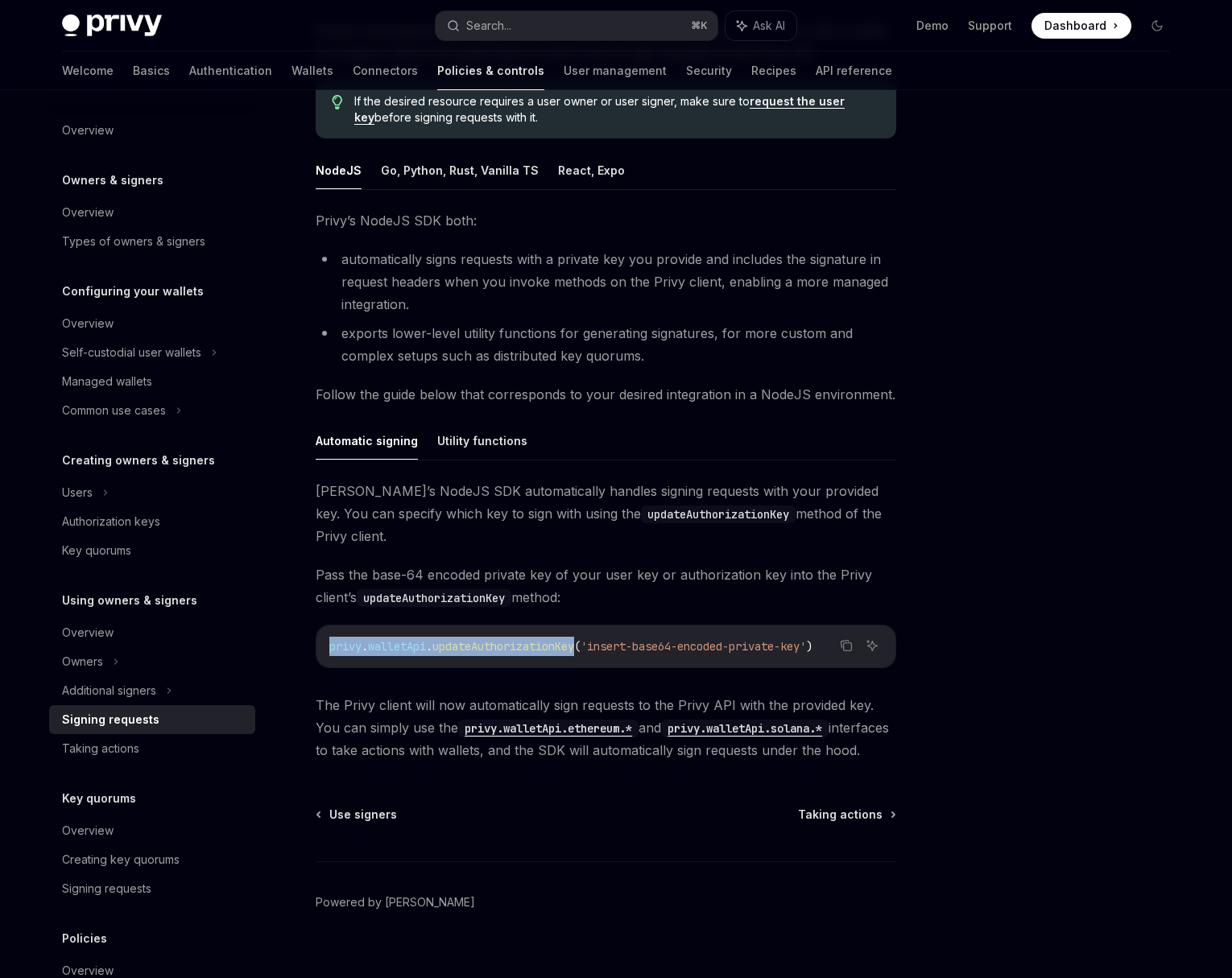
drag, startPoint x: 586, startPoint y: 625, endPoint x: 331, endPoint y: 625, distance: 255.0
click at [331, 639] on span "privy . walletApi . updateAuthorizationKey ( 'insert-base64-encoded-private-key…" at bounding box center [571, 645] width 483 height 14
copy span "privy . walletApi . updateAuthorizationKey"
click at [484, 639] on span "updateAuthorizationKey" at bounding box center [503, 645] width 142 height 14
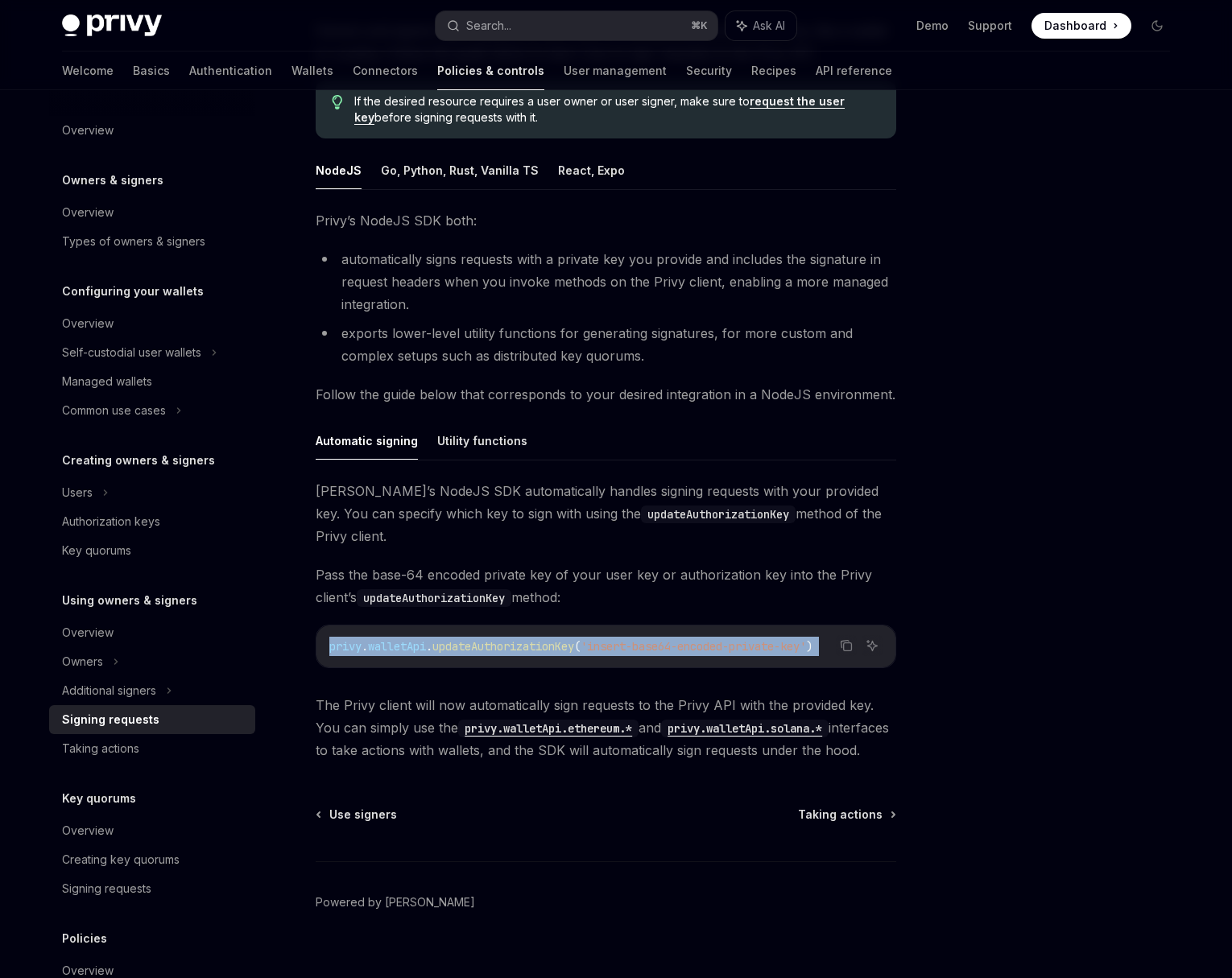
click at [484, 639] on span "updateAuthorizationKey" at bounding box center [503, 645] width 142 height 14
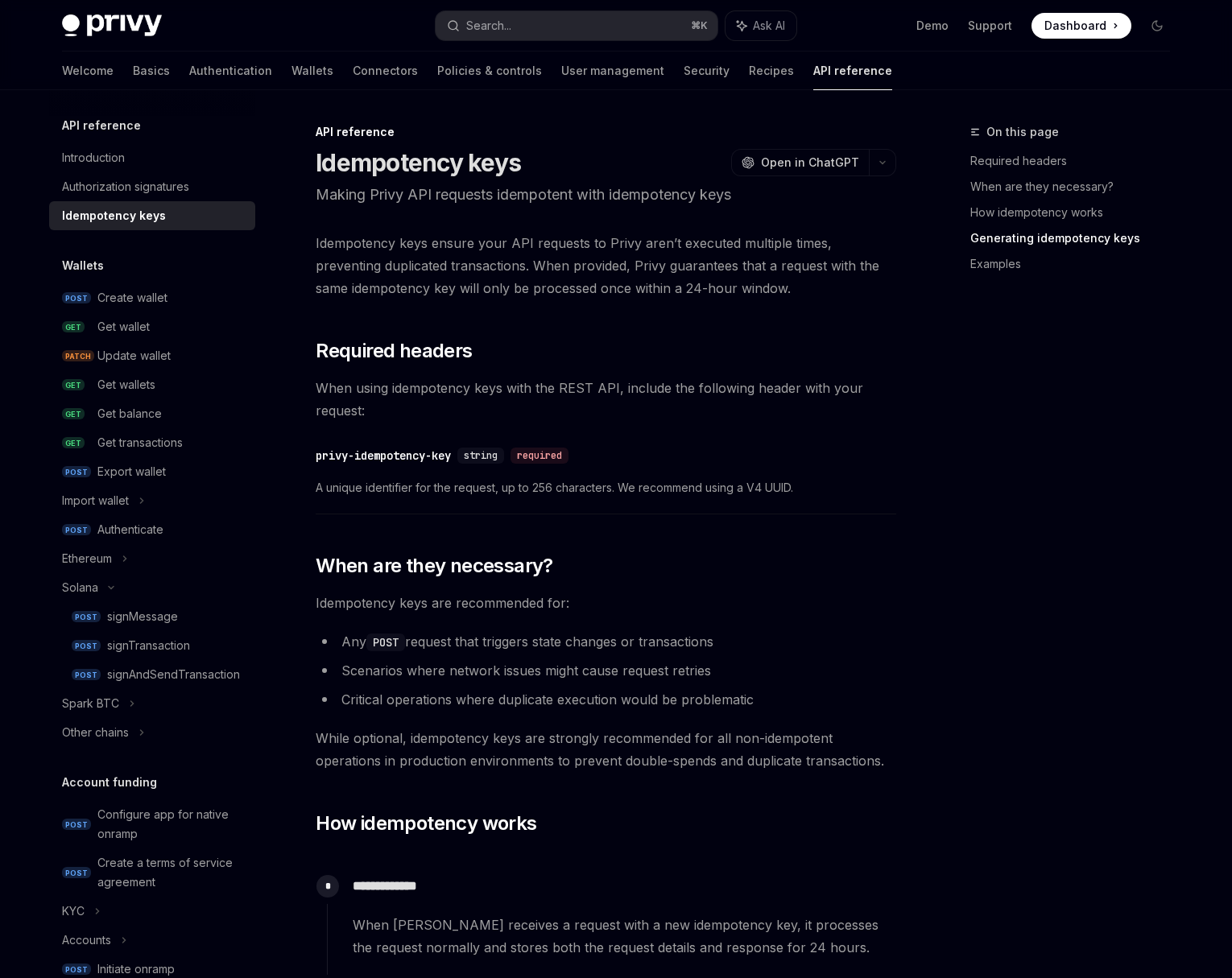
scroll to position [1263, 0]
